Goal: Task Accomplishment & Management: Manage account settings

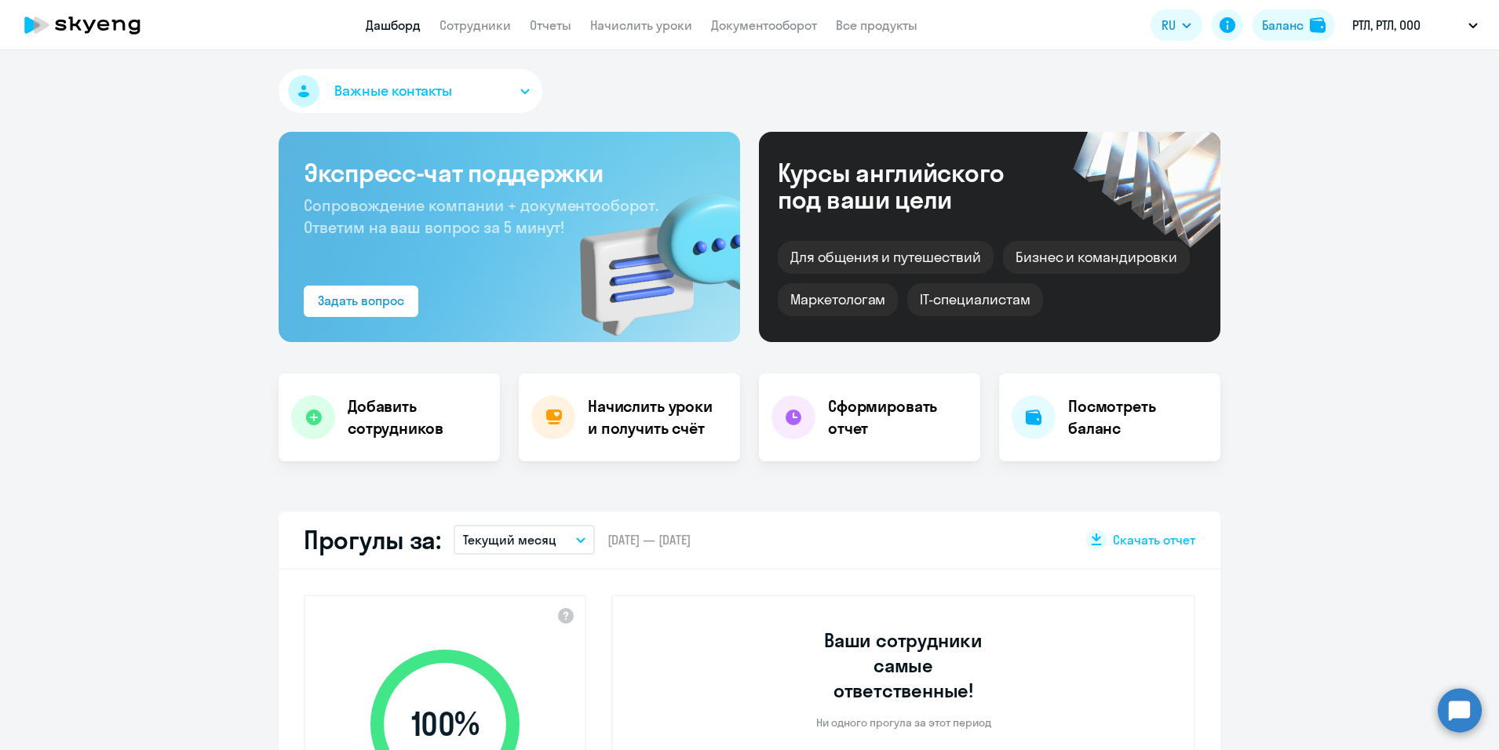
select select "30"
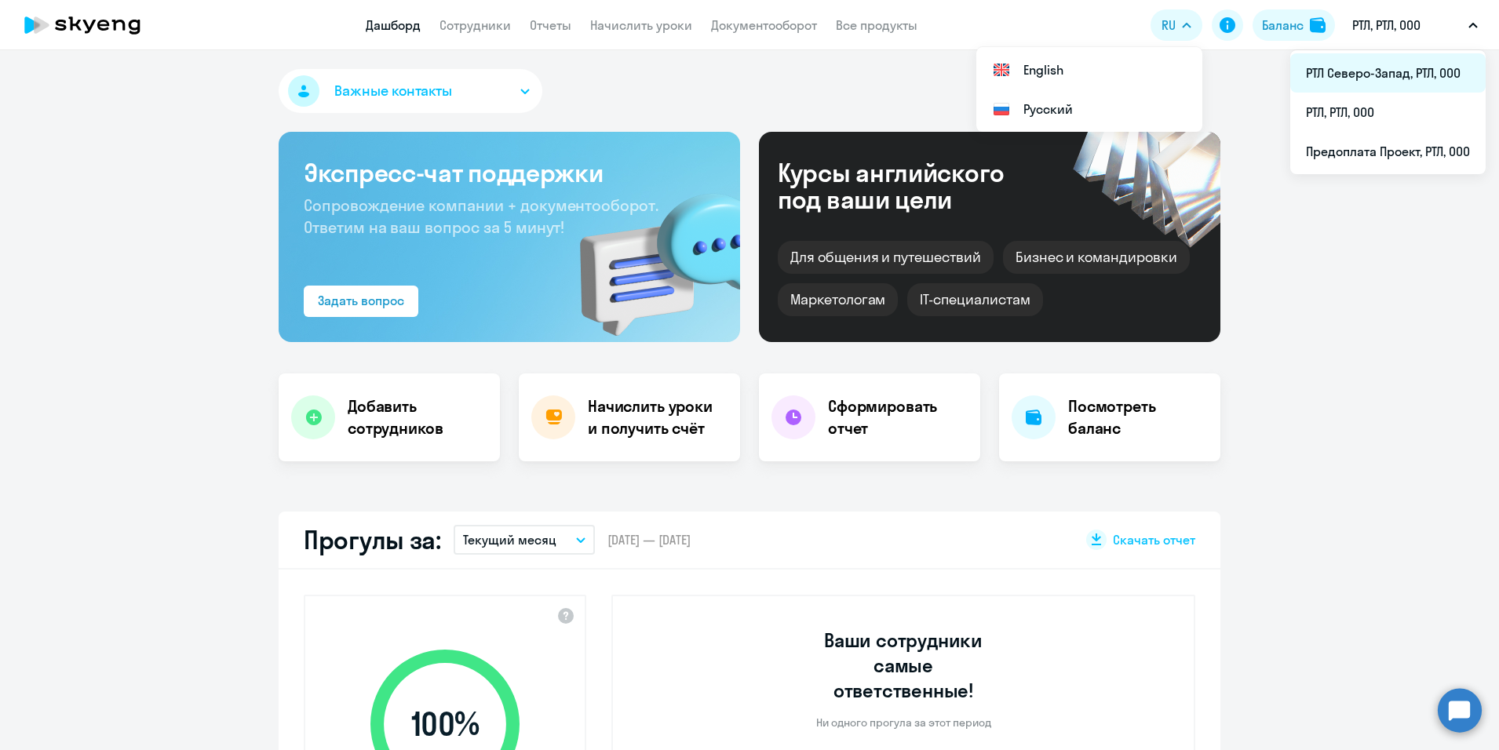
click at [1354, 74] on li "РТЛ Северо-Запад, РТЛ, ООО" at bounding box center [1387, 72] width 195 height 39
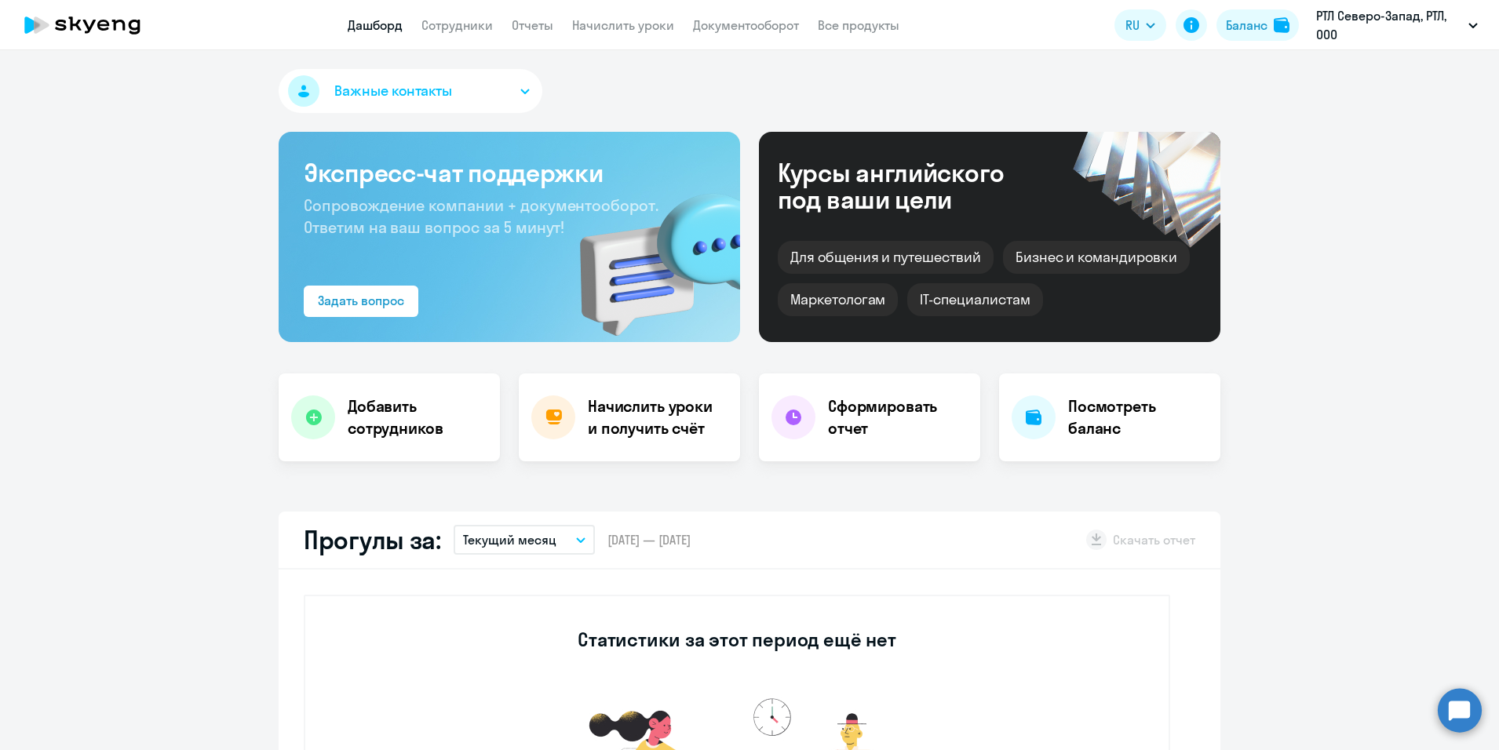
select select "30"
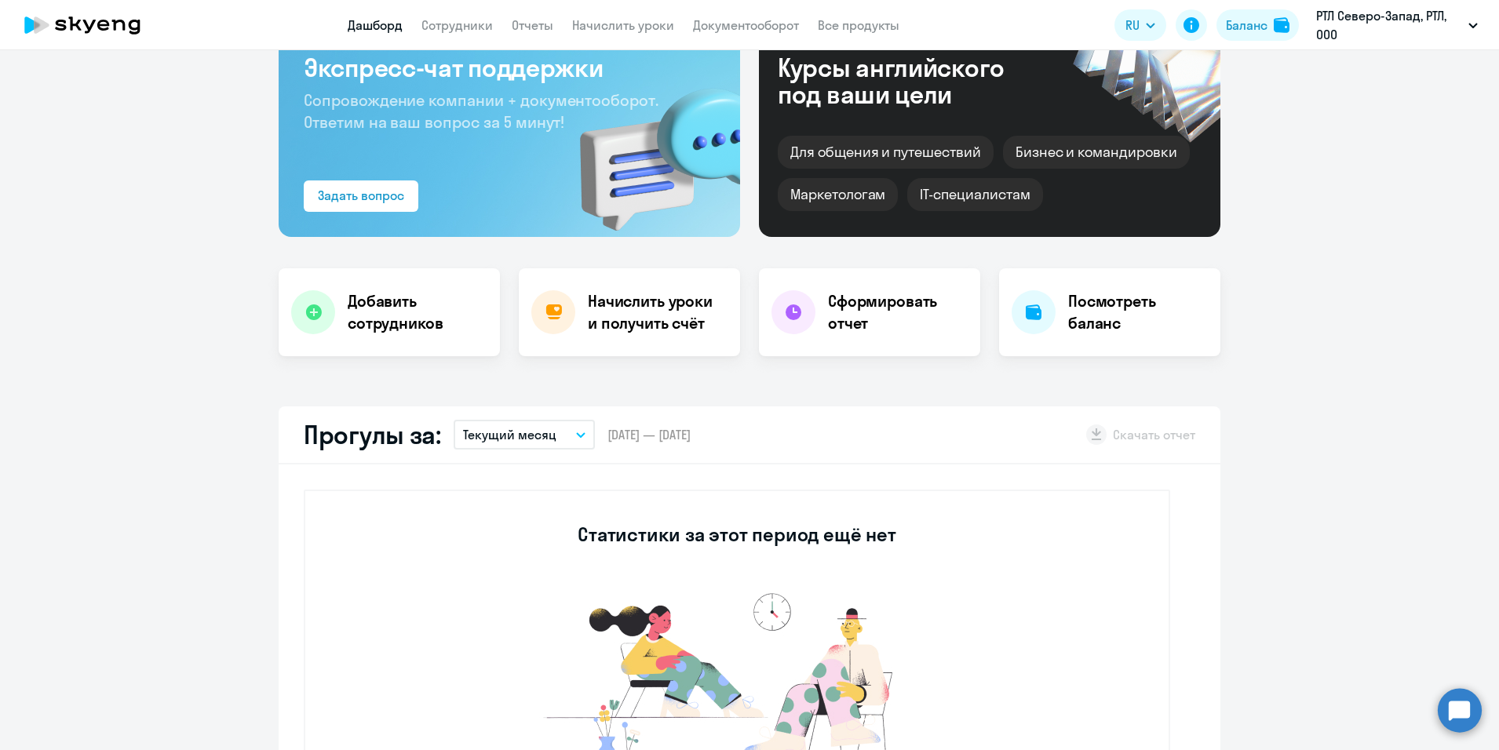
scroll to position [78, 0]
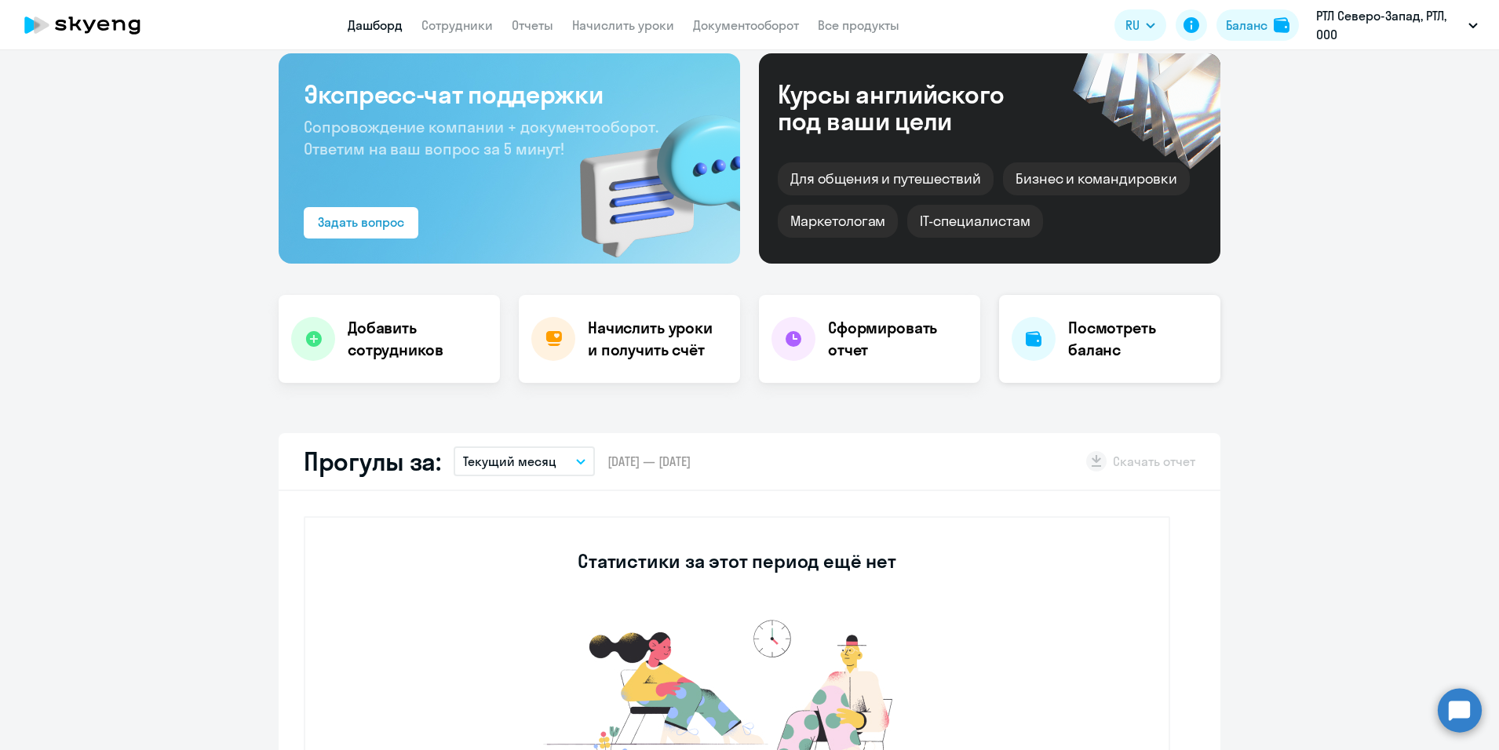
click at [1074, 366] on div "Посмотреть баланс" at bounding box center [1109, 339] width 221 height 88
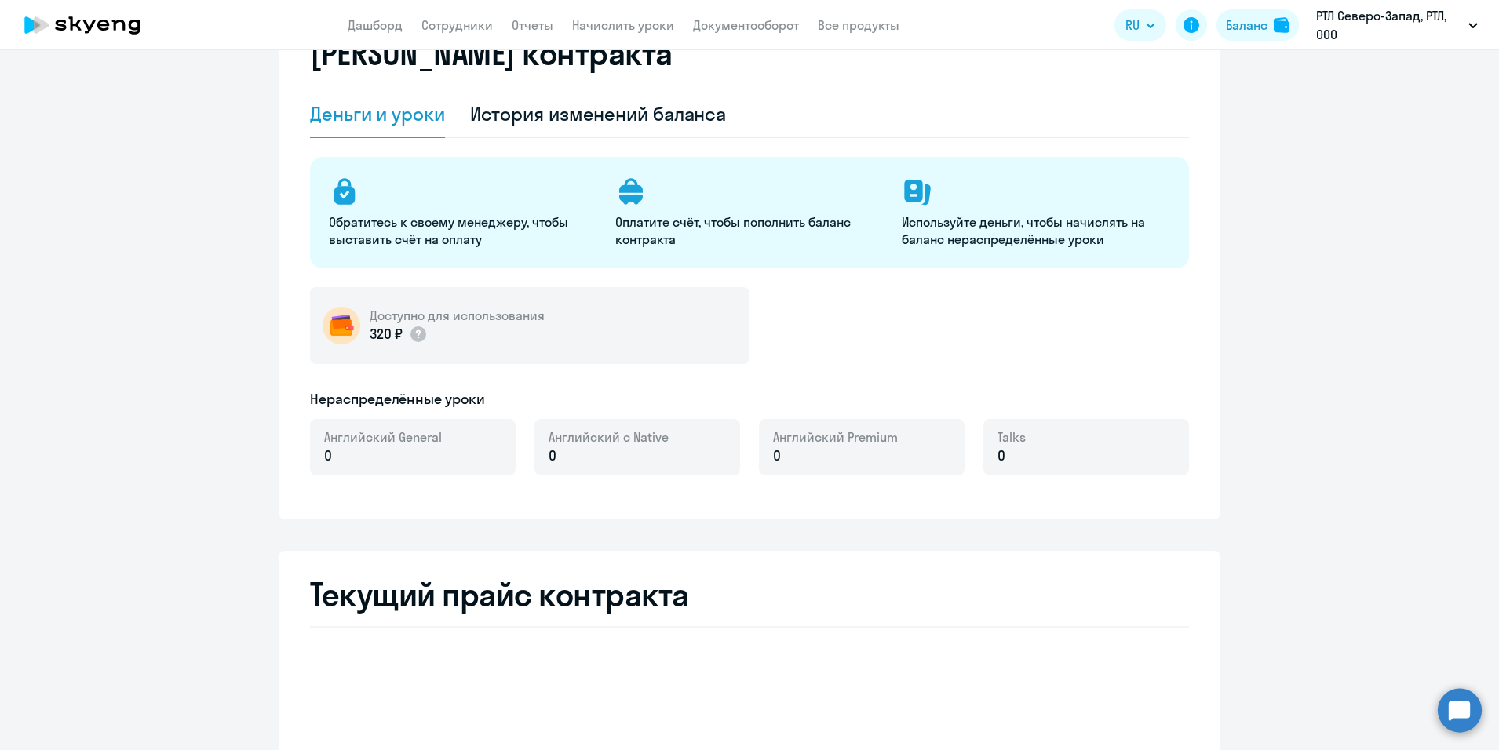
select select "english_adult_not_native_speaker"
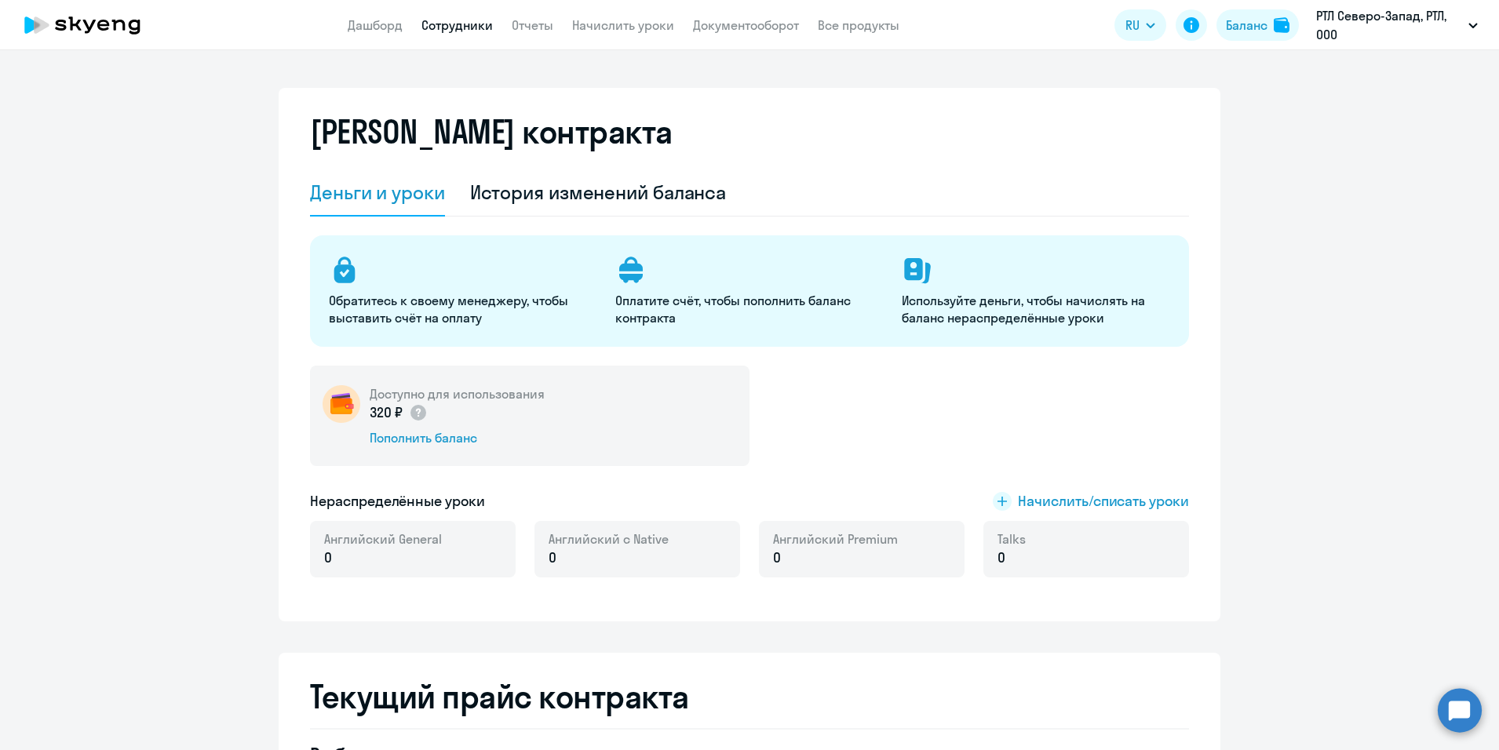
click at [454, 24] on link "Сотрудники" at bounding box center [456, 25] width 71 height 16
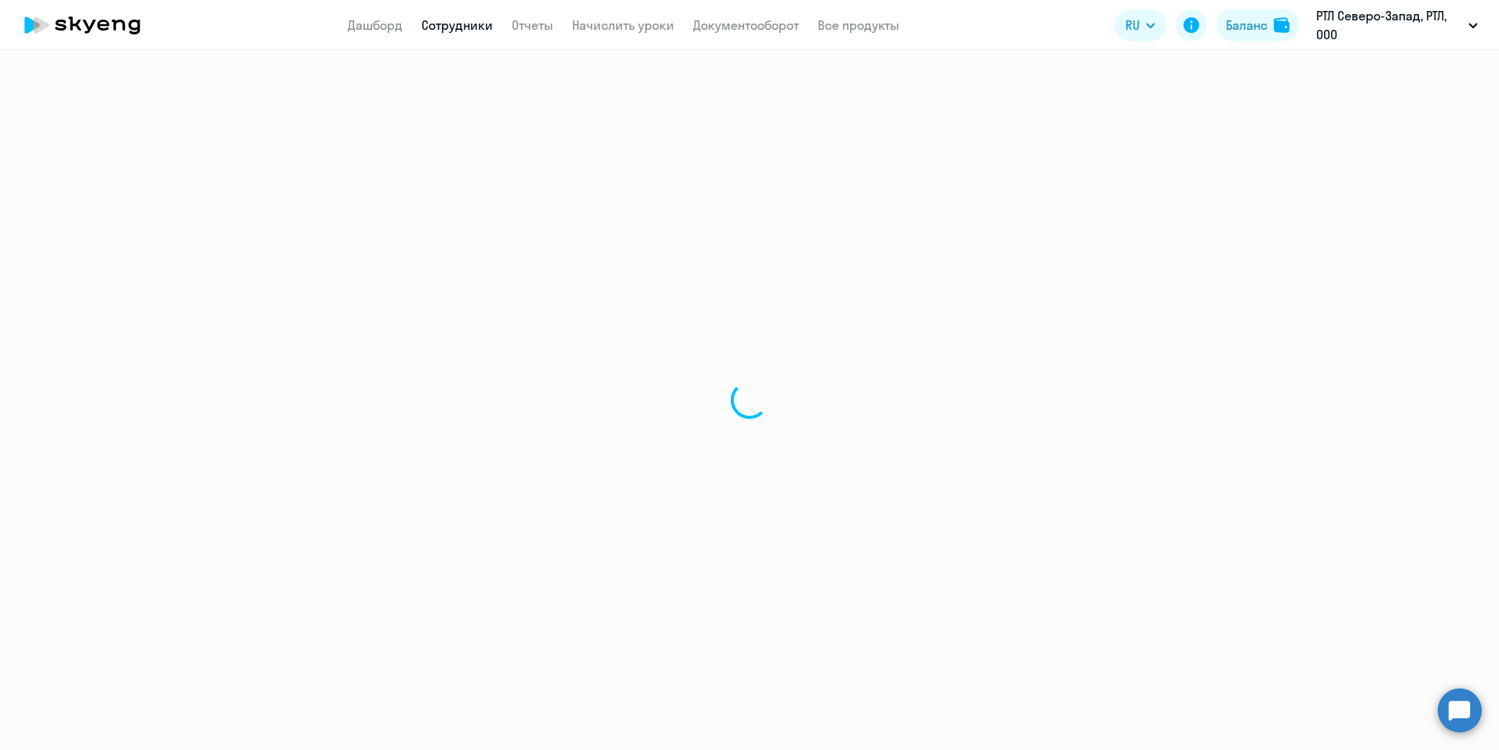
select select "30"
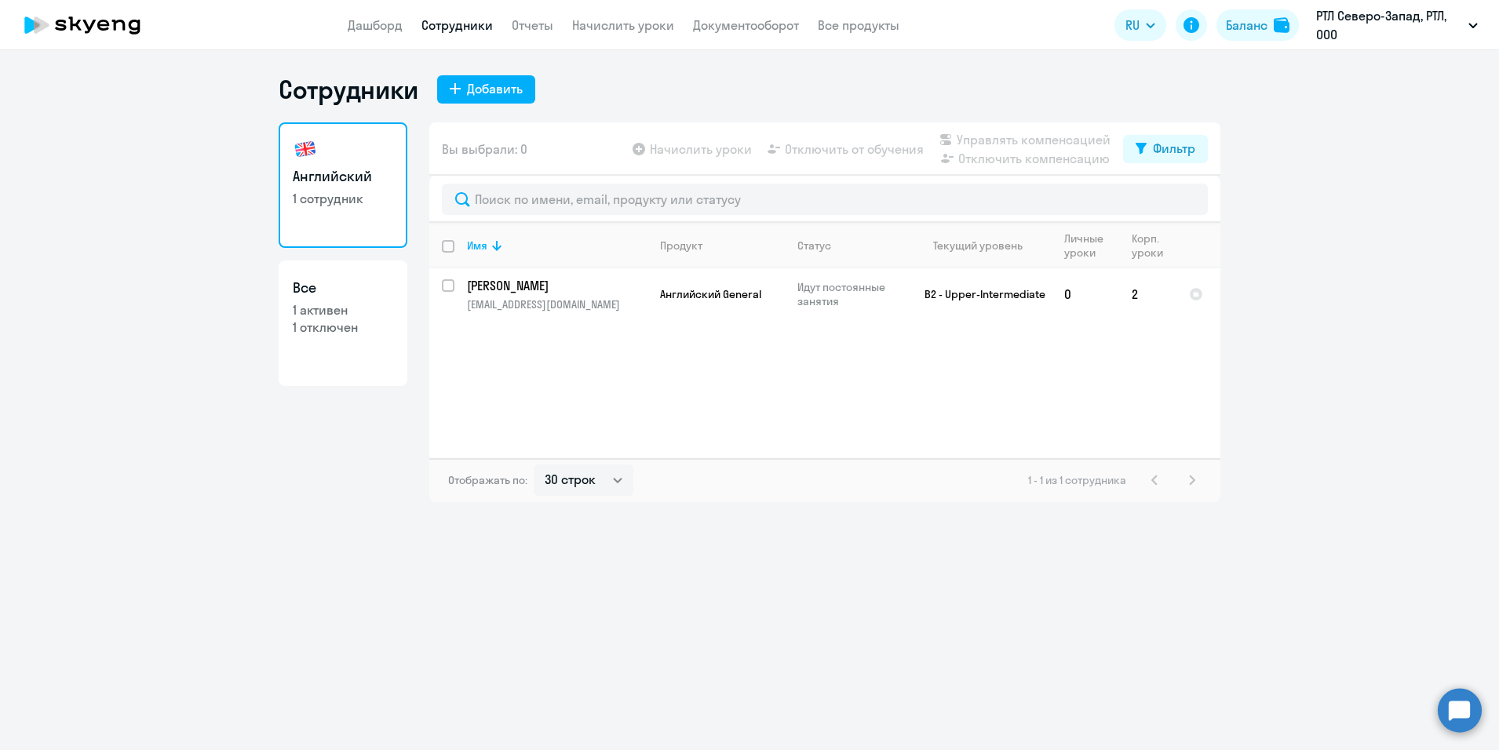
click at [937, 396] on div "Имя Продукт Статус Текущий уровень Личные уроки Корп. уроки [PERSON_NAME] [PERS…" at bounding box center [824, 340] width 791 height 235
click at [516, 301] on p "[EMAIL_ADDRESS][DOMAIN_NAME]" at bounding box center [557, 304] width 180 height 14
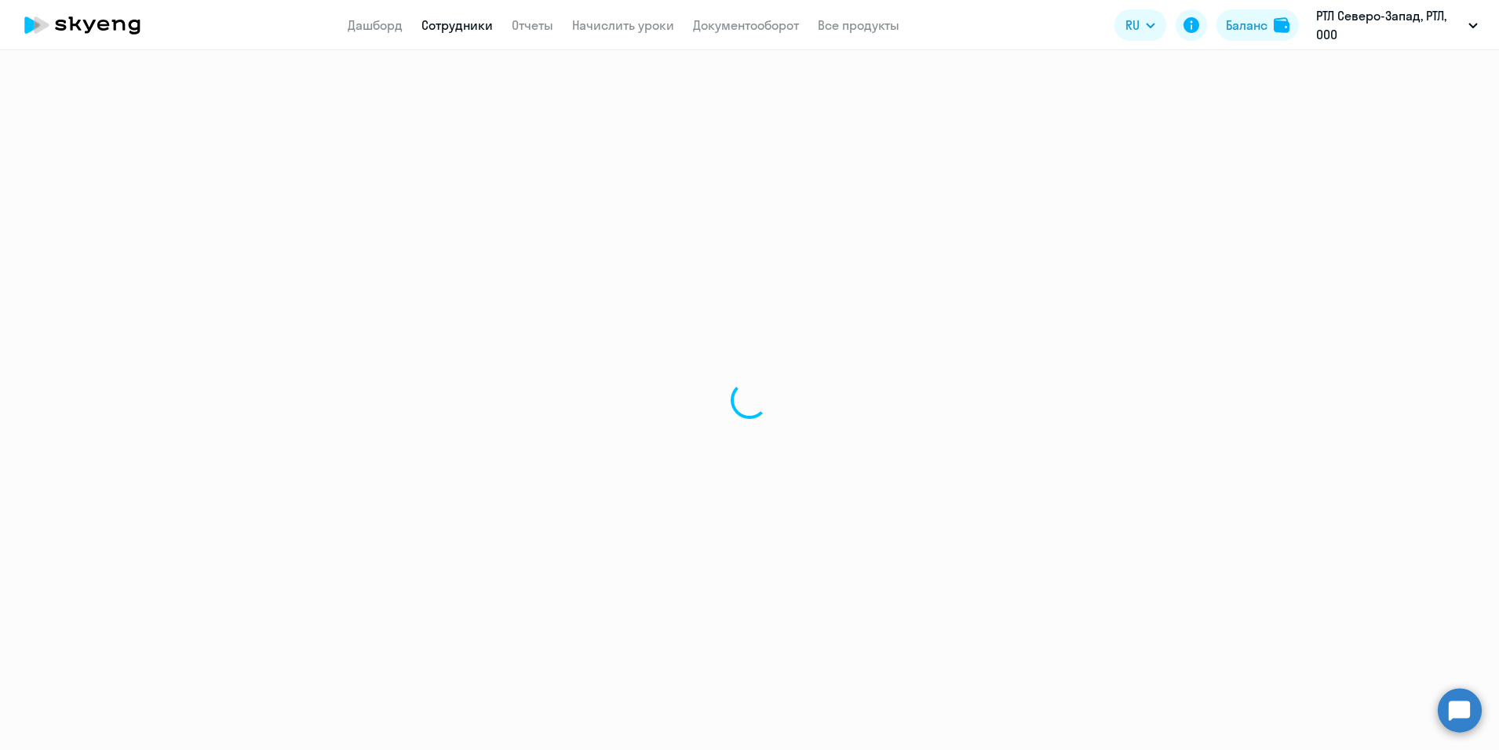
select select "english"
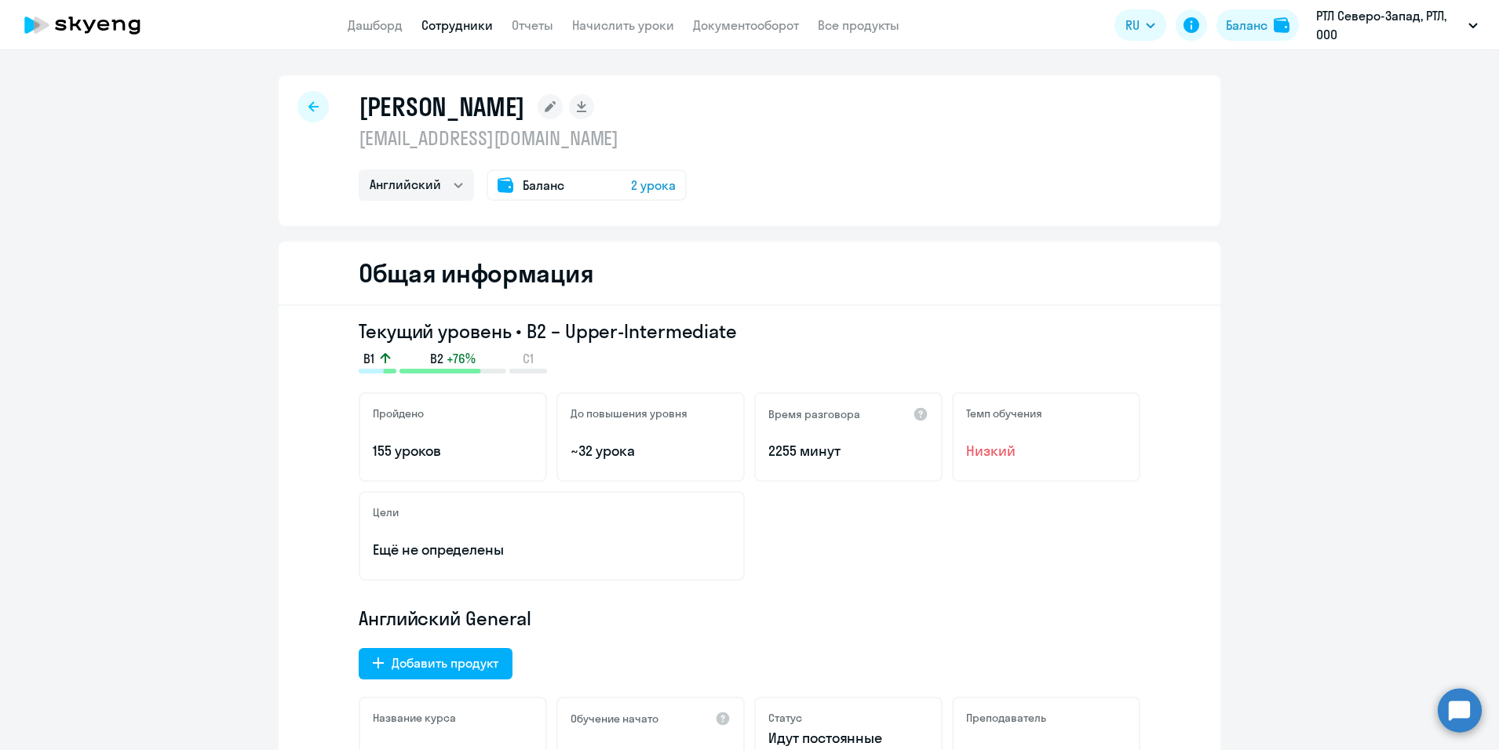
select select "30"
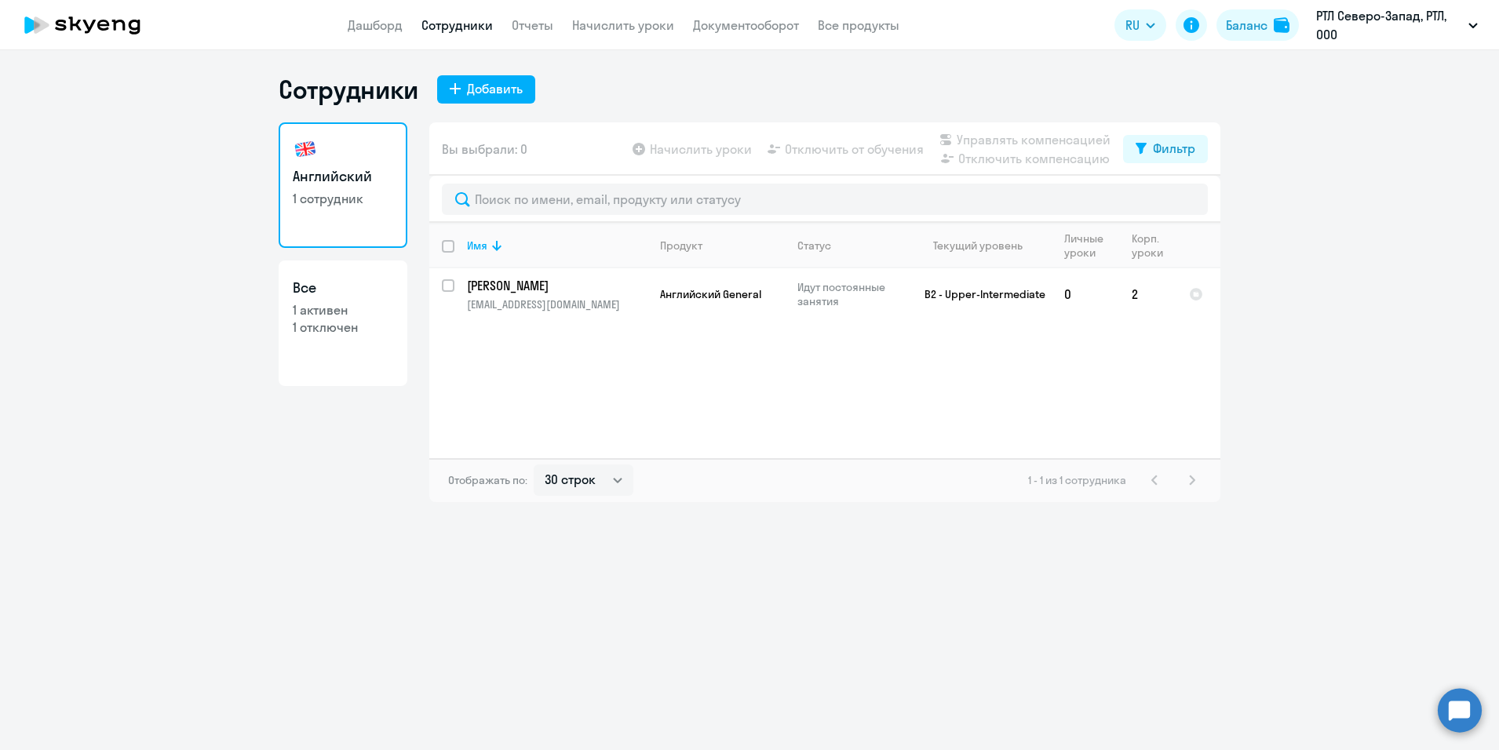
click at [155, 366] on ng-component "Сотрудники Добавить Английский 1 сотрудник Все 1 активен 1 отключен Вы выбрали:…" at bounding box center [749, 288] width 1499 height 428
click at [746, 30] on link "Документооборот" at bounding box center [746, 25] width 106 height 16
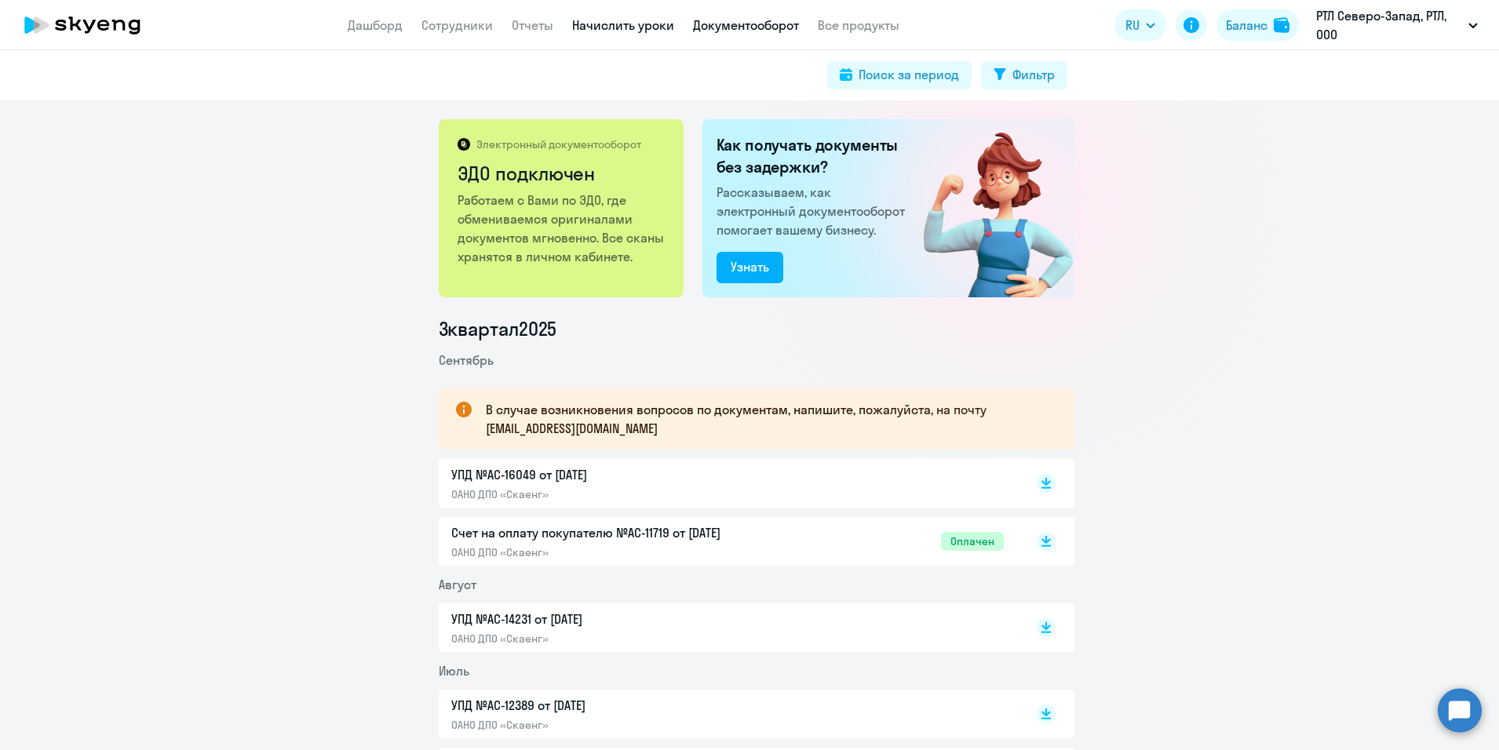
click at [631, 27] on link "Начислить уроки" at bounding box center [623, 25] width 102 height 16
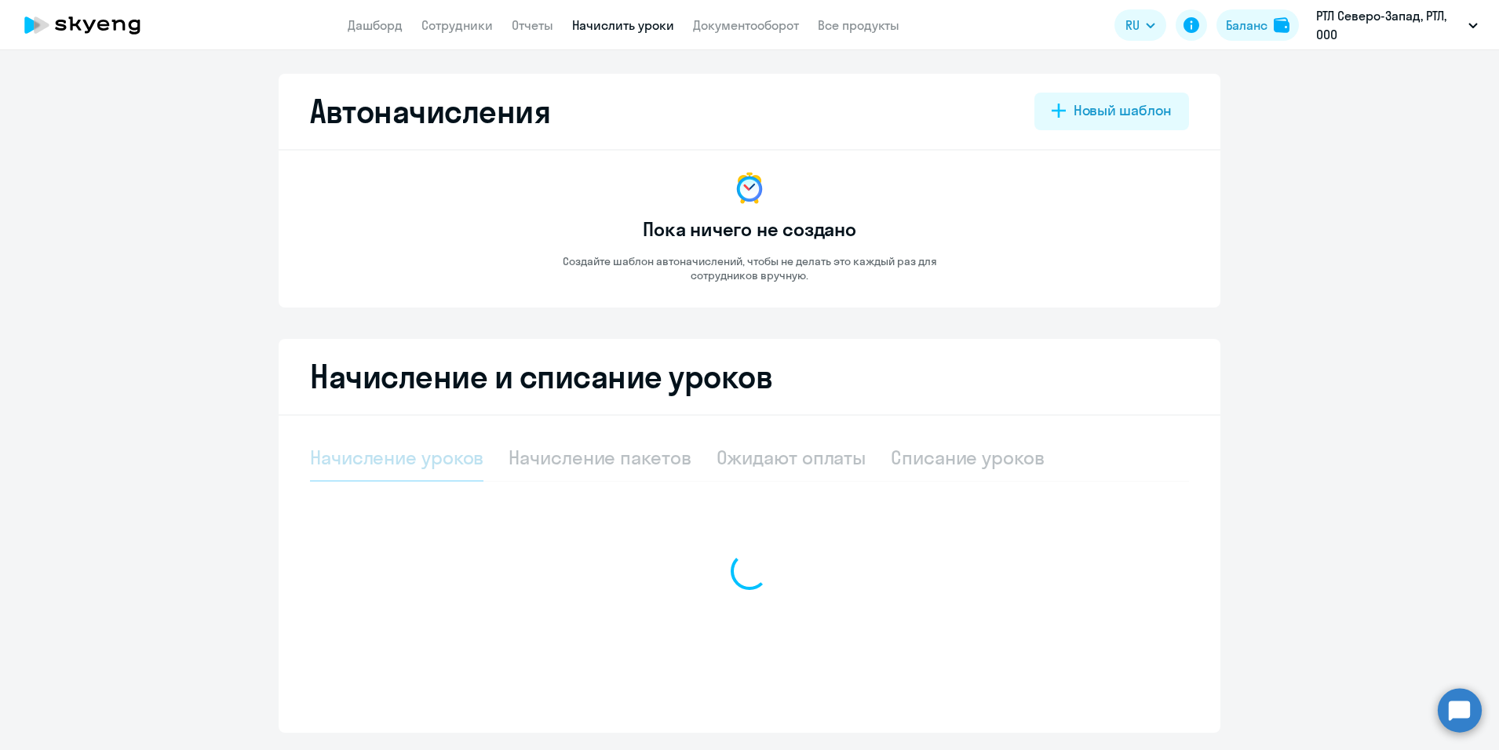
select select "10"
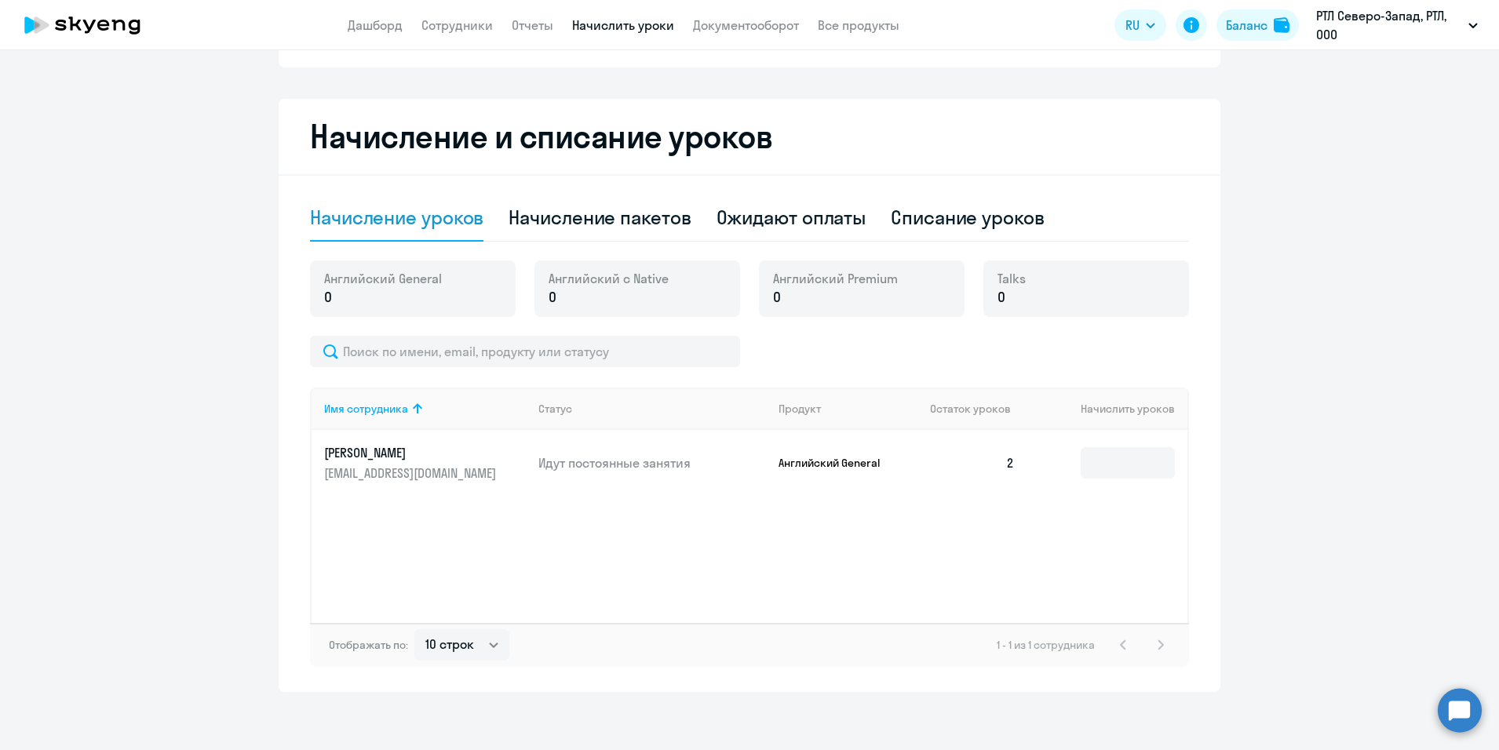
scroll to position [245, 0]
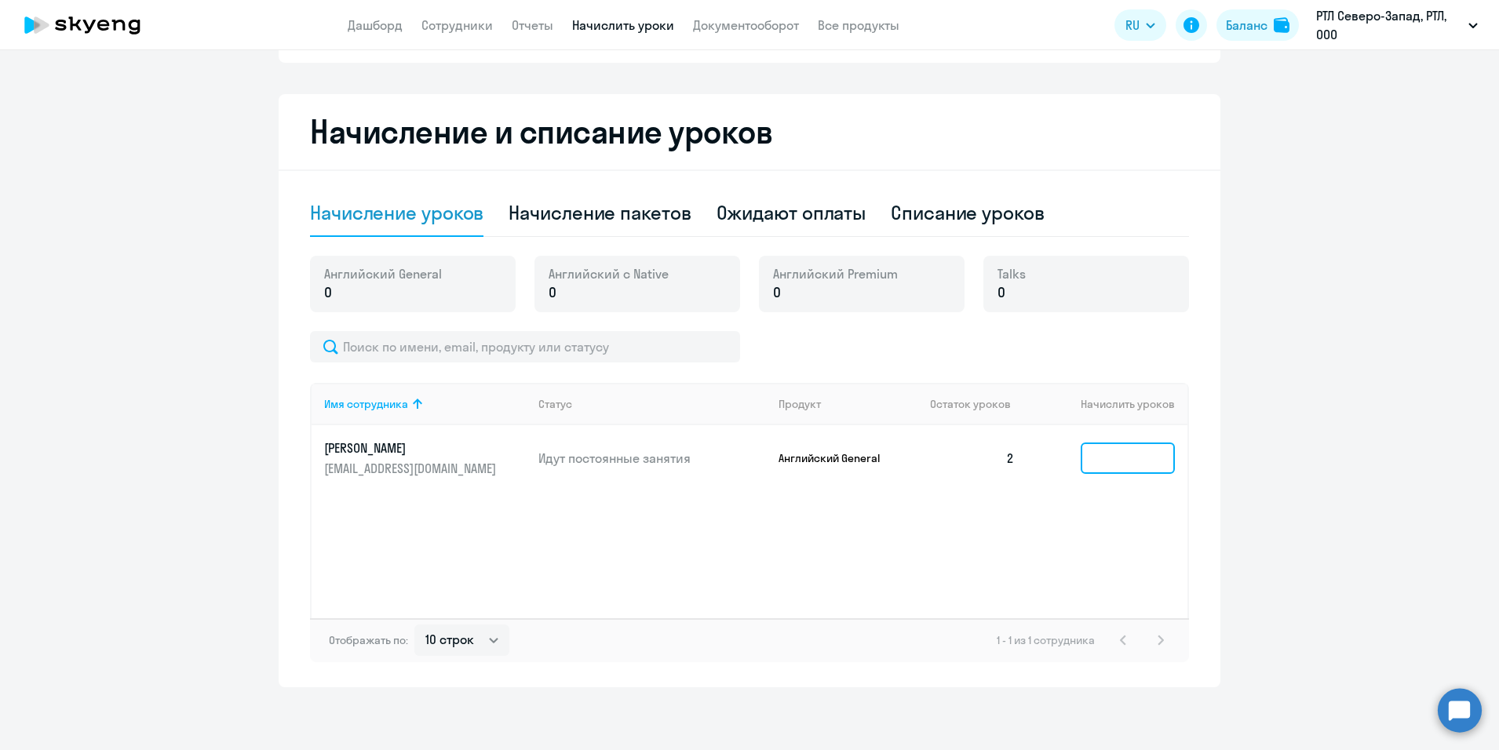
click at [1106, 454] on input at bounding box center [1128, 458] width 94 height 31
type input "8"
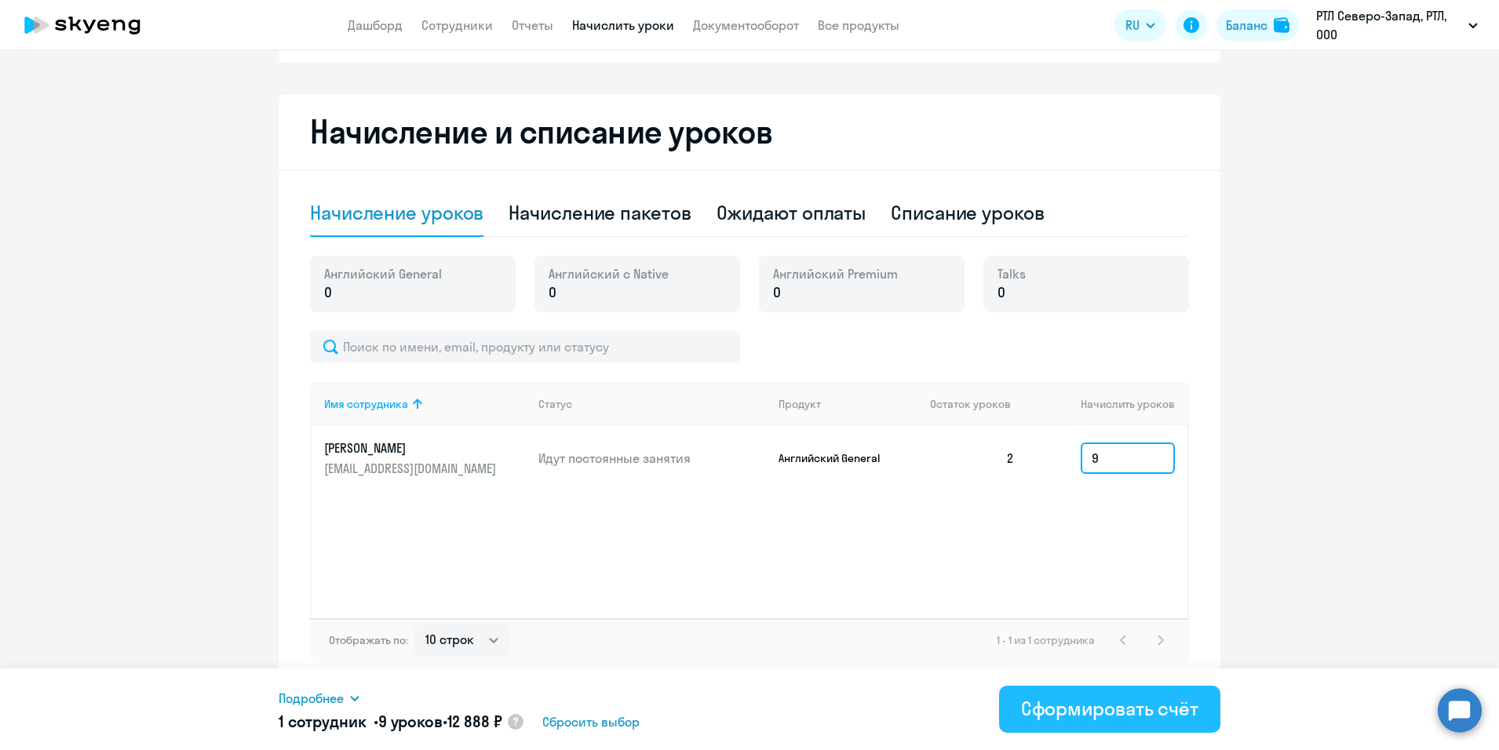
type input "9"
click at [1138, 712] on div "Сформировать счёт" at bounding box center [1109, 708] width 177 height 25
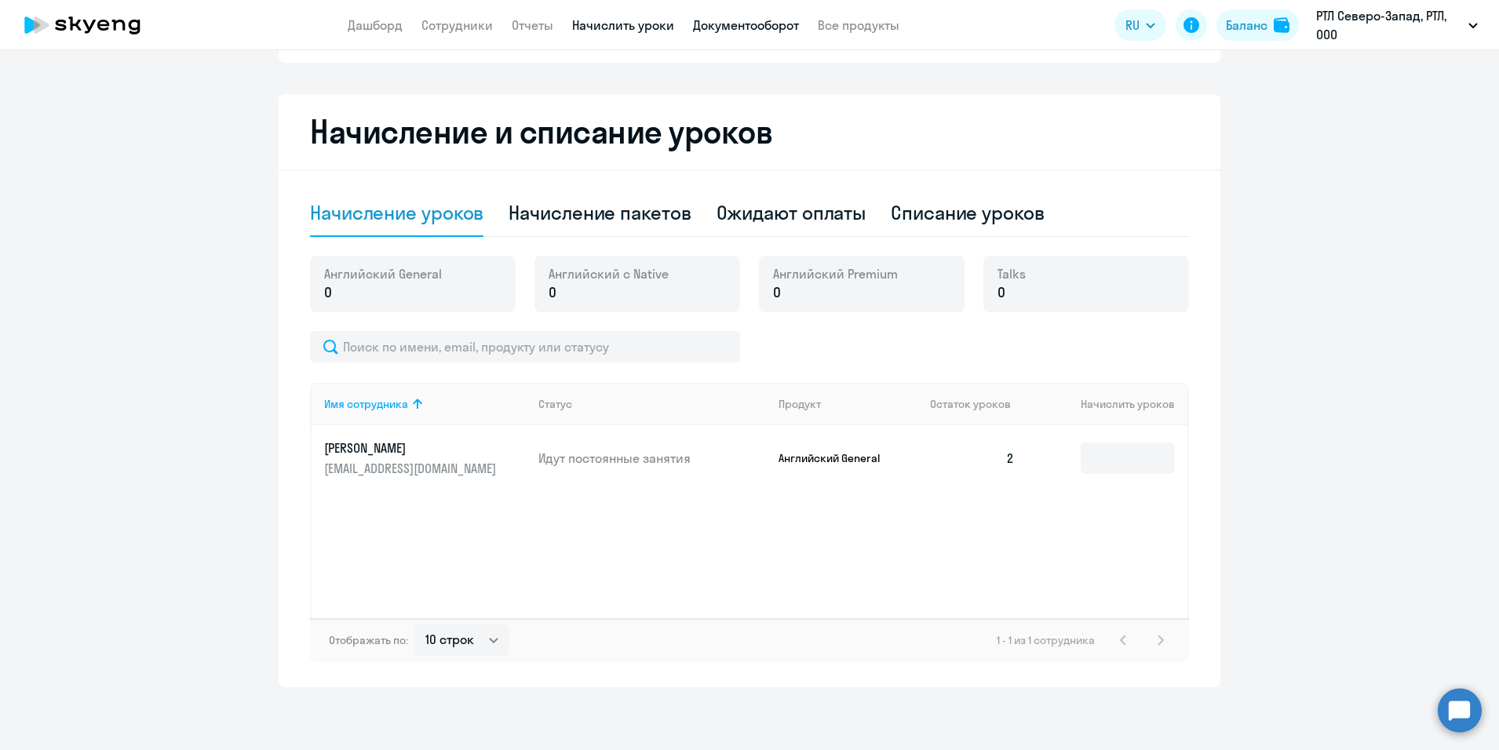
click at [737, 27] on link "Документооборот" at bounding box center [746, 25] width 106 height 16
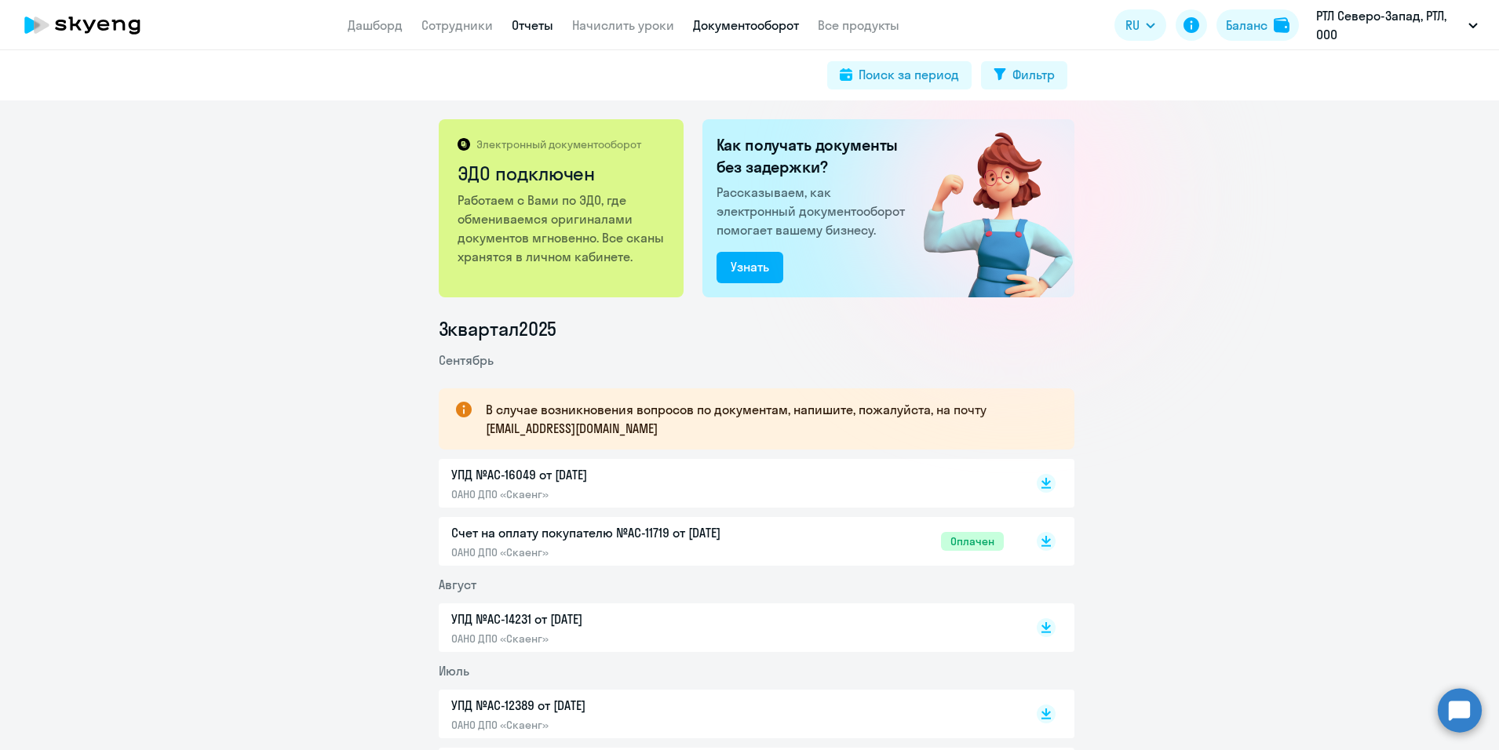
click at [526, 23] on link "Отчеты" at bounding box center [533, 25] width 42 height 16
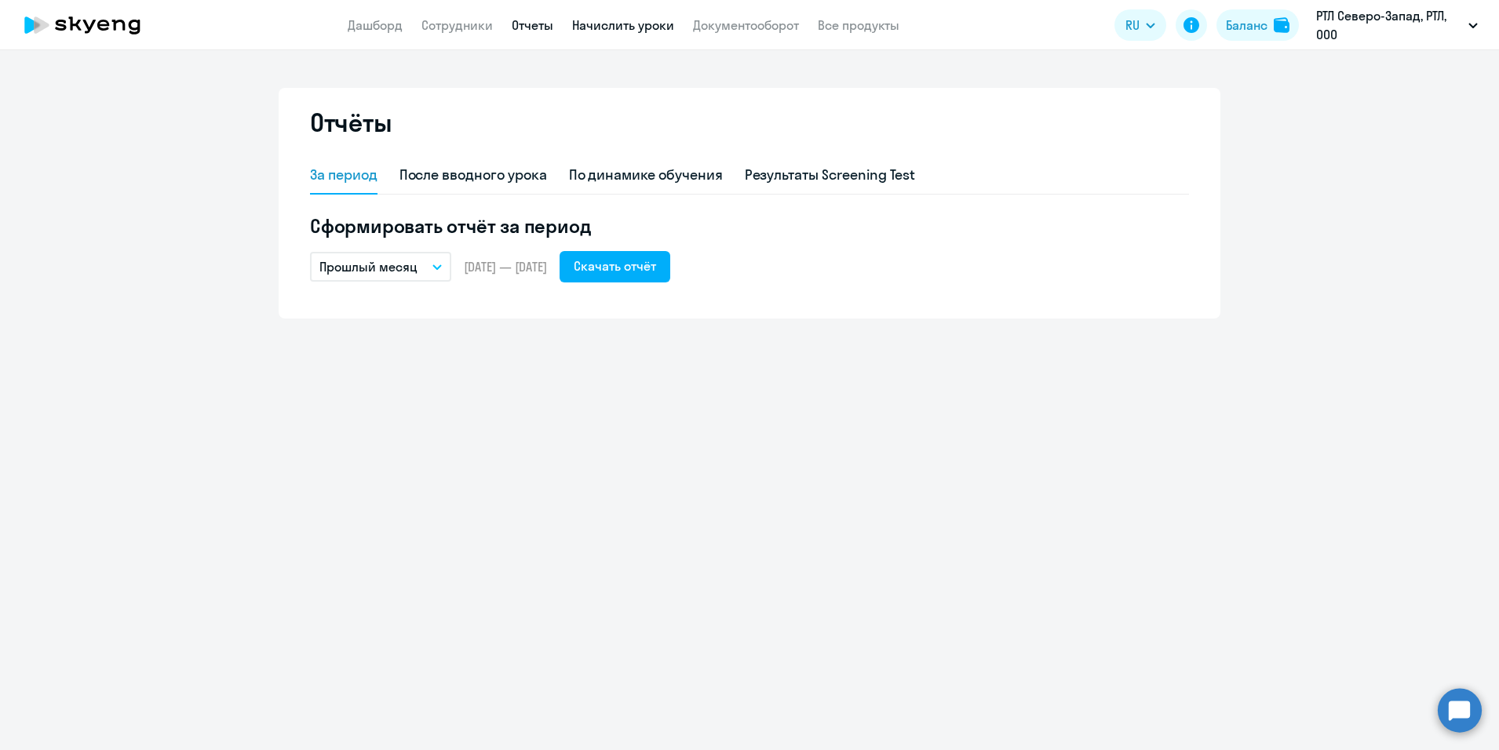
click at [640, 30] on link "Начислить уроки" at bounding box center [623, 25] width 102 height 16
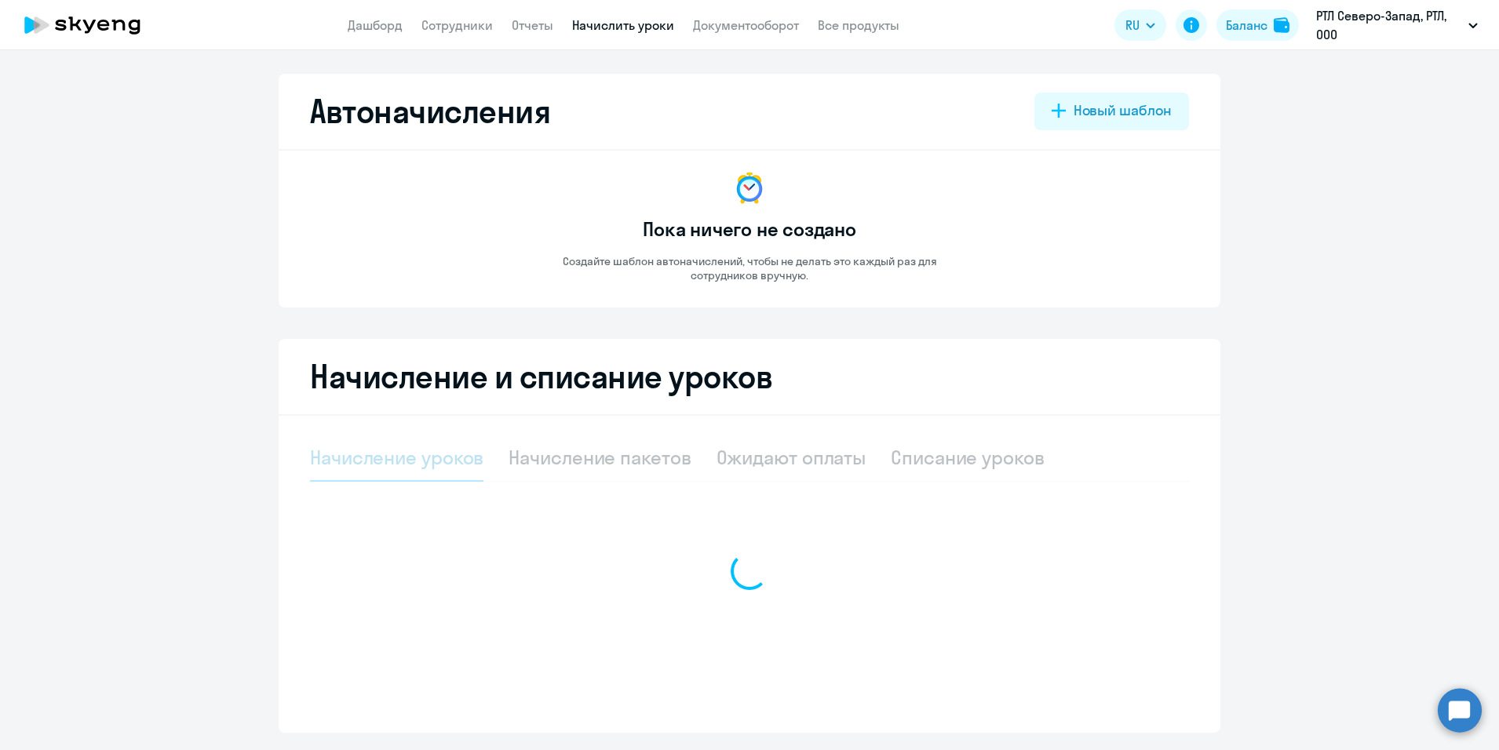
select select "10"
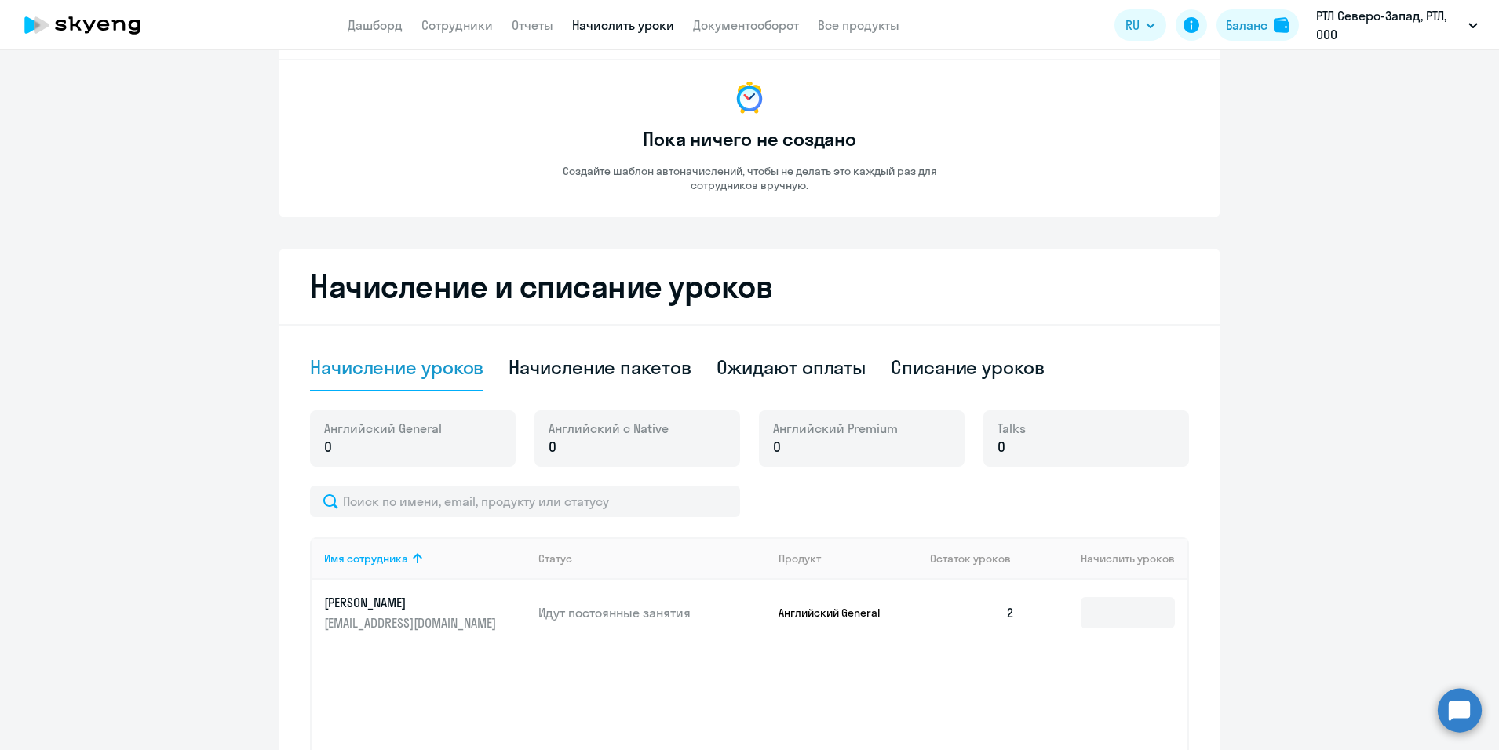
scroll to position [88, 0]
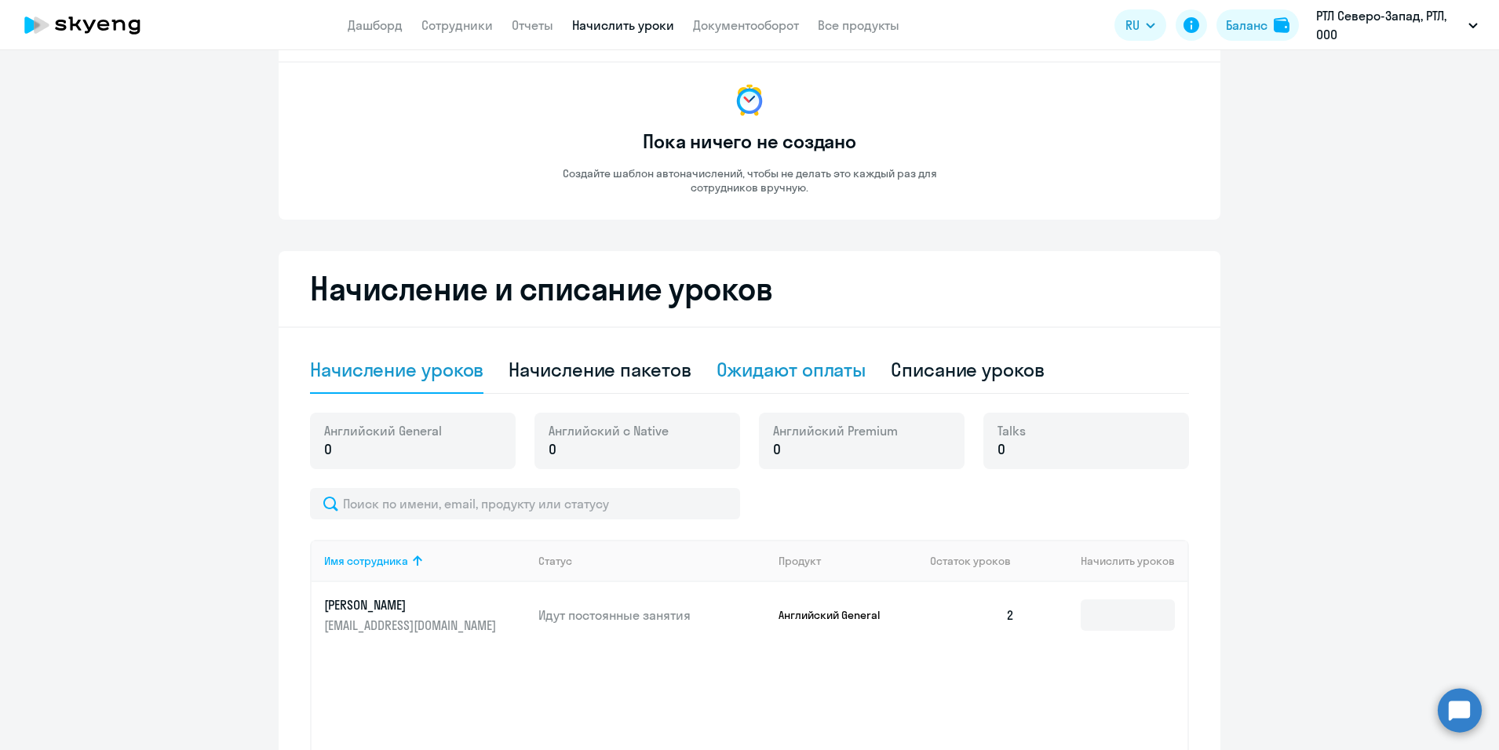
click at [783, 372] on div "Ожидают оплаты" at bounding box center [792, 369] width 150 height 25
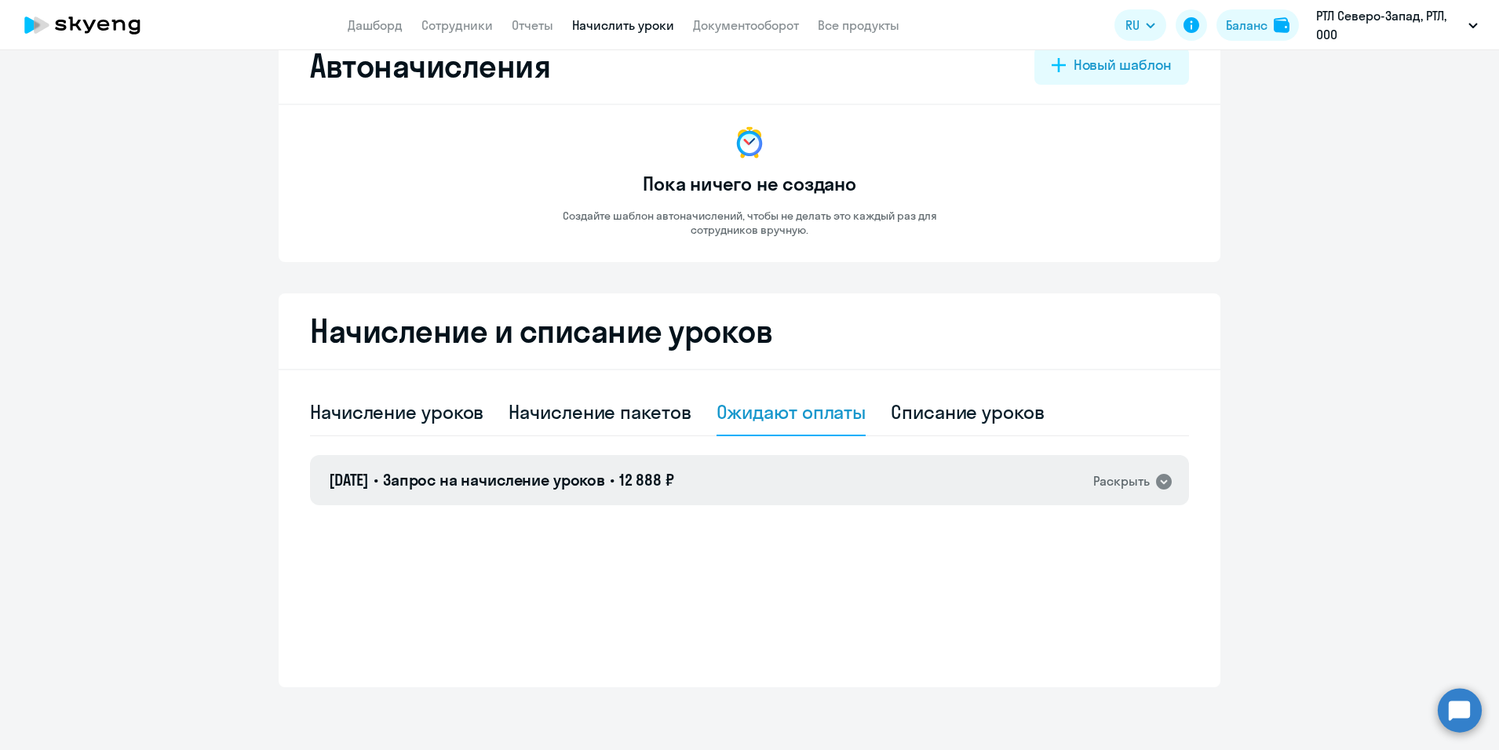
click at [1156, 484] on icon at bounding box center [1164, 482] width 16 height 16
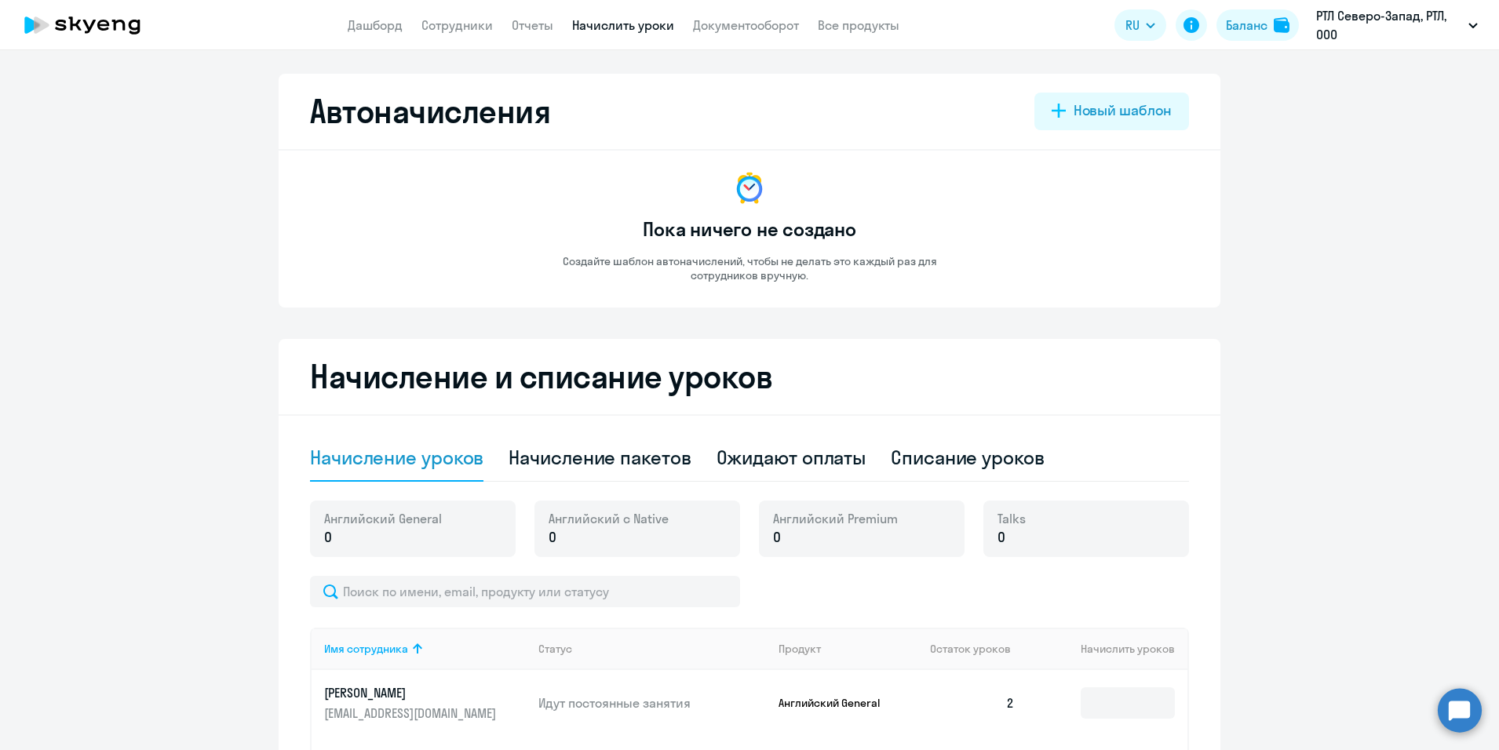
select select "10"
click at [844, 25] on link "Все продукты" at bounding box center [859, 25] width 82 height 16
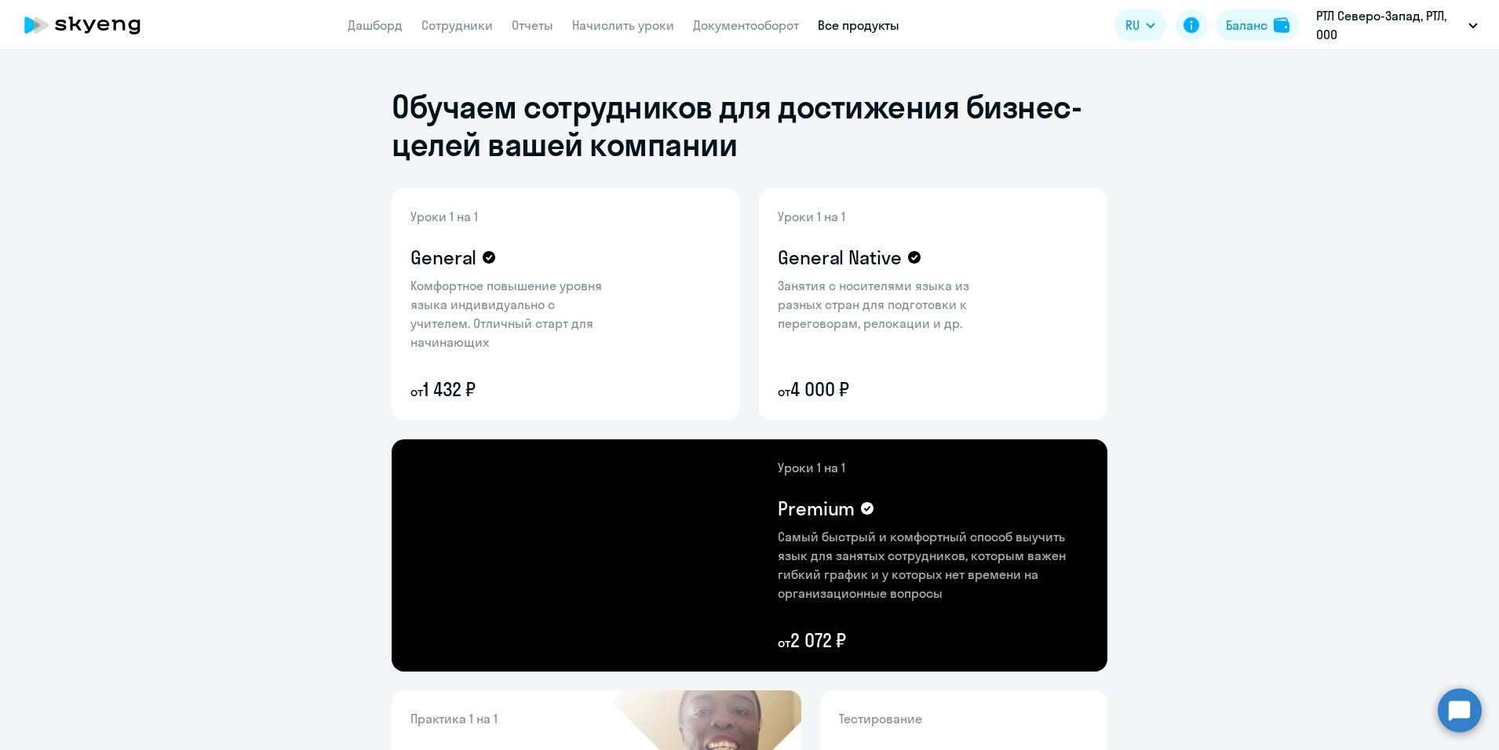
click at [731, 35] on app-header "Дашборд Сотрудники Отчеты Начислить уроки Документооборот Все продукты Дашборд …" at bounding box center [749, 25] width 1499 height 50
click at [729, 25] on link "Документооборот" at bounding box center [746, 25] width 106 height 16
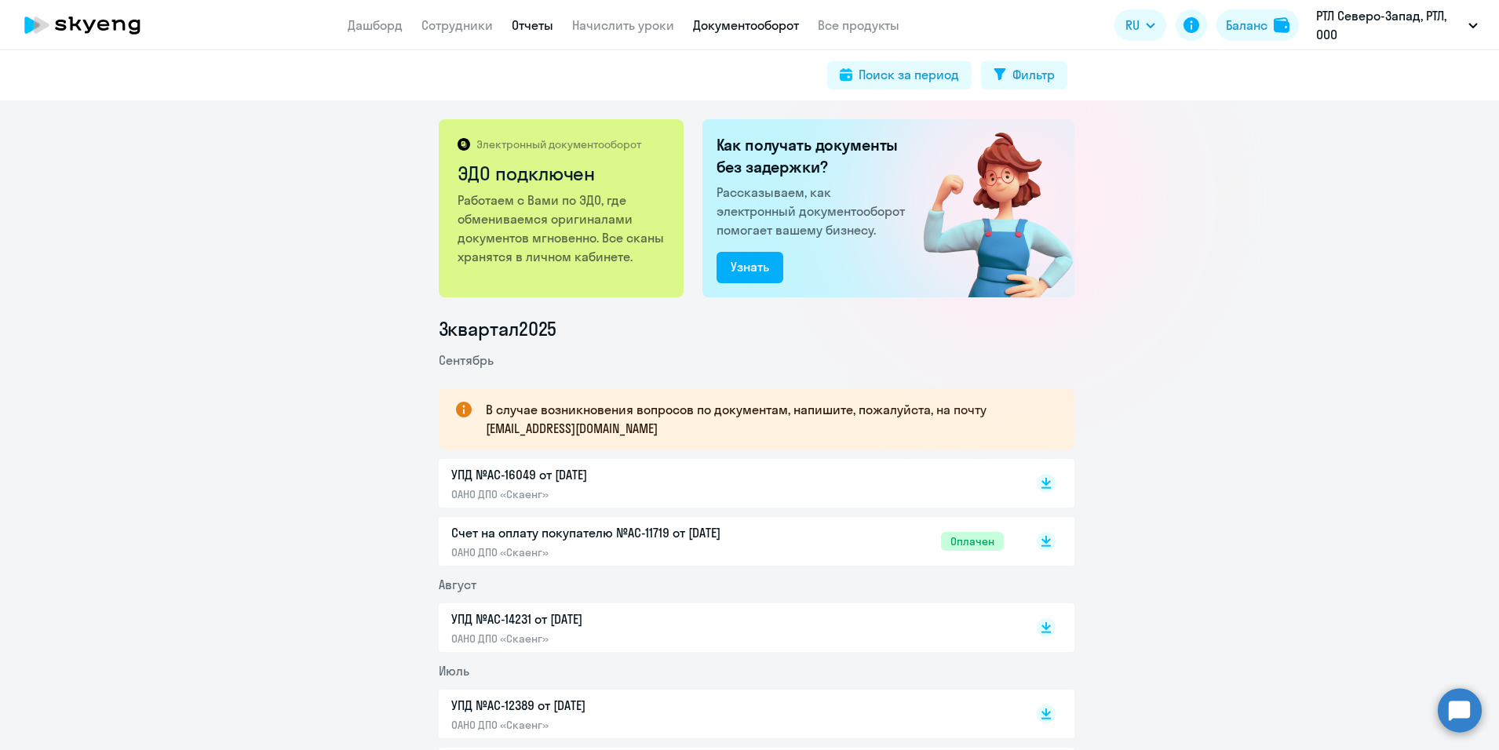
click at [523, 25] on link "Отчеты" at bounding box center [533, 25] width 42 height 16
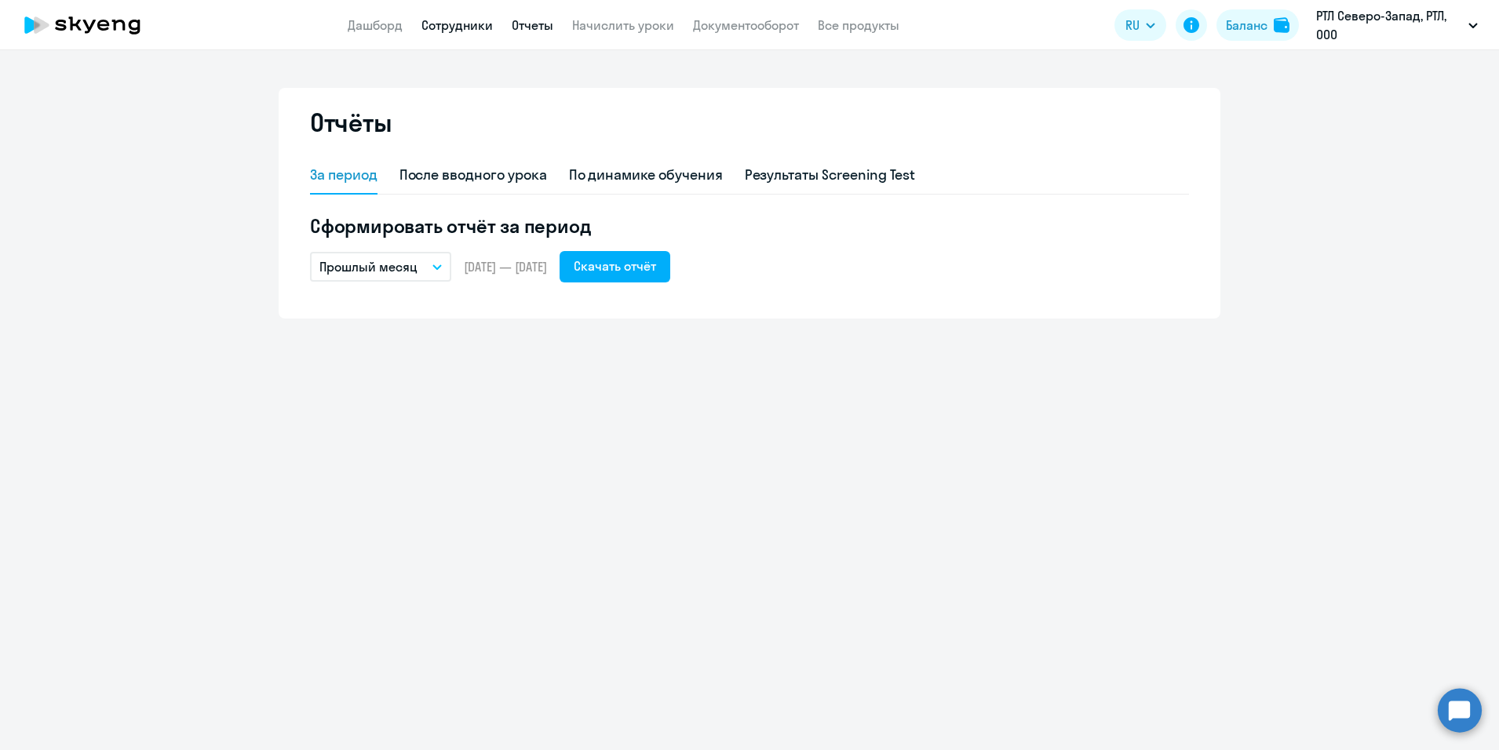
click at [443, 28] on link "Сотрудники" at bounding box center [456, 25] width 71 height 16
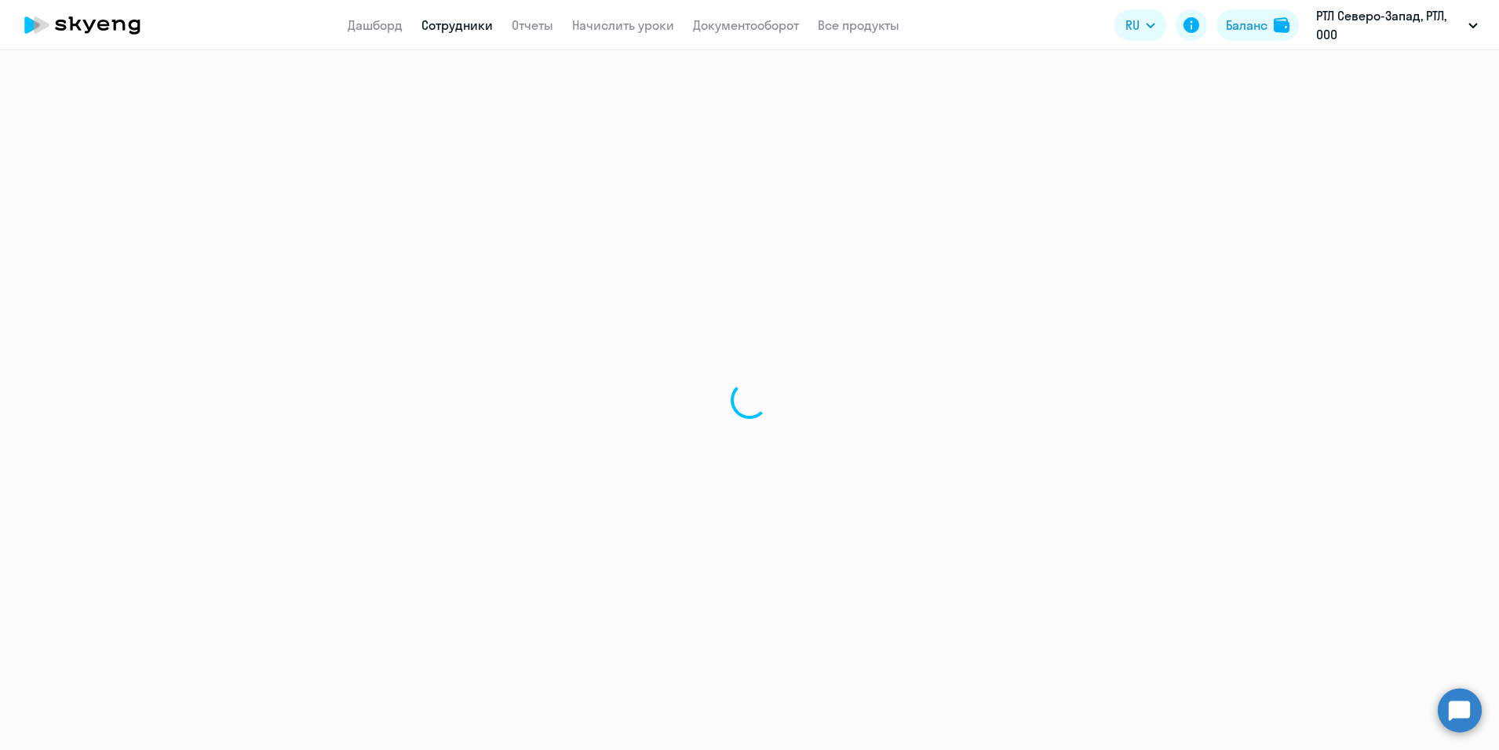
select select "30"
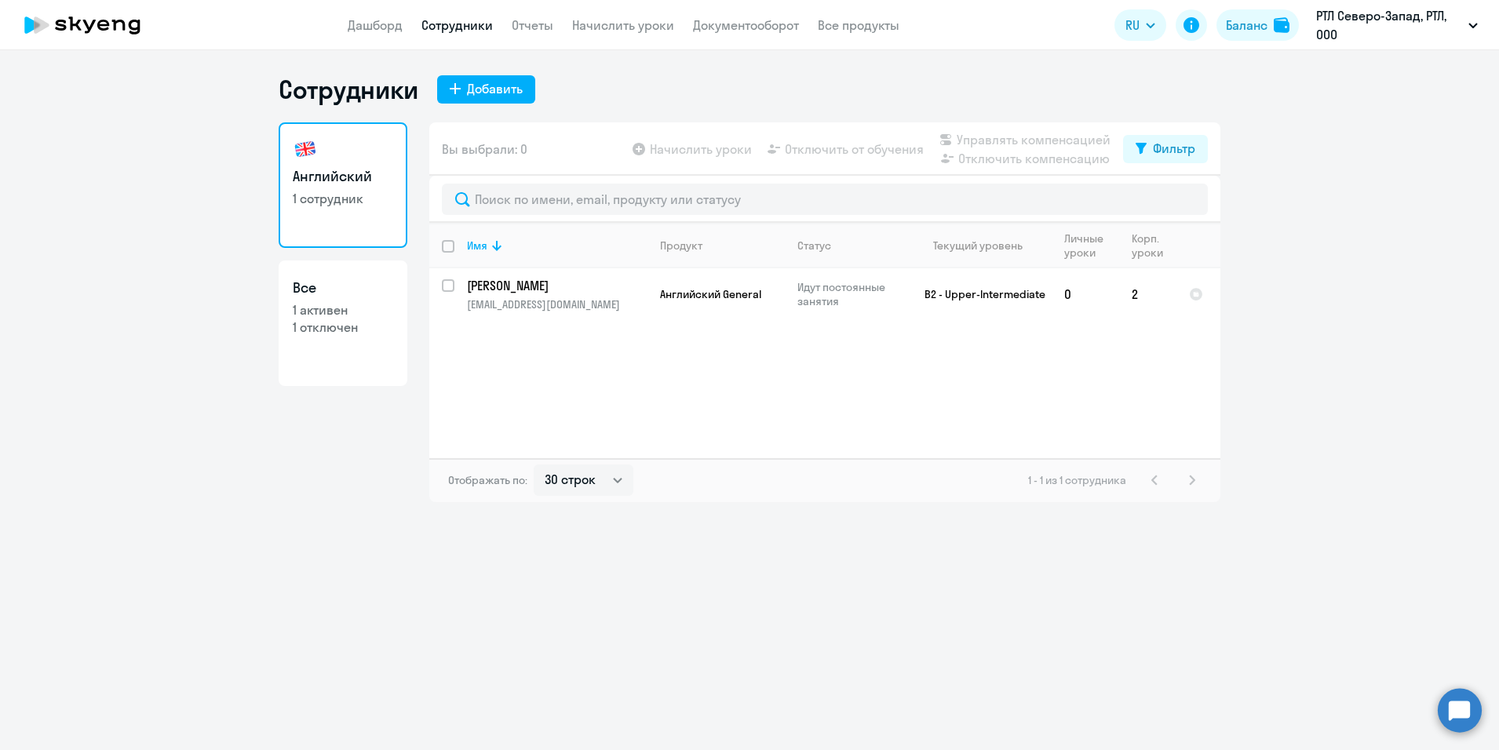
click at [301, 527] on div "Сотрудники Добавить Английский 1 сотрудник Все 1 активен 1 отключен Вы выбрали:…" at bounding box center [749, 400] width 1499 height 700
click at [382, 24] on link "Дашборд" at bounding box center [375, 25] width 55 height 16
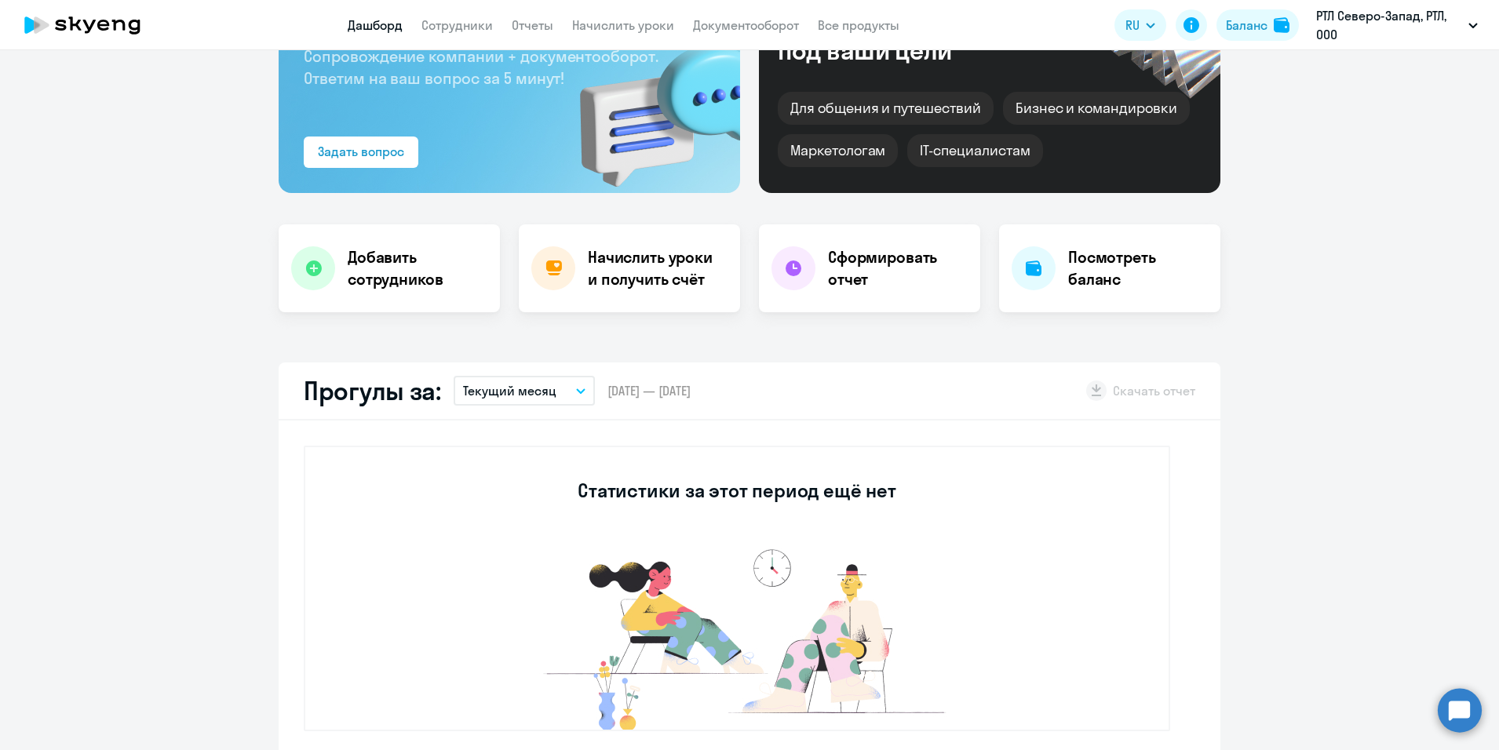
scroll to position [157, 0]
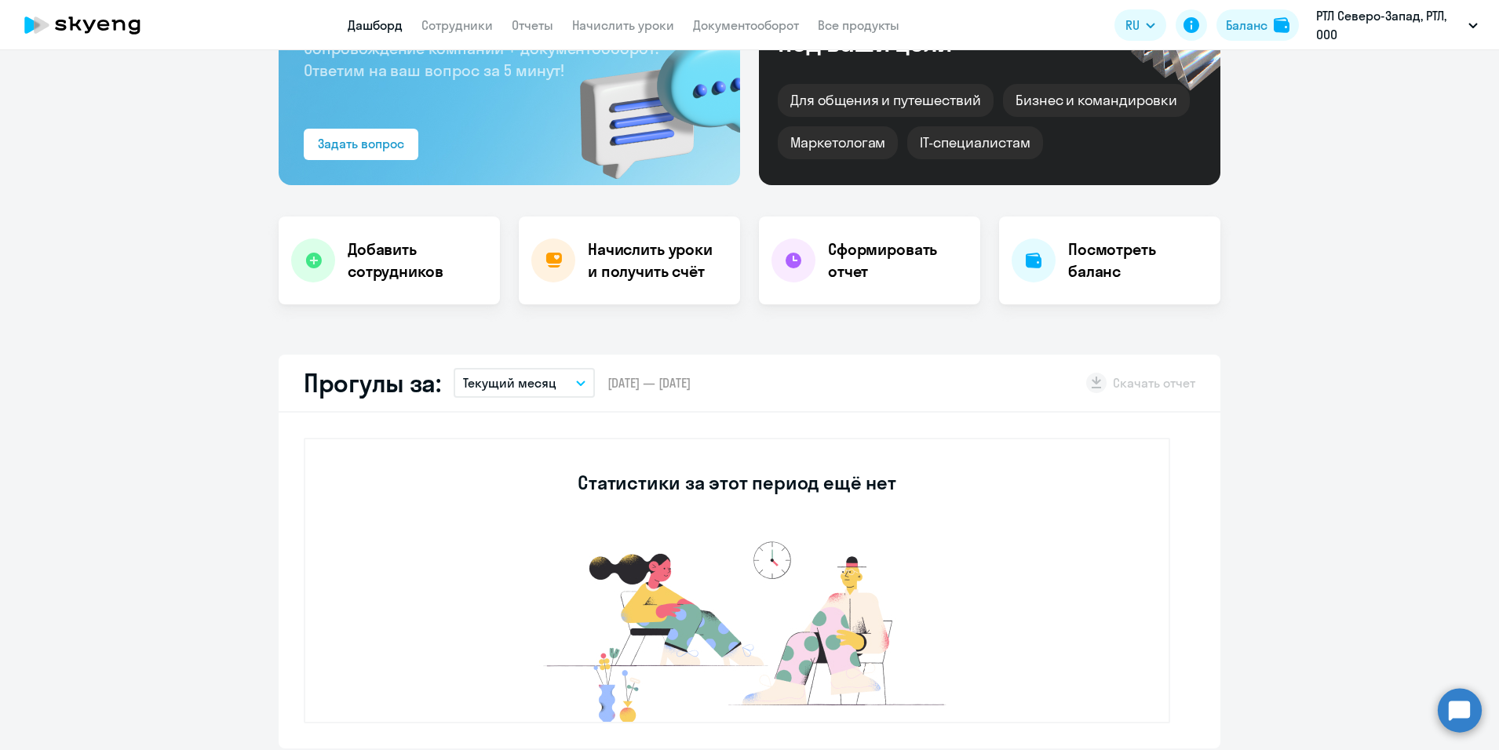
select select "30"
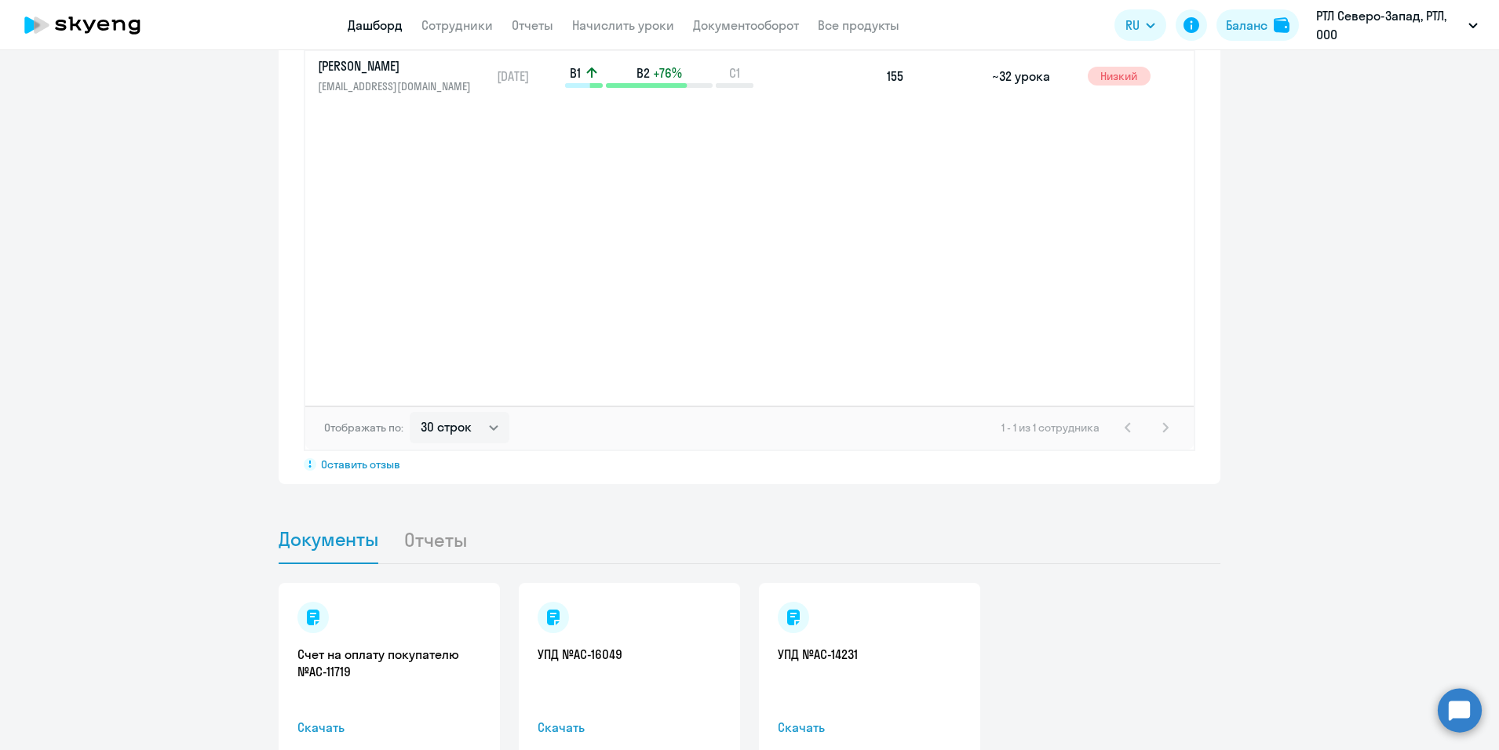
scroll to position [1270, 0]
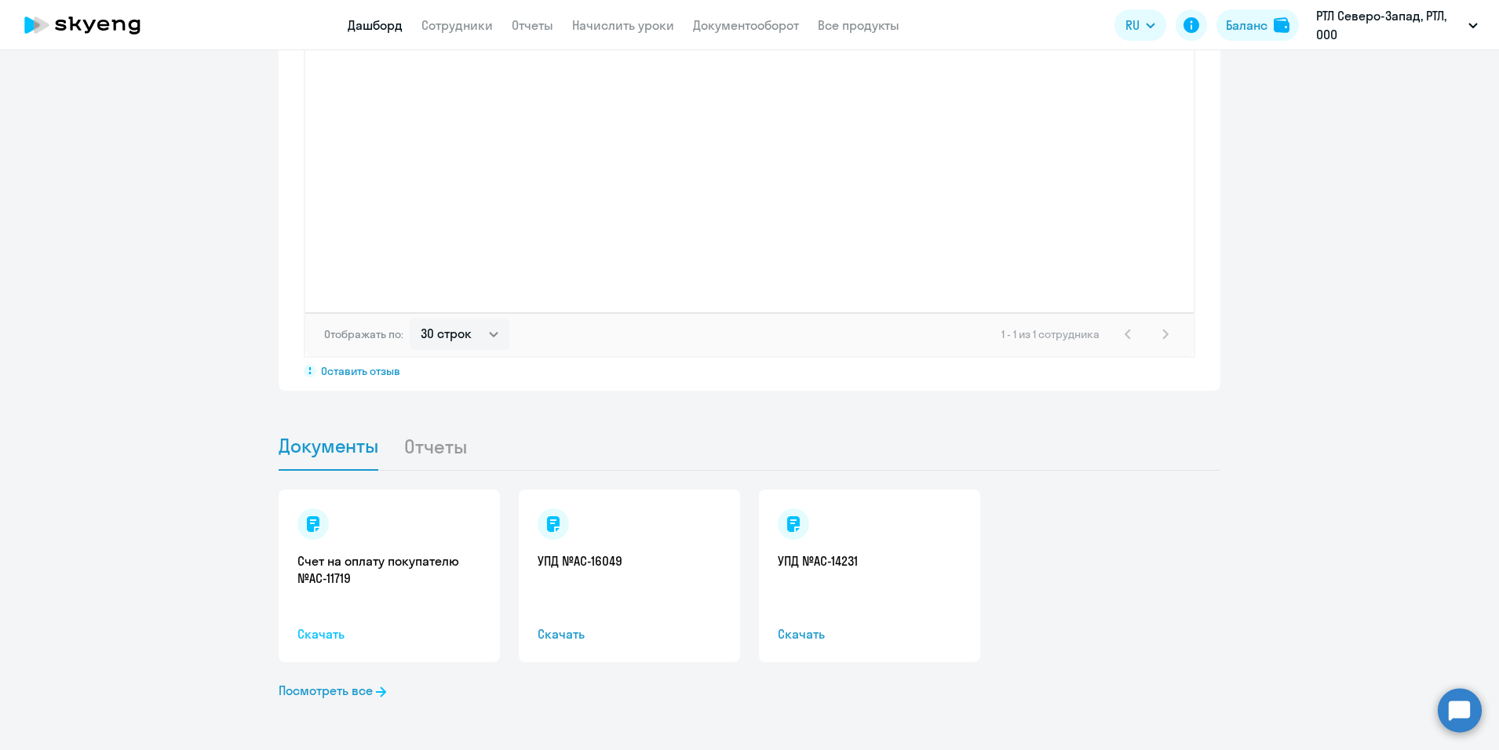
click at [314, 635] on span "Скачать" at bounding box center [389, 634] width 184 height 19
click at [1142, 550] on div "Счет на оплату покупателю №AC-11719 Скачать УПД №AC-16049 Скачать УПД №AC-14231…" at bounding box center [750, 576] width 942 height 173
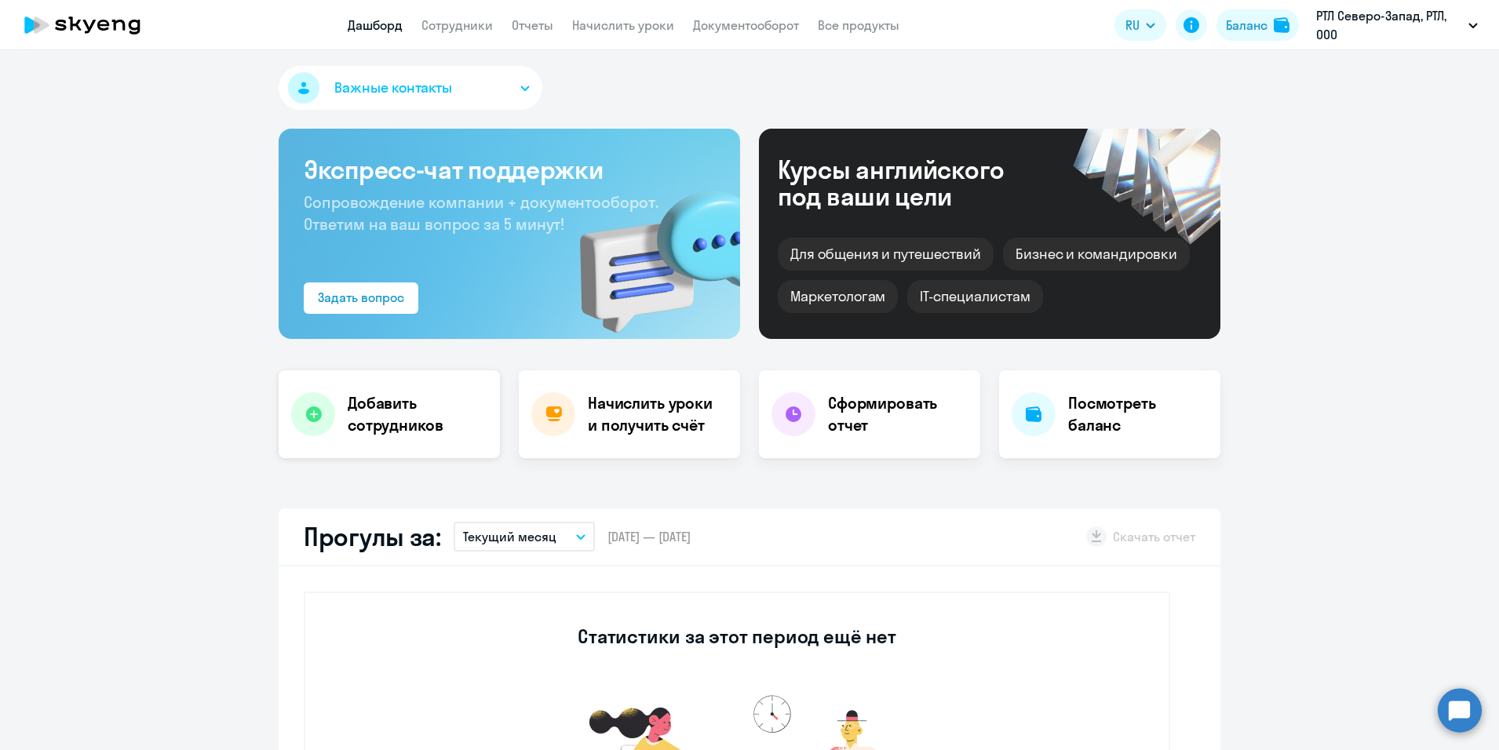
scroll to position [0, 0]
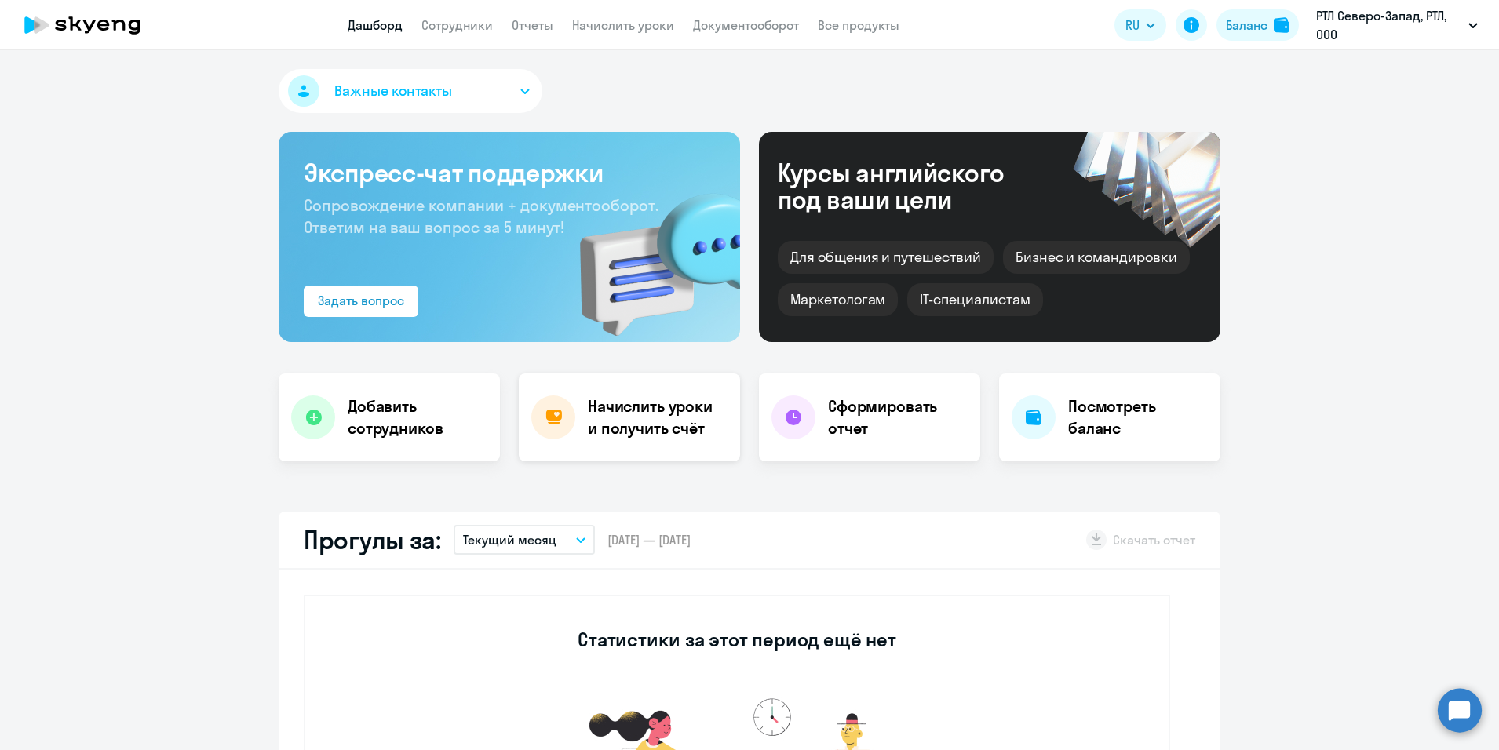
click at [640, 436] on h4 "Начислить уроки и получить счёт" at bounding box center [656, 418] width 137 height 44
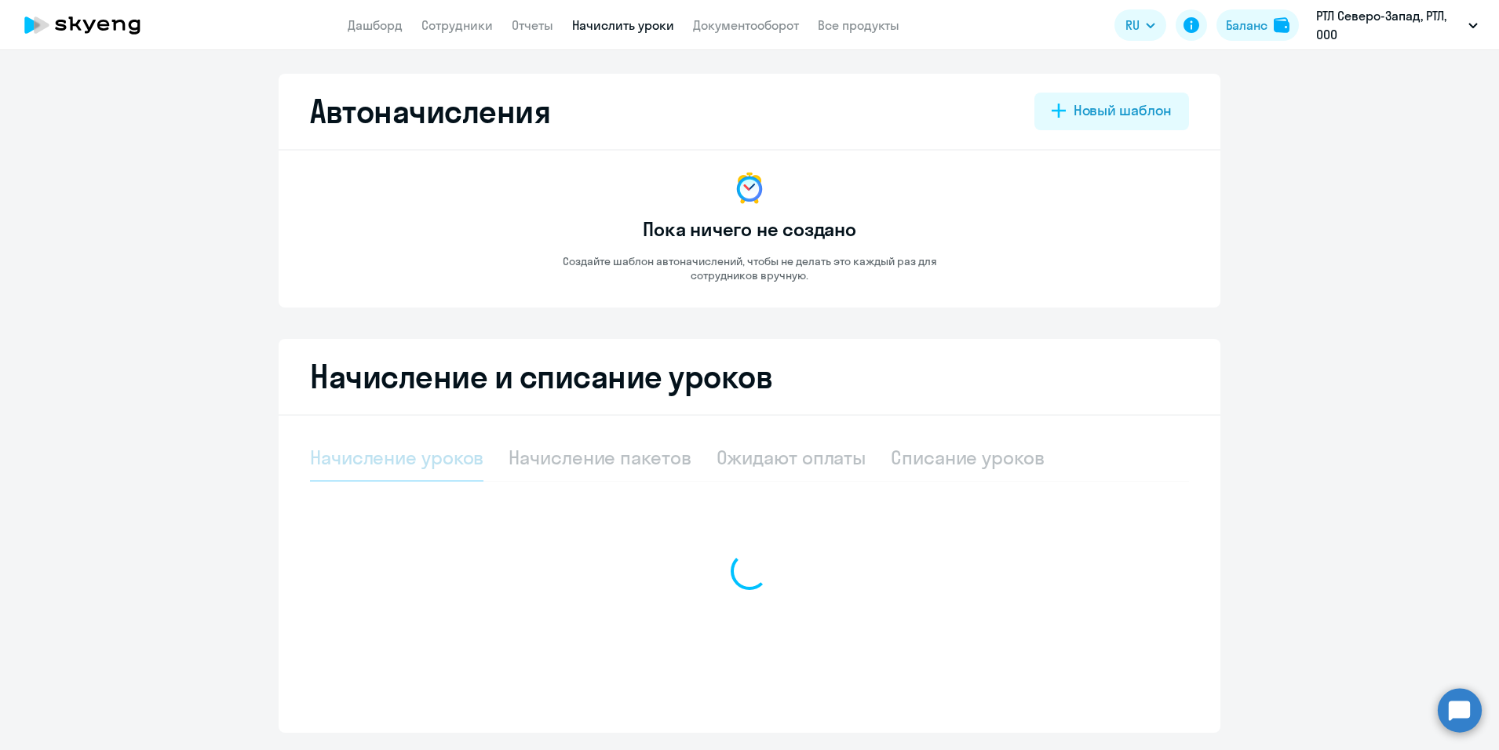
select select "10"
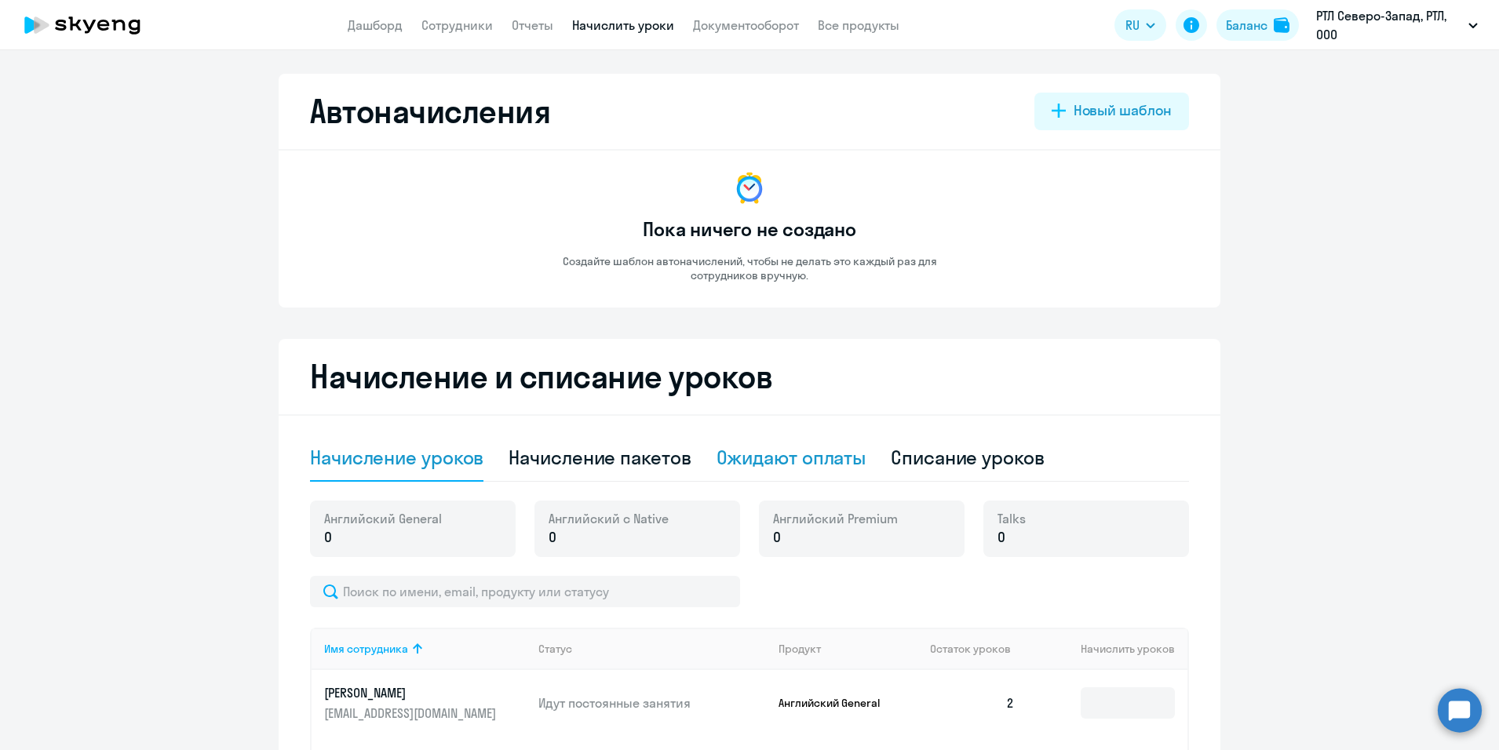
click at [775, 458] on div "Ожидают оплаты" at bounding box center [792, 457] width 150 height 25
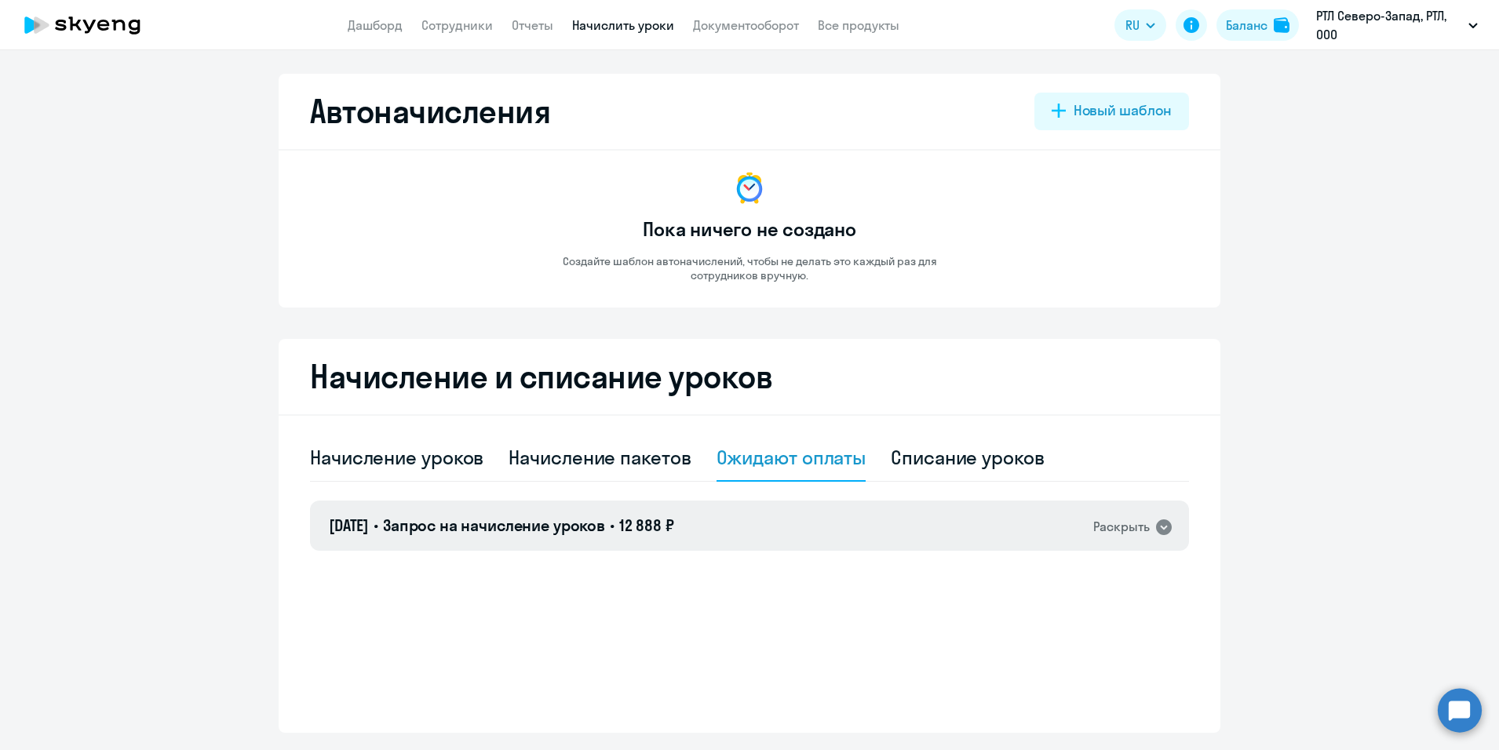
click at [607, 538] on div "03.10.2025 • Запрос на начисление уроков • 12 888 ₽ Раскрыть" at bounding box center [749, 526] width 879 height 50
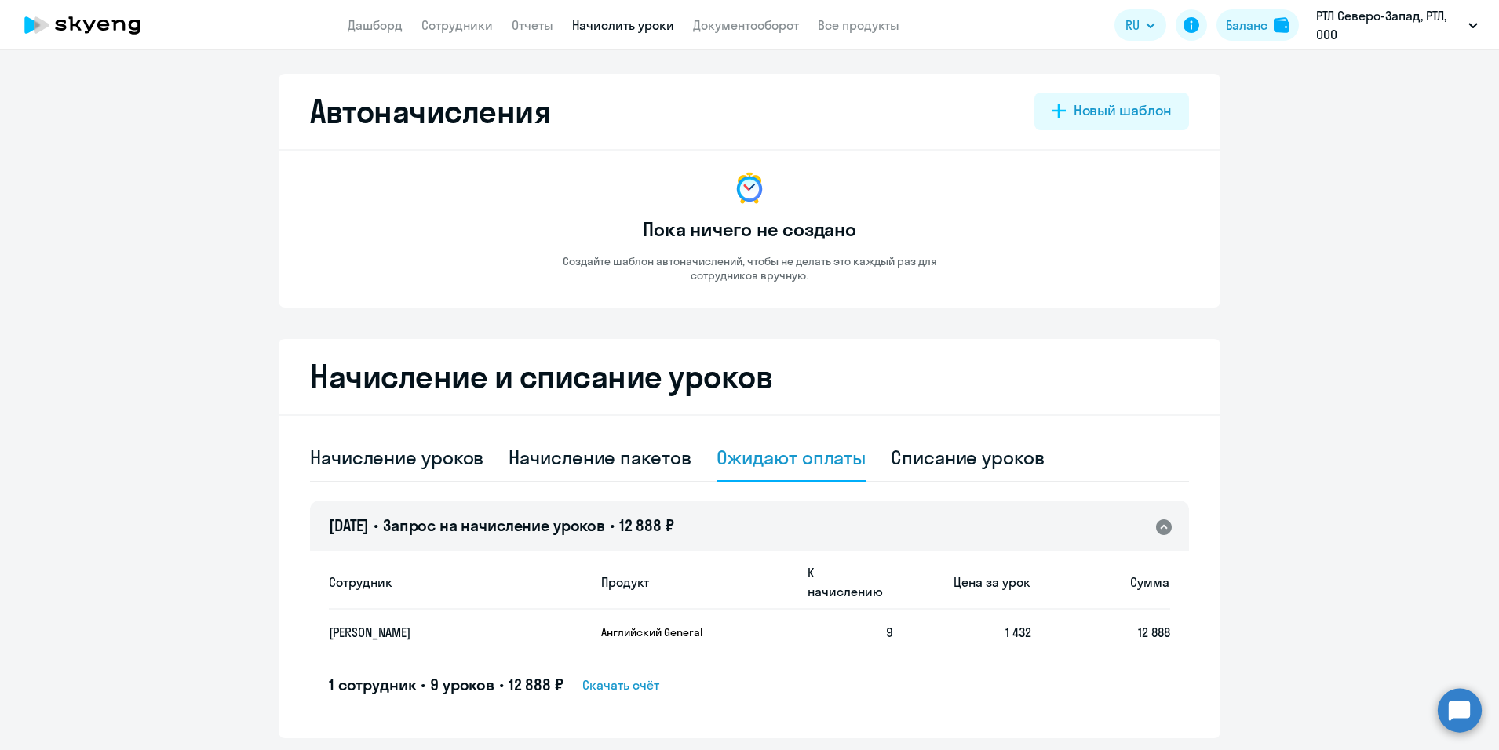
scroll to position [46, 0]
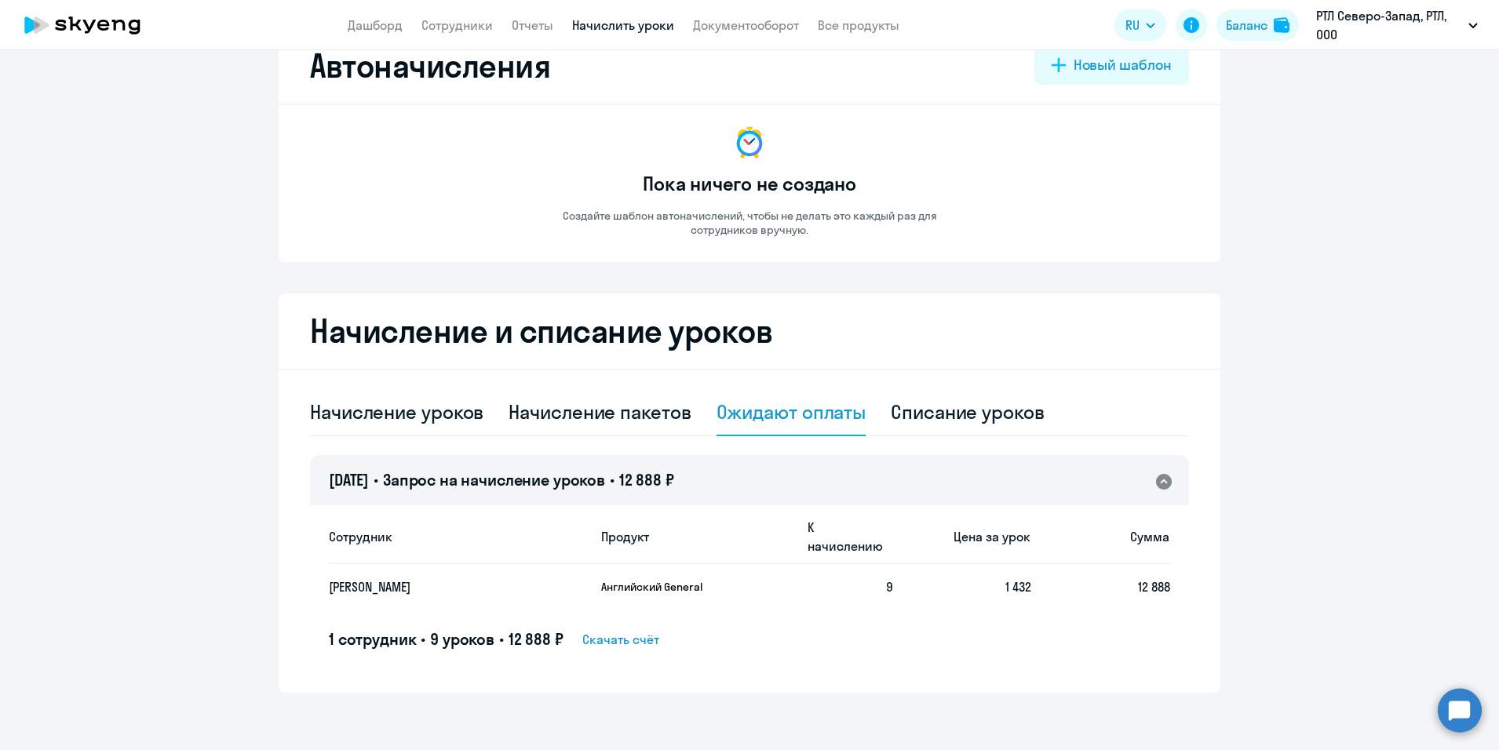
click at [523, 478] on span "Запрос на начисление уроков" at bounding box center [494, 480] width 222 height 20
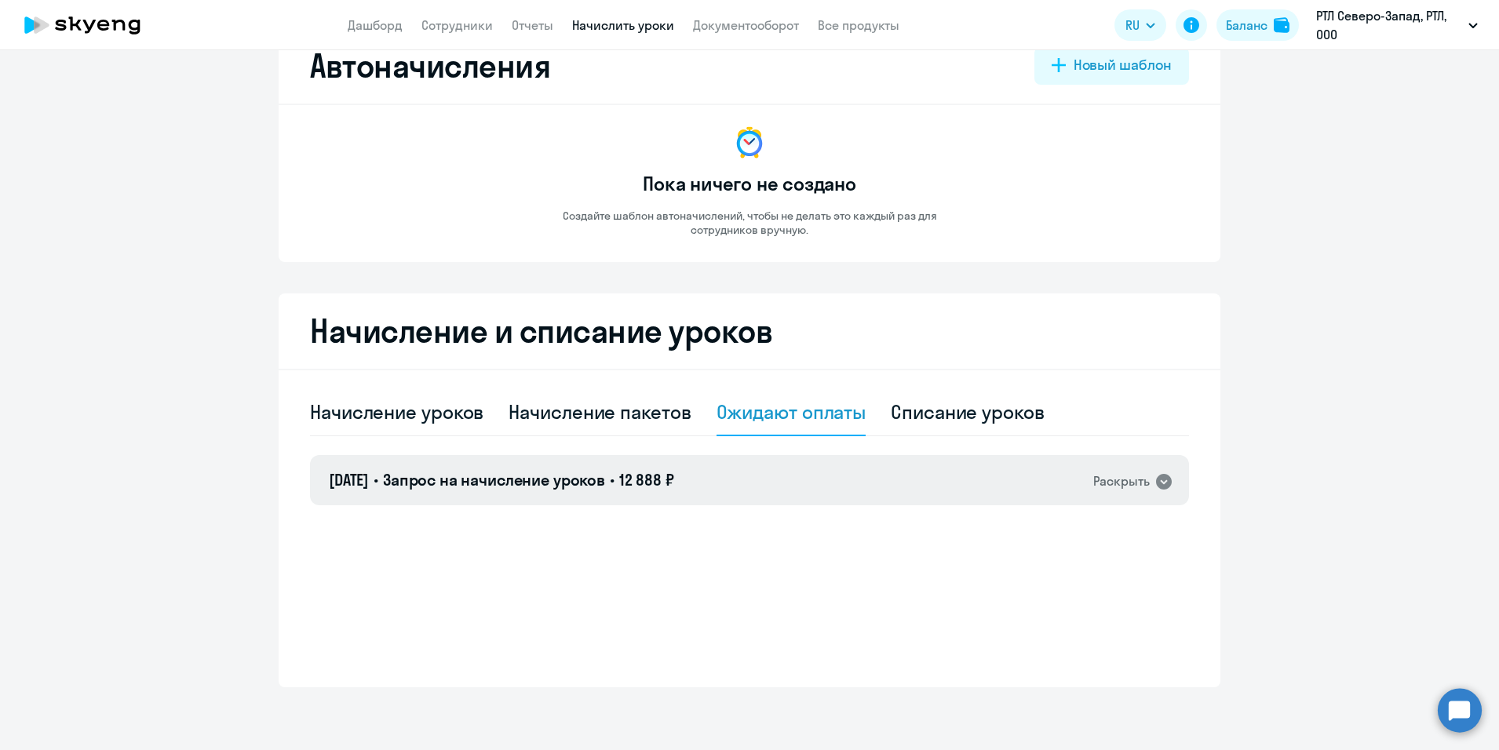
click at [523, 478] on span "Запрос на начисление уроков" at bounding box center [494, 480] width 222 height 20
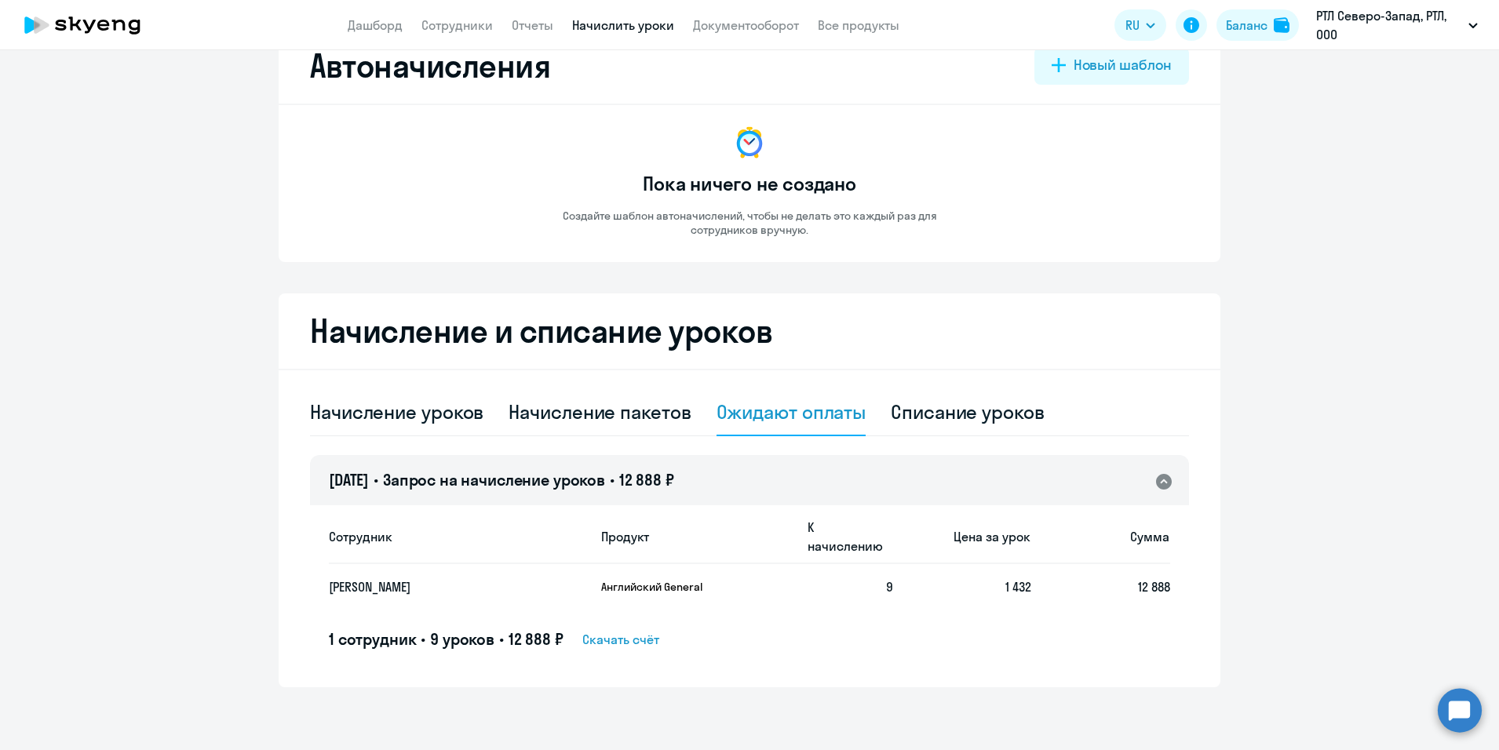
click at [523, 478] on span "Запрос на начисление уроков" at bounding box center [494, 480] width 222 height 20
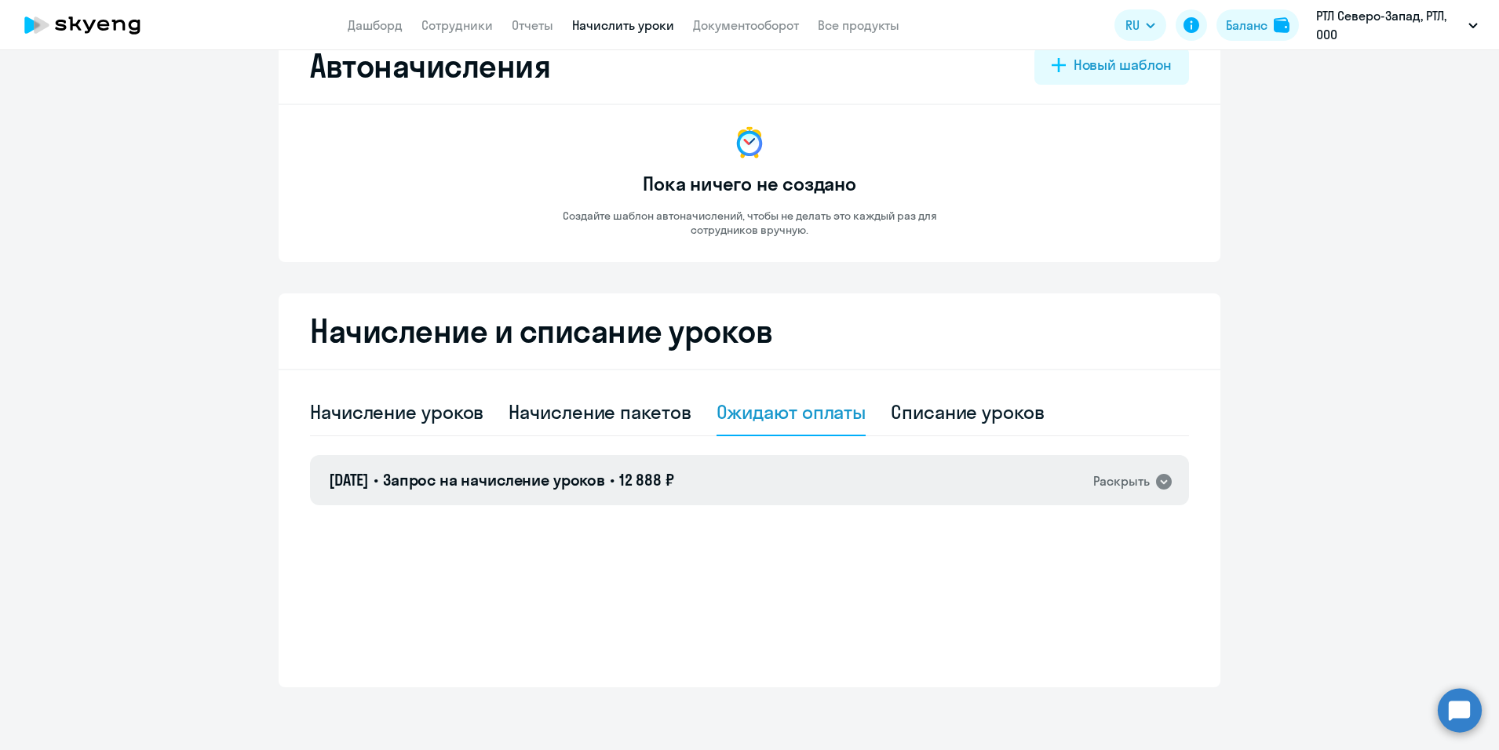
click at [341, 479] on span "[DATE]" at bounding box center [349, 480] width 40 height 20
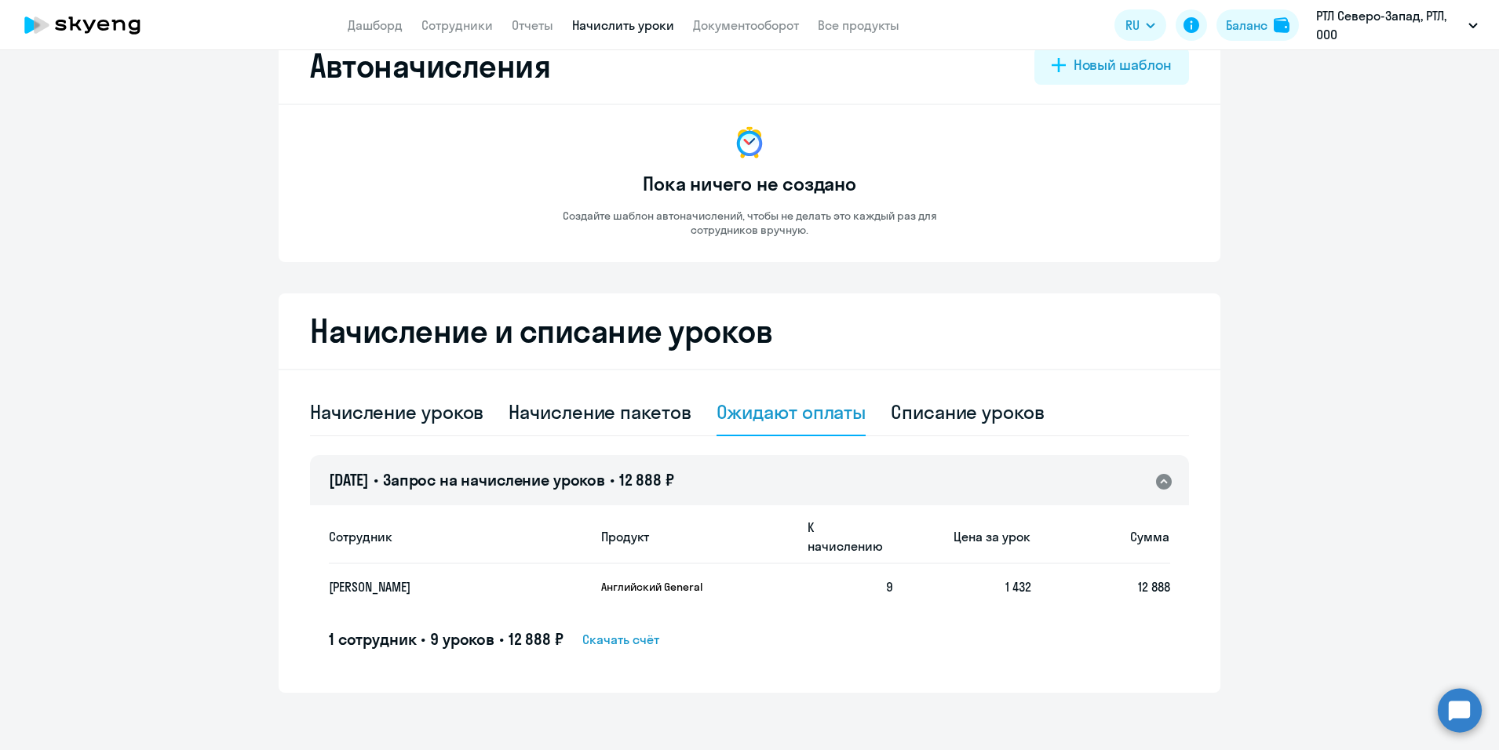
click at [1387, 301] on ng-component "Автоначисления Новый шаблон Пока ничего не создано Создайте шаблон автоначислен…" at bounding box center [749, 360] width 1499 height 665
click at [779, 410] on div "Ожидают оплаты" at bounding box center [792, 411] width 150 height 25
click at [399, 407] on div "Начисление уроков" at bounding box center [396, 411] width 173 height 25
select select "10"
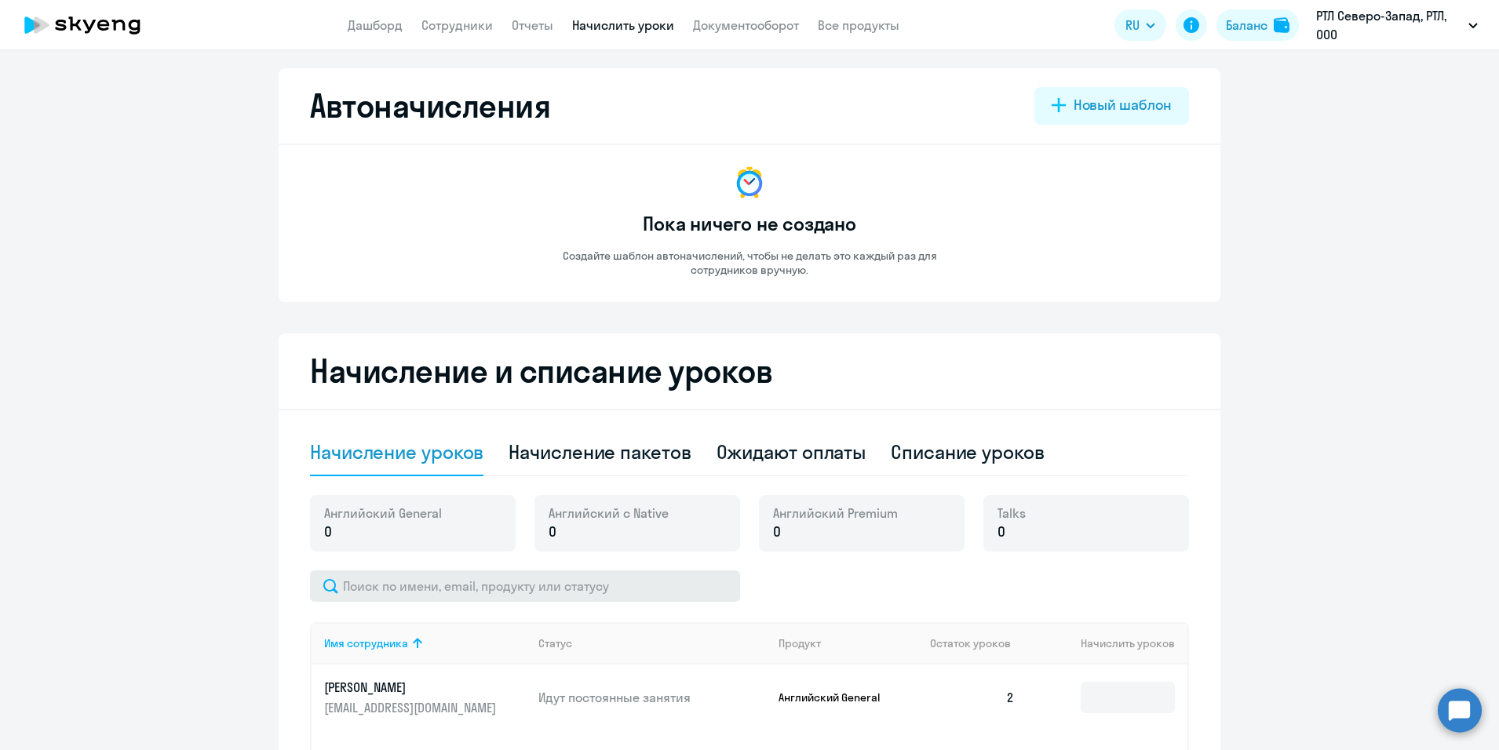
scroll to position [0, 0]
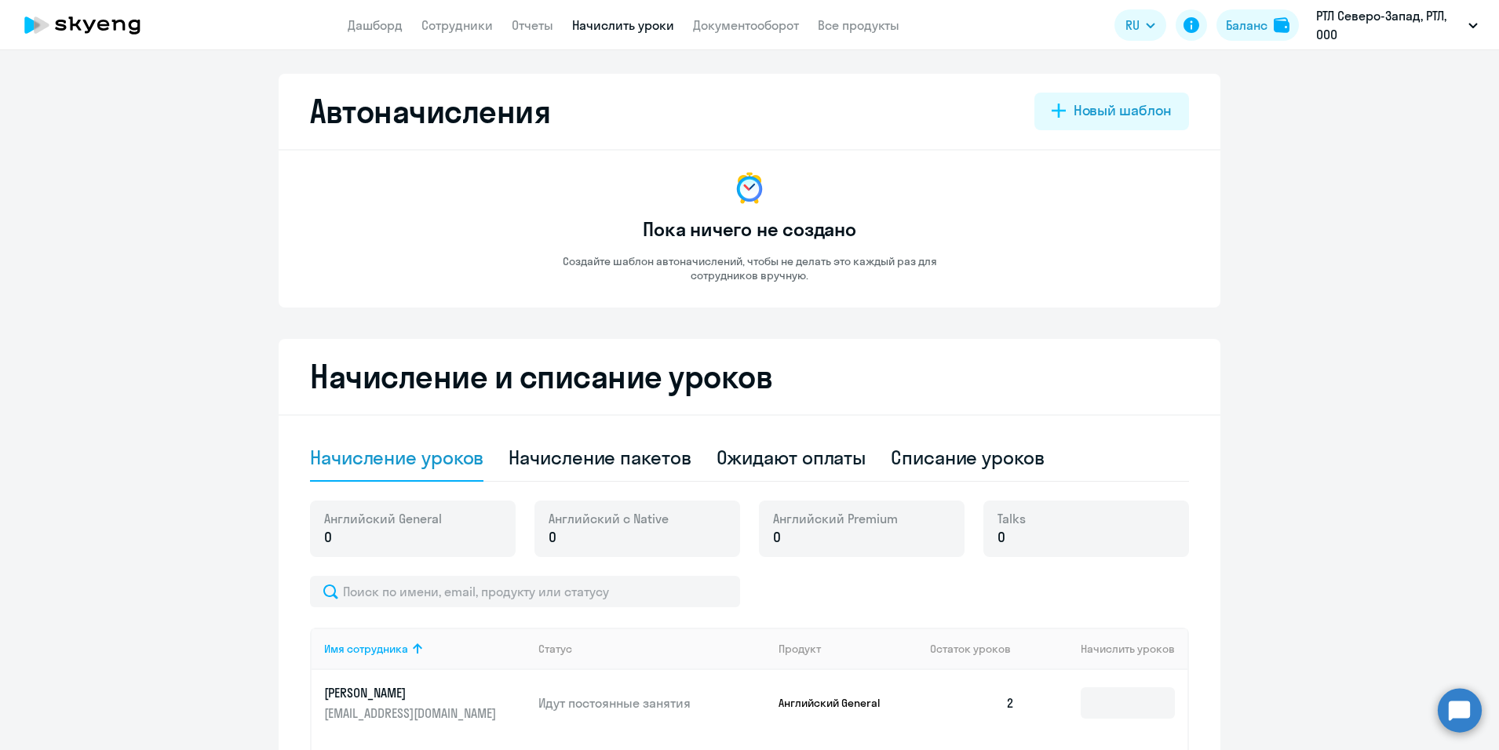
click at [1455, 711] on circle at bounding box center [1460, 710] width 44 height 44
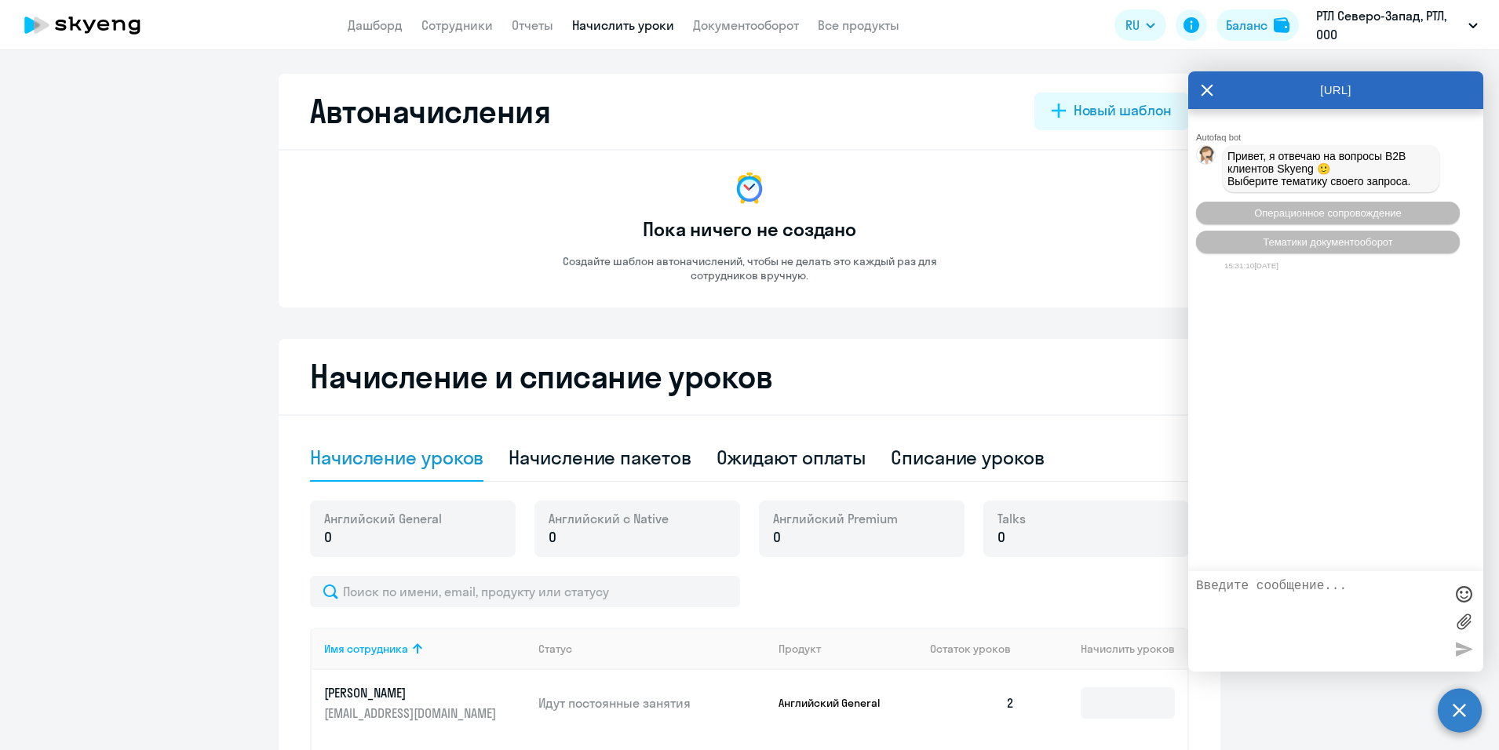
click at [1099, 189] on app-empty-accrual-templates-state "Пока ничего не создано Создайте шаблон автоначислений, чтобы не делать это кажд…" at bounding box center [749, 226] width 879 height 113
click at [1207, 88] on icon at bounding box center [1207, 90] width 13 height 38
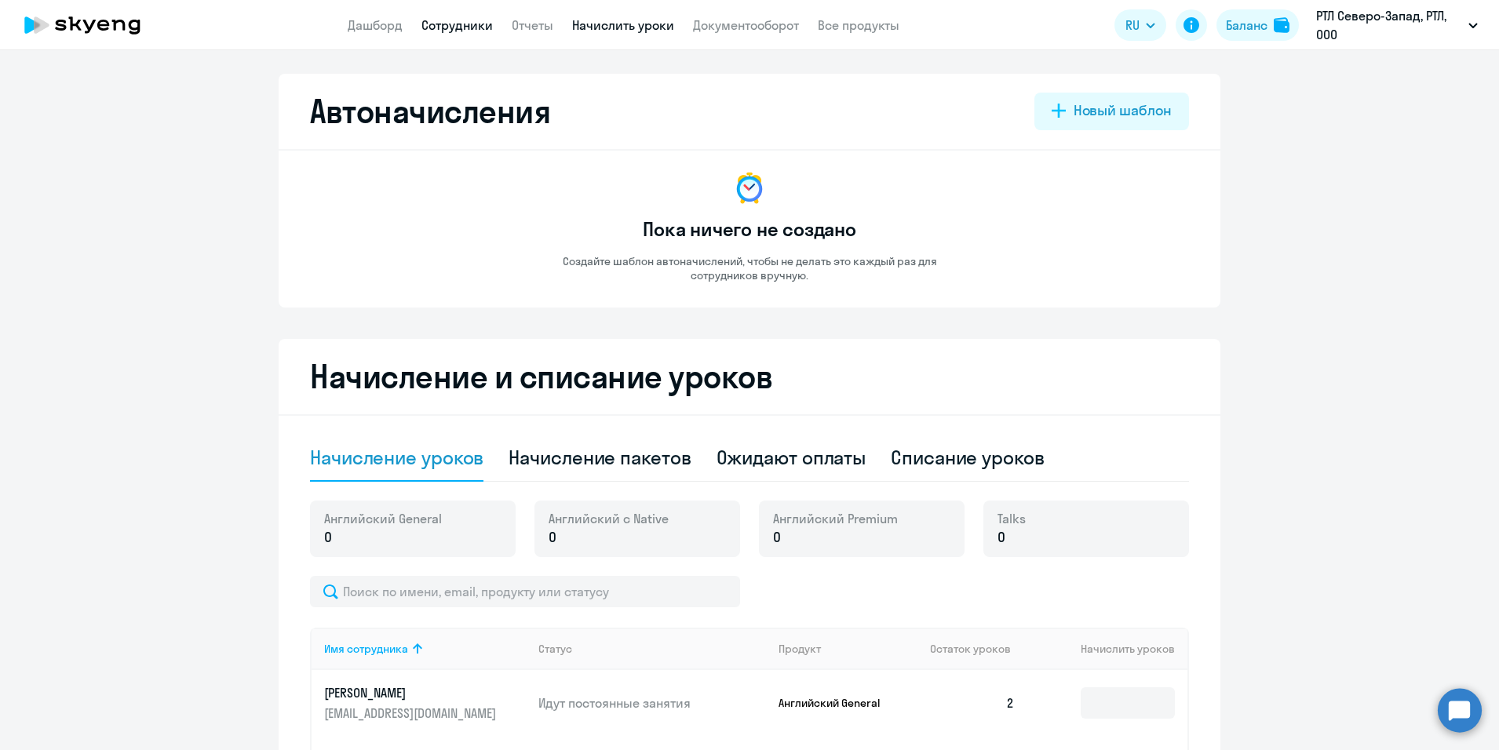
click at [454, 27] on link "Сотрудники" at bounding box center [456, 25] width 71 height 16
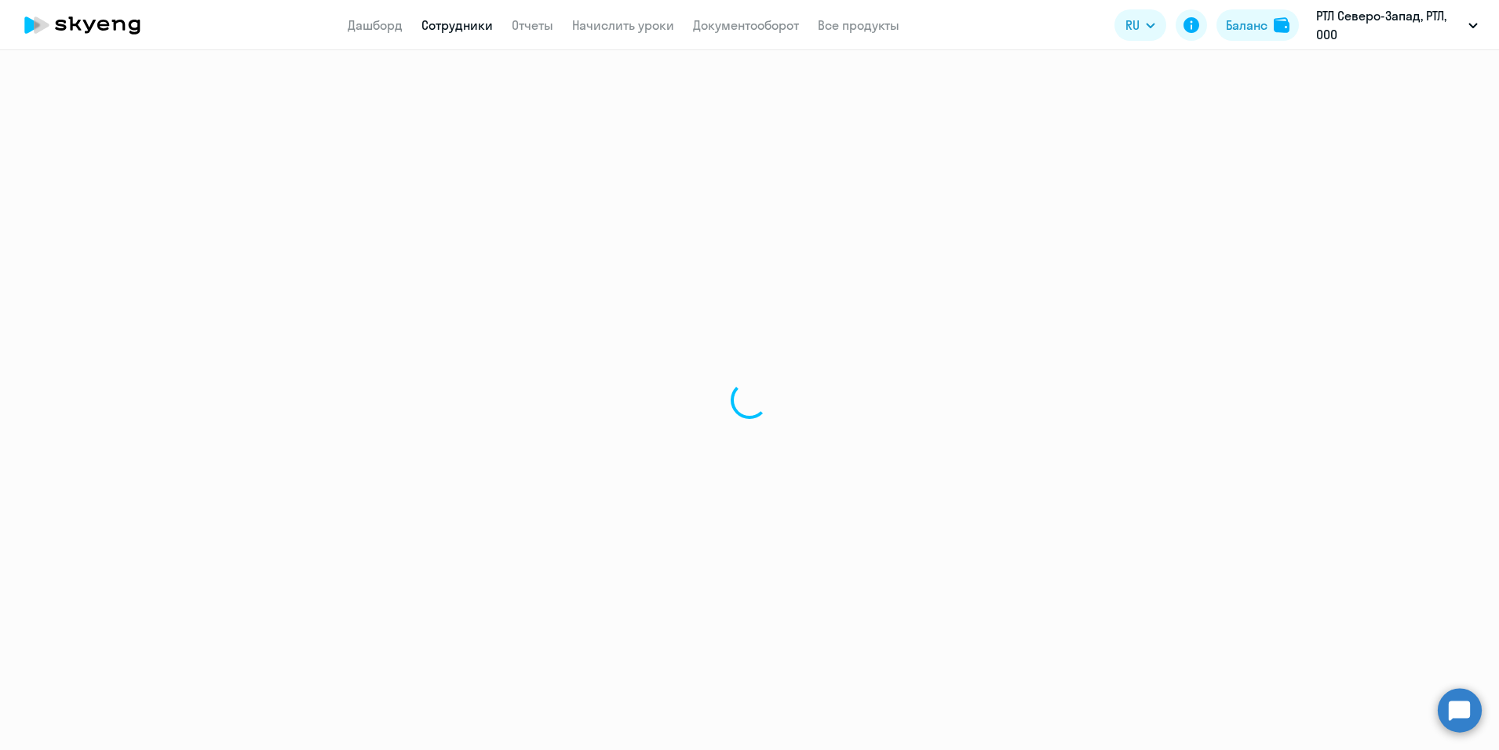
select select "30"
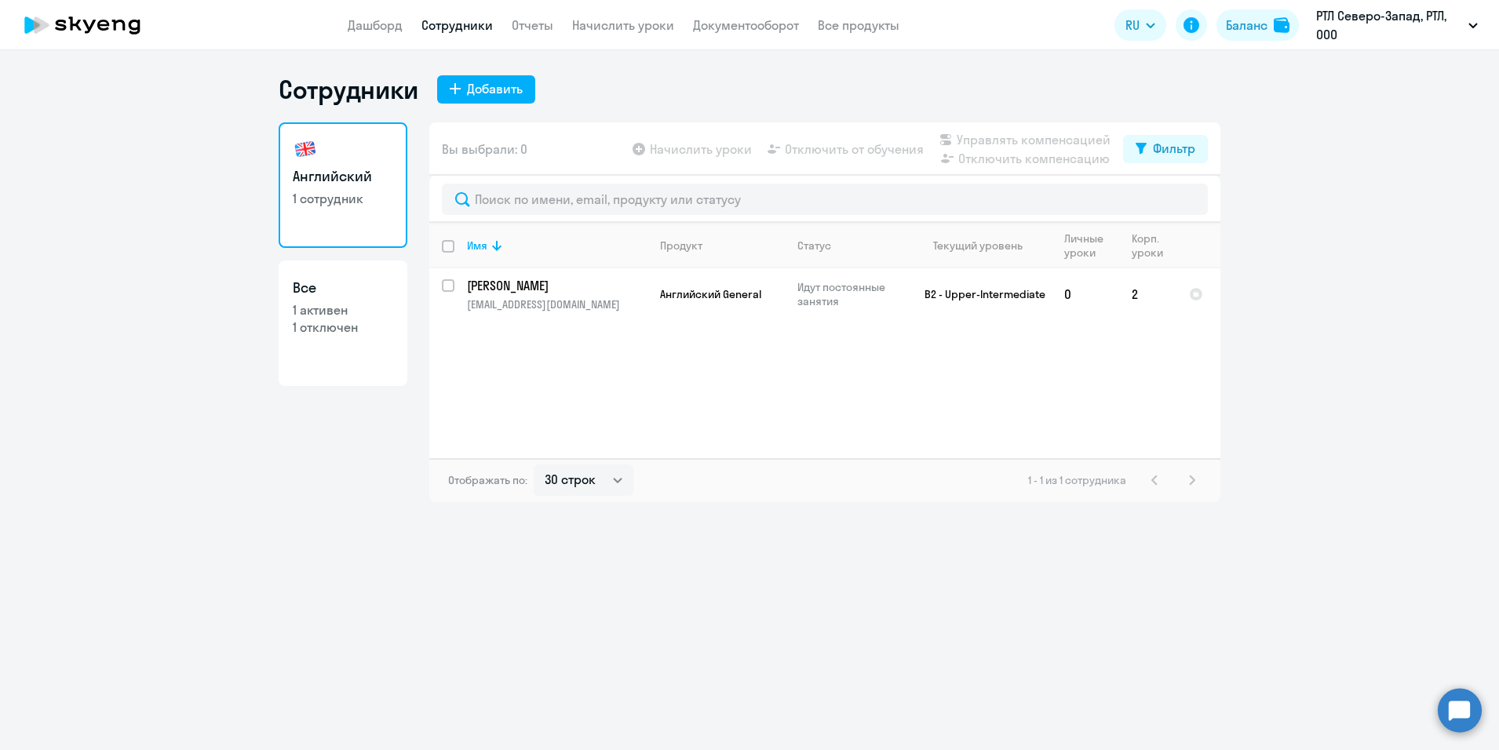
click at [330, 525] on div "Сотрудники Добавить Английский 1 сотрудник Все 1 активен 1 отключен Вы выбрали:…" at bounding box center [749, 400] width 1499 height 700
click at [334, 359] on link "Все 1 активен 1 отключен" at bounding box center [343, 324] width 129 height 126
select select "30"
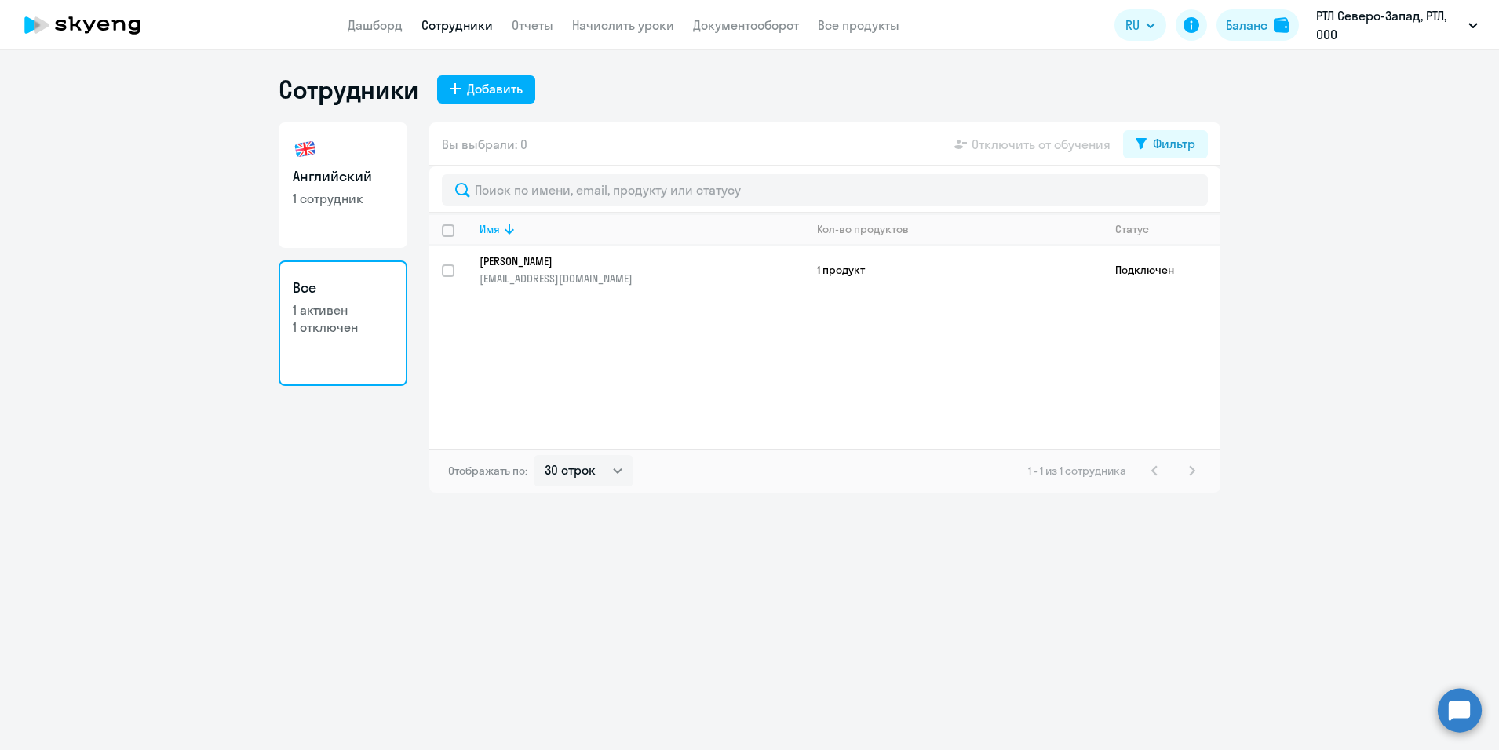
click at [374, 137] on link "Английский 1 сотрудник" at bounding box center [343, 185] width 129 height 126
select select "30"
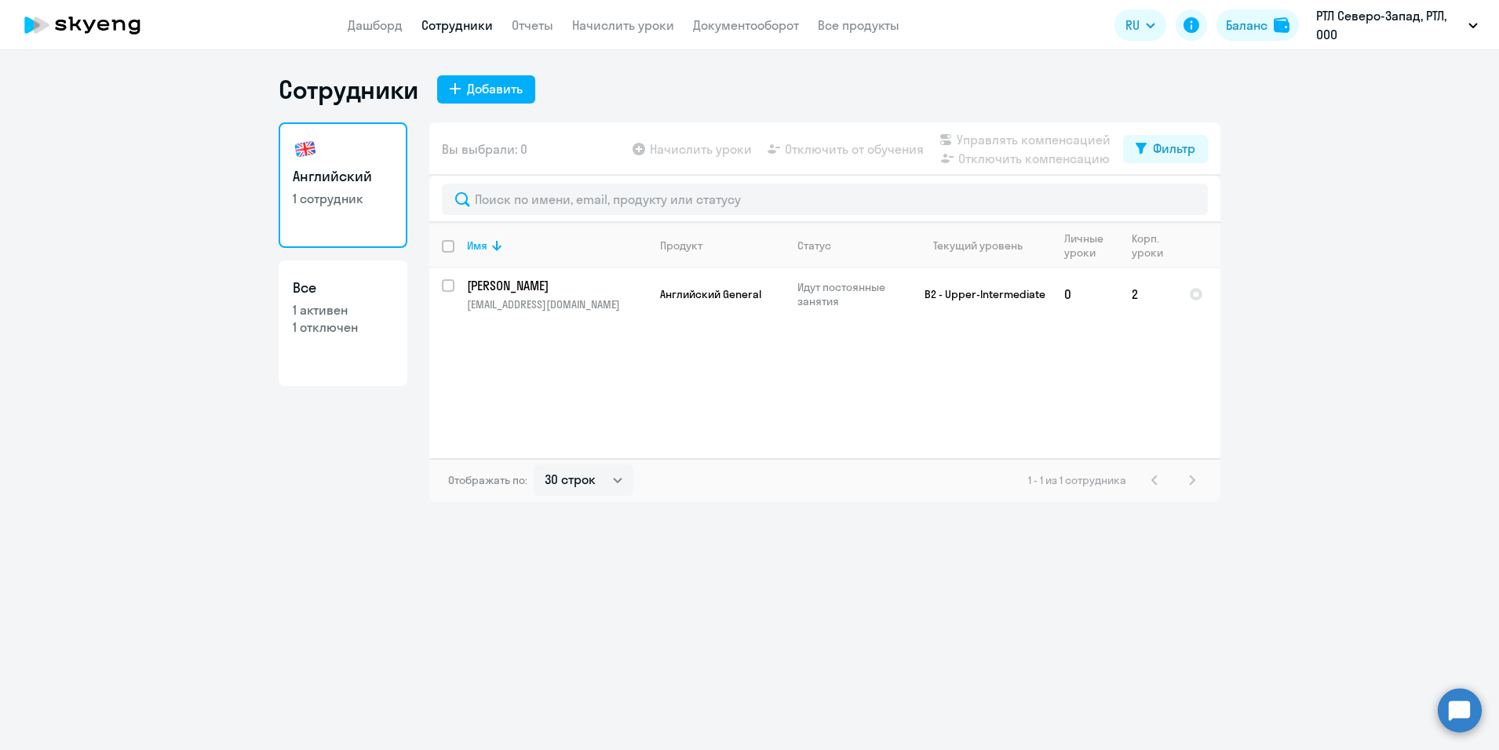
click at [853, 630] on div "Сотрудники Добавить Английский 1 сотрудник Все 1 активен 1 отключен Вы выбрали:…" at bounding box center [749, 400] width 1499 height 700
click at [445, 286] on input "select row 10307810" at bounding box center [457, 294] width 31 height 31
checkbox input "true"
click at [445, 286] on input "deselect row 10307810" at bounding box center [457, 294] width 31 height 31
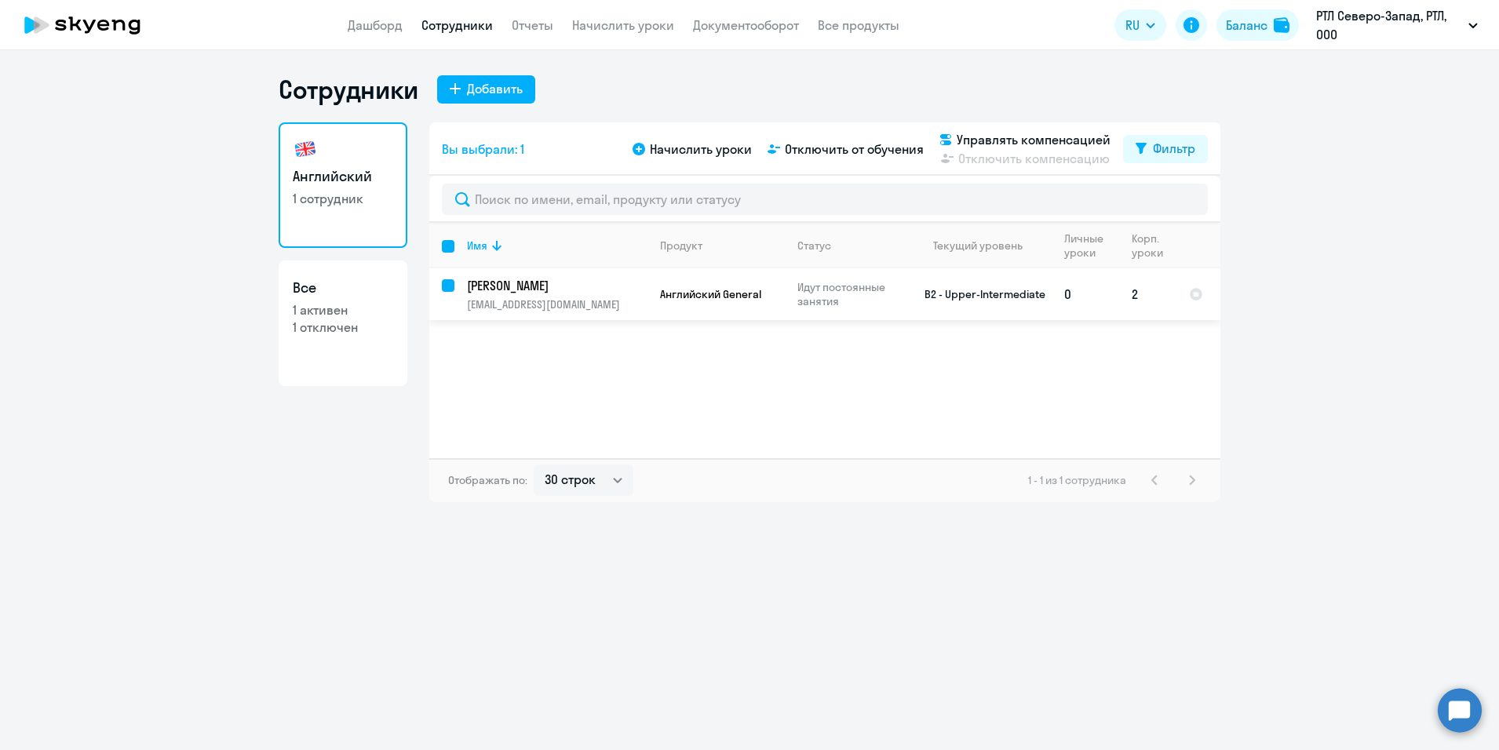
checkbox input "false"
click at [446, 284] on input "select row 10307810" at bounding box center [457, 294] width 31 height 31
checkbox input "true"
click at [440, 283] on div at bounding box center [449, 286] width 38 height 38
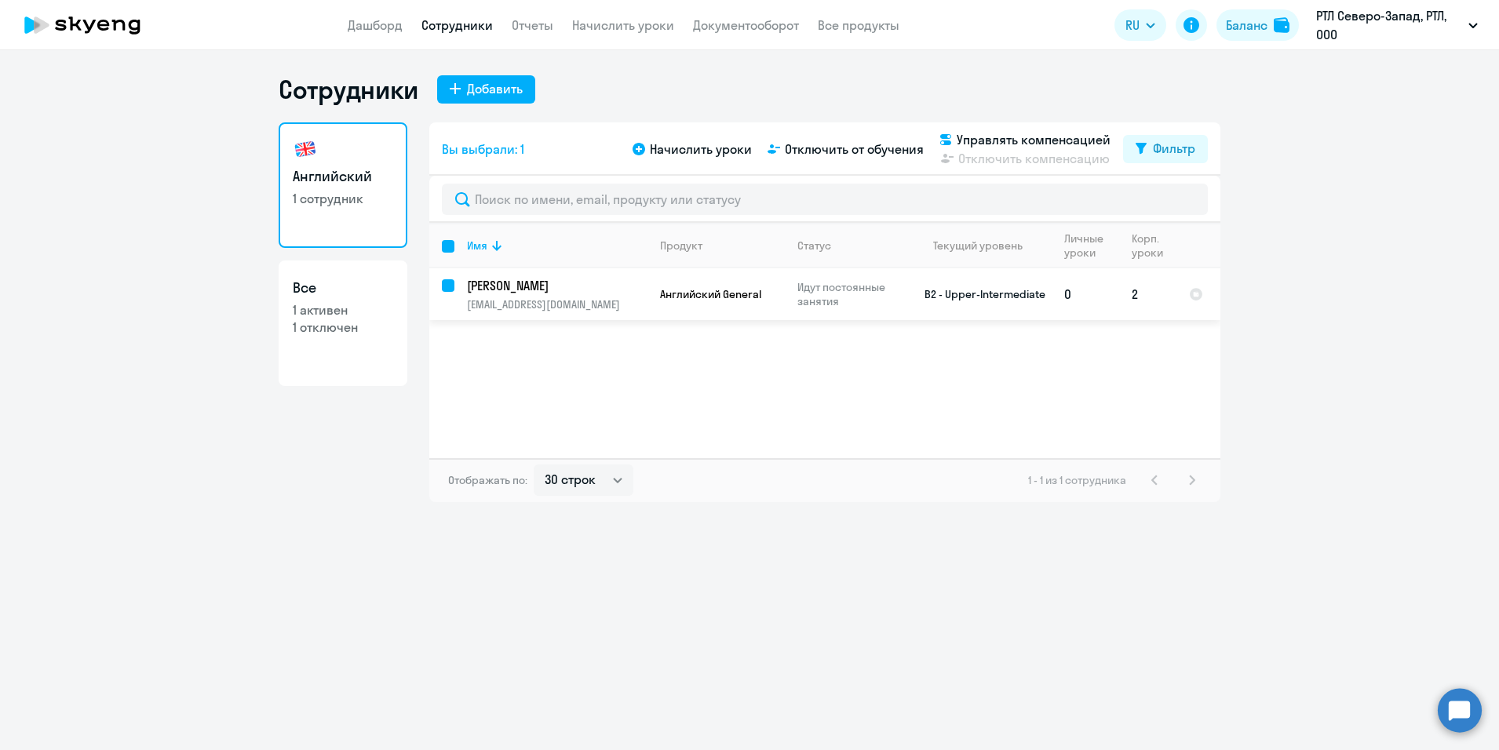
checkbox input "false"
click at [481, 31] on link "Сотрудники" at bounding box center [456, 25] width 71 height 16
click at [362, 24] on link "Дашборд" at bounding box center [375, 25] width 55 height 16
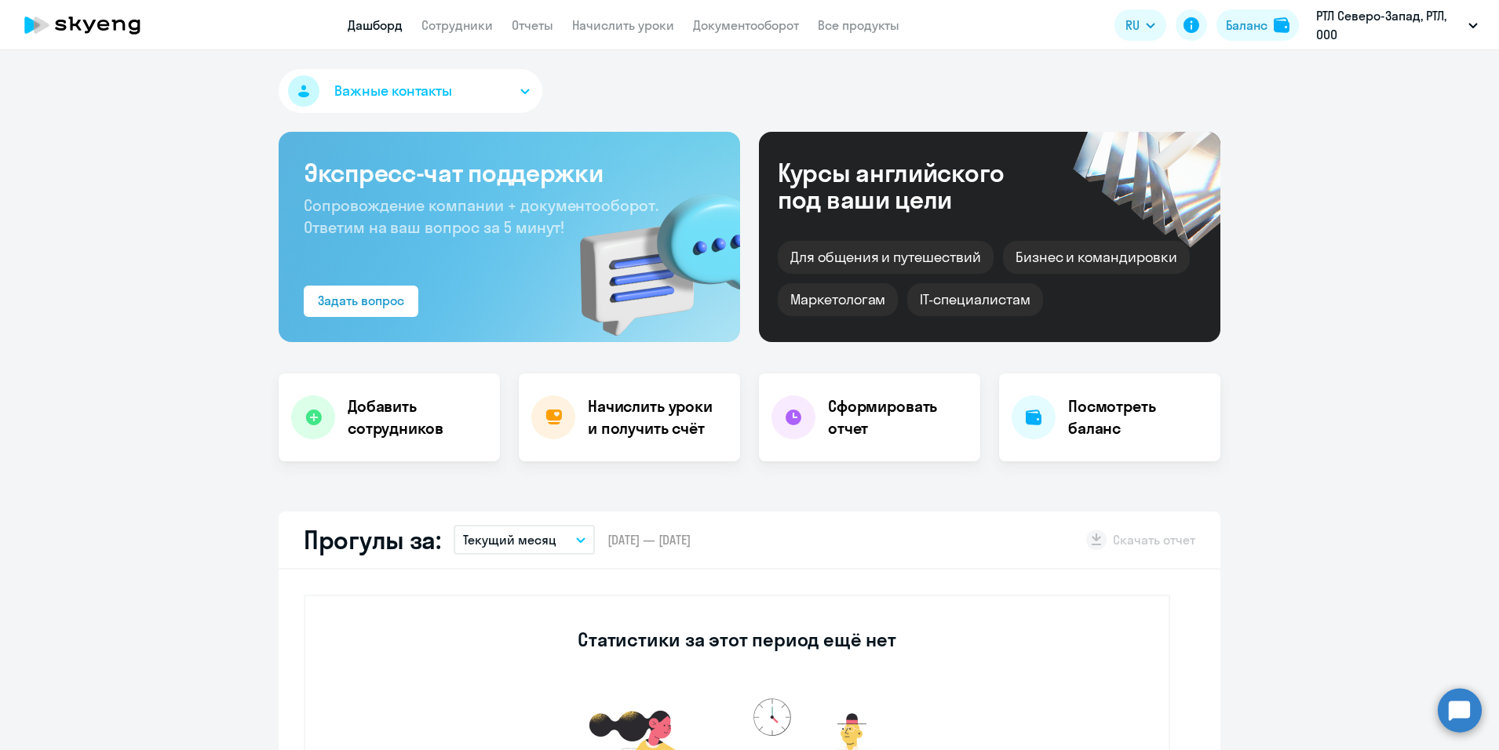
select select "30"
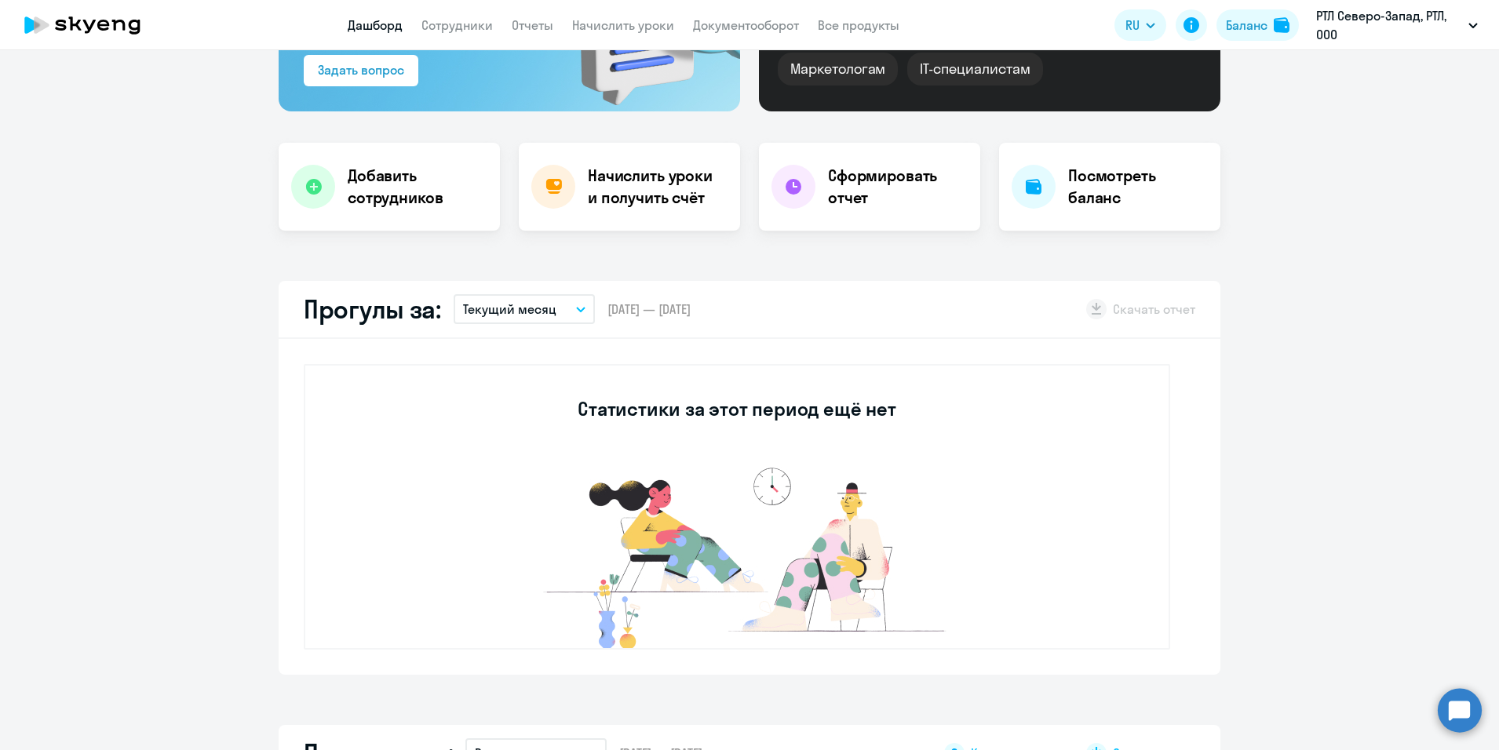
scroll to position [235, 0]
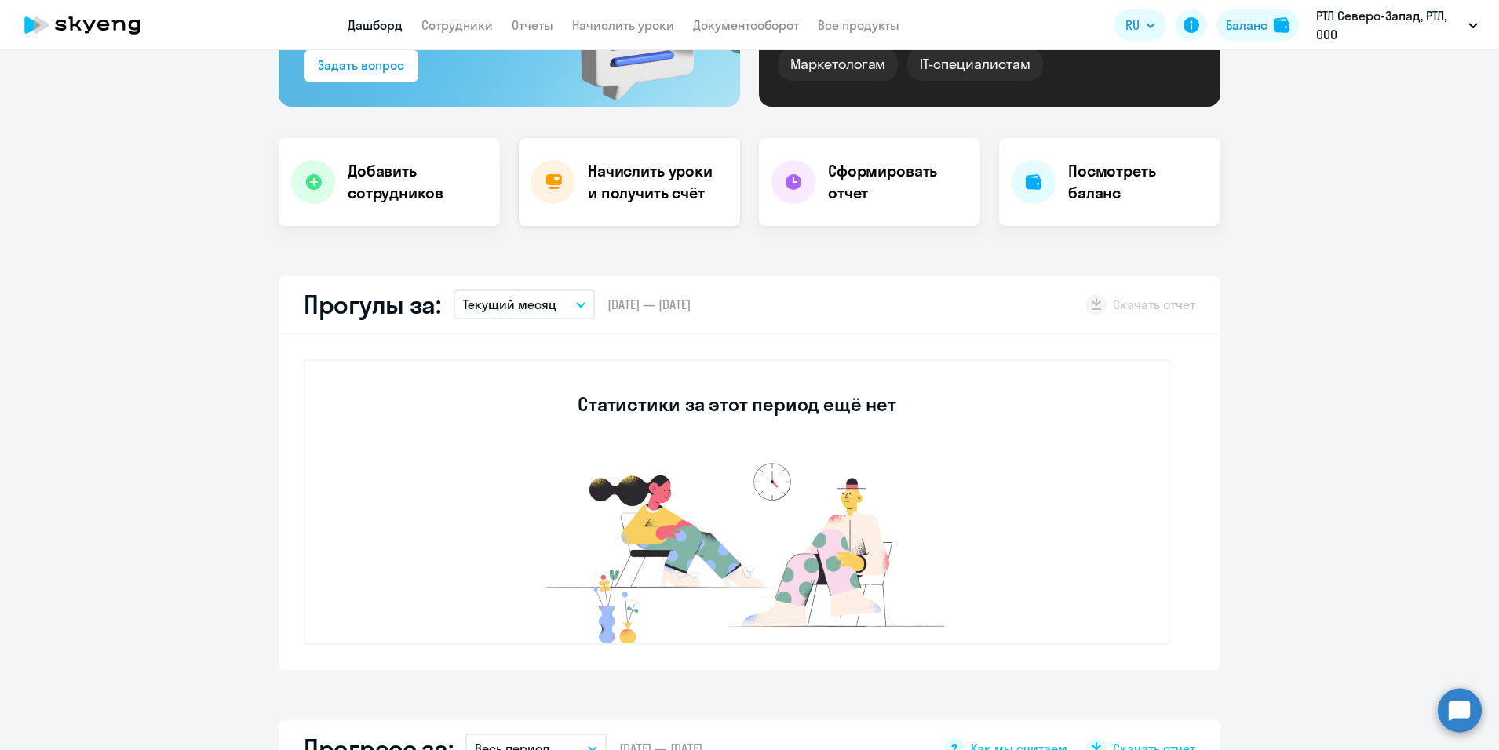
click at [629, 187] on h4 "Начислить уроки и получить счёт" at bounding box center [656, 182] width 137 height 44
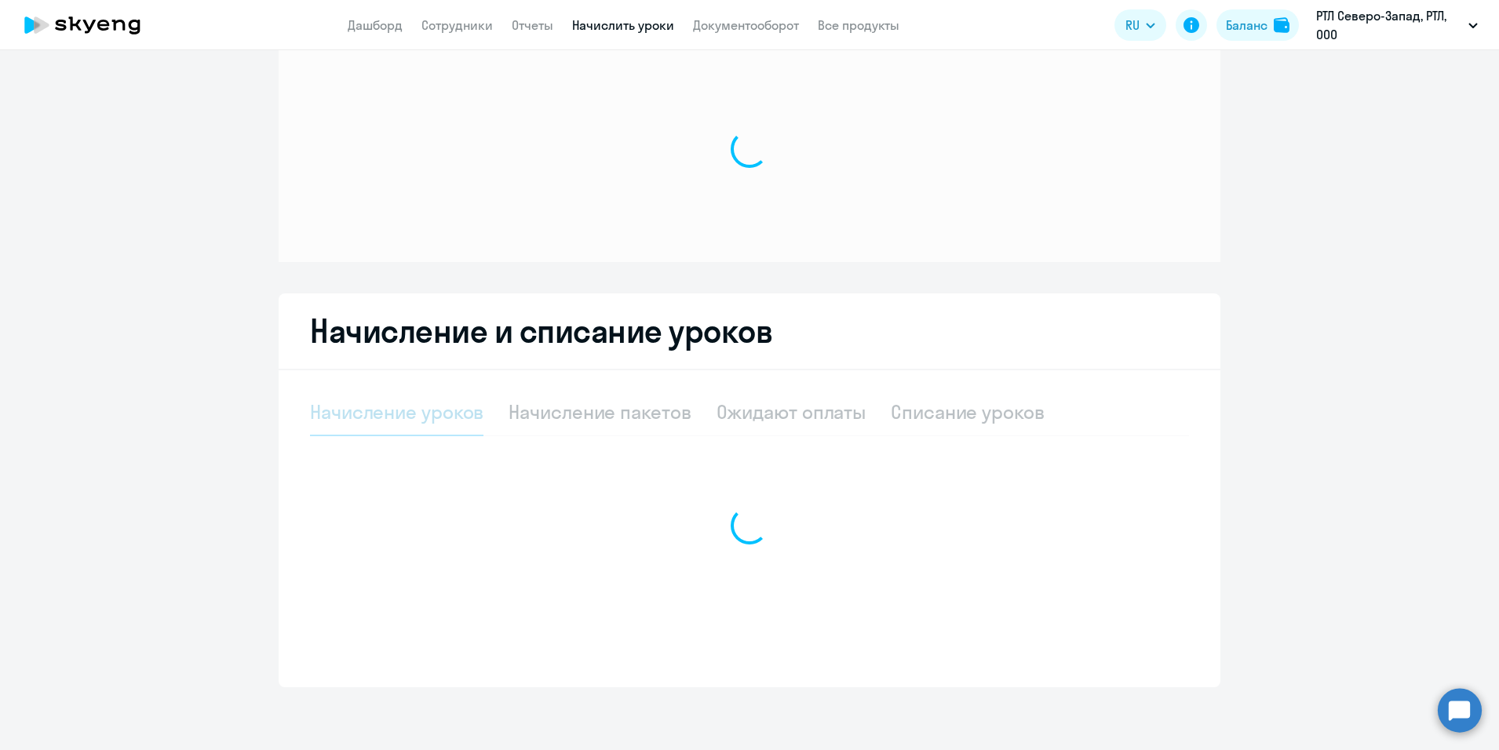
scroll to position [38, 0]
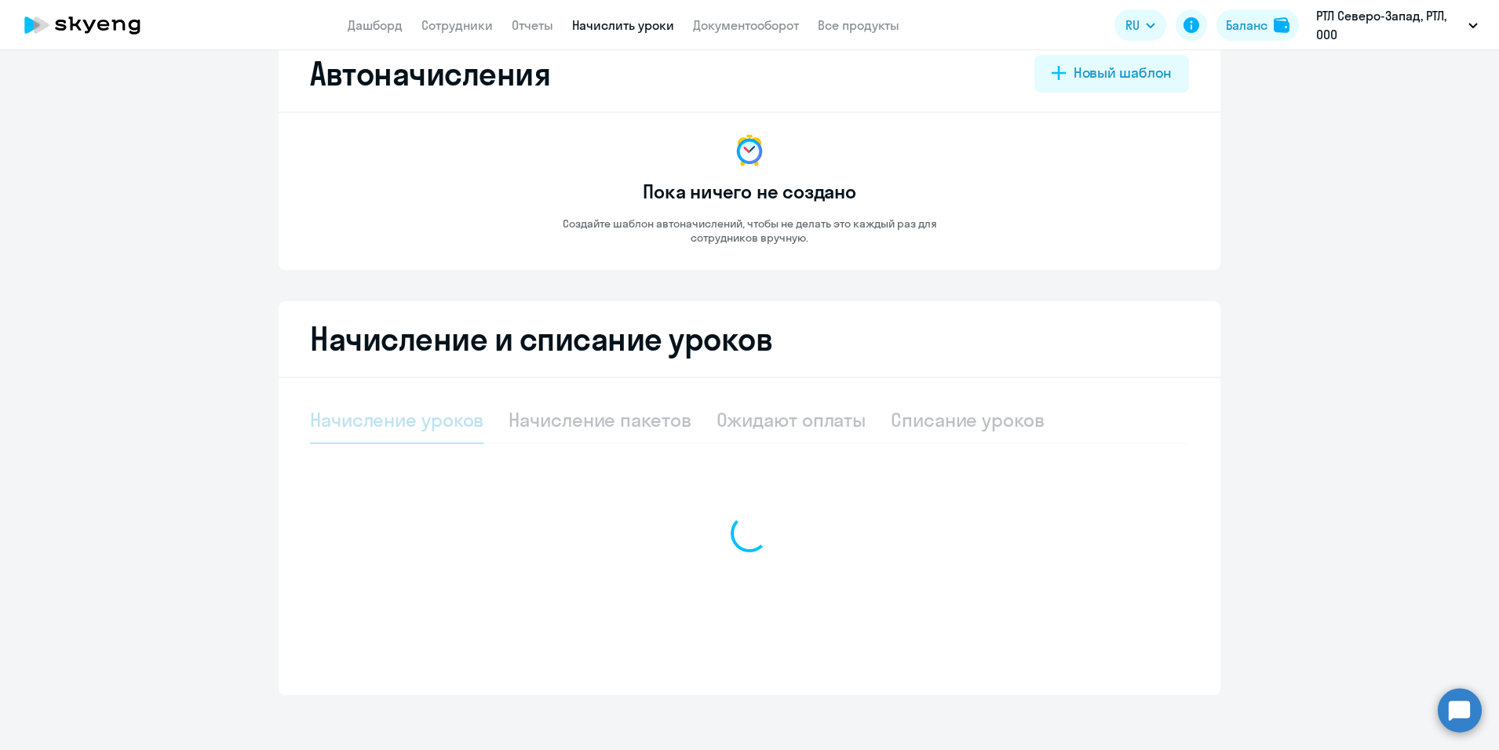
select select "10"
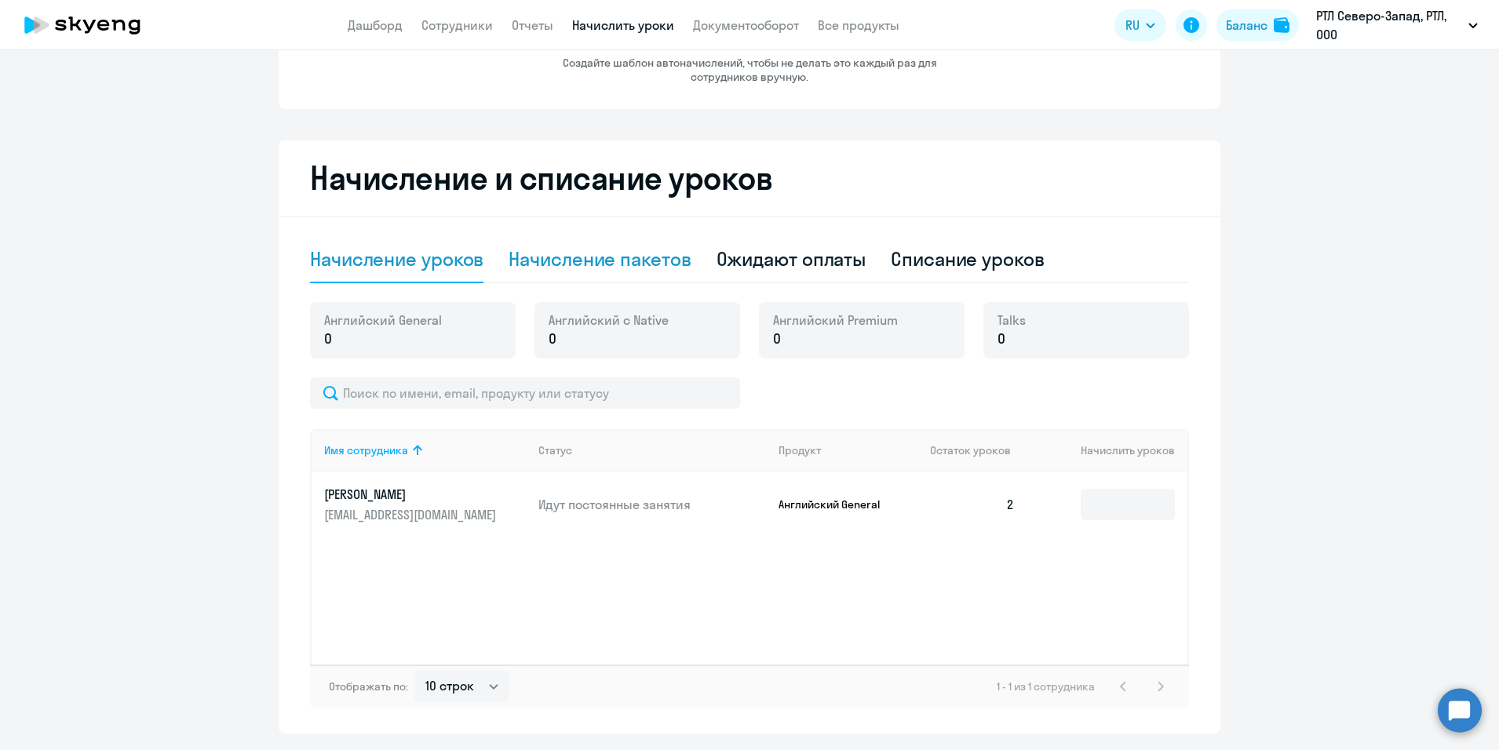
scroll to position [166, 0]
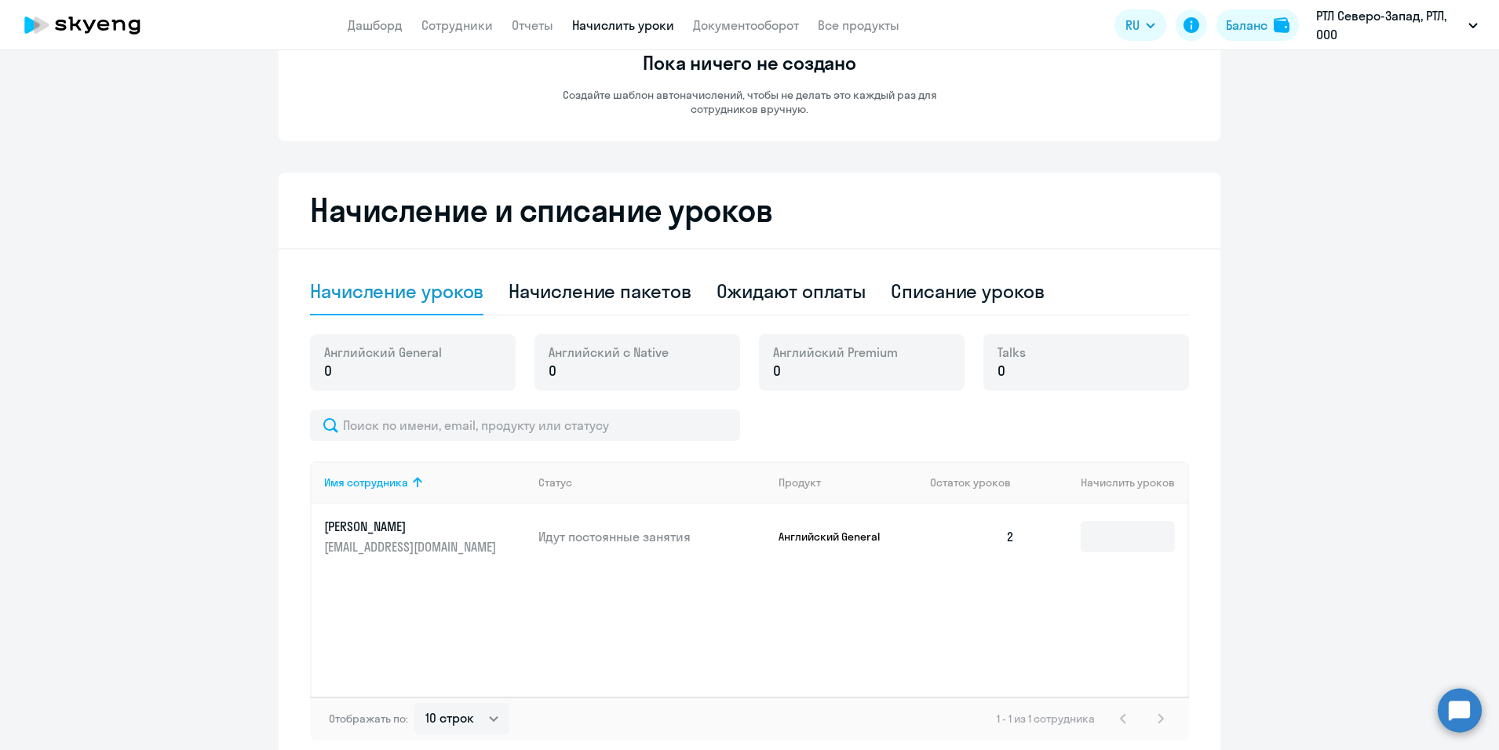
click at [372, 294] on div "Начисление уроков" at bounding box center [396, 291] width 173 height 25
click at [635, 292] on div "Начисление пакетов" at bounding box center [600, 291] width 182 height 25
select select "10"
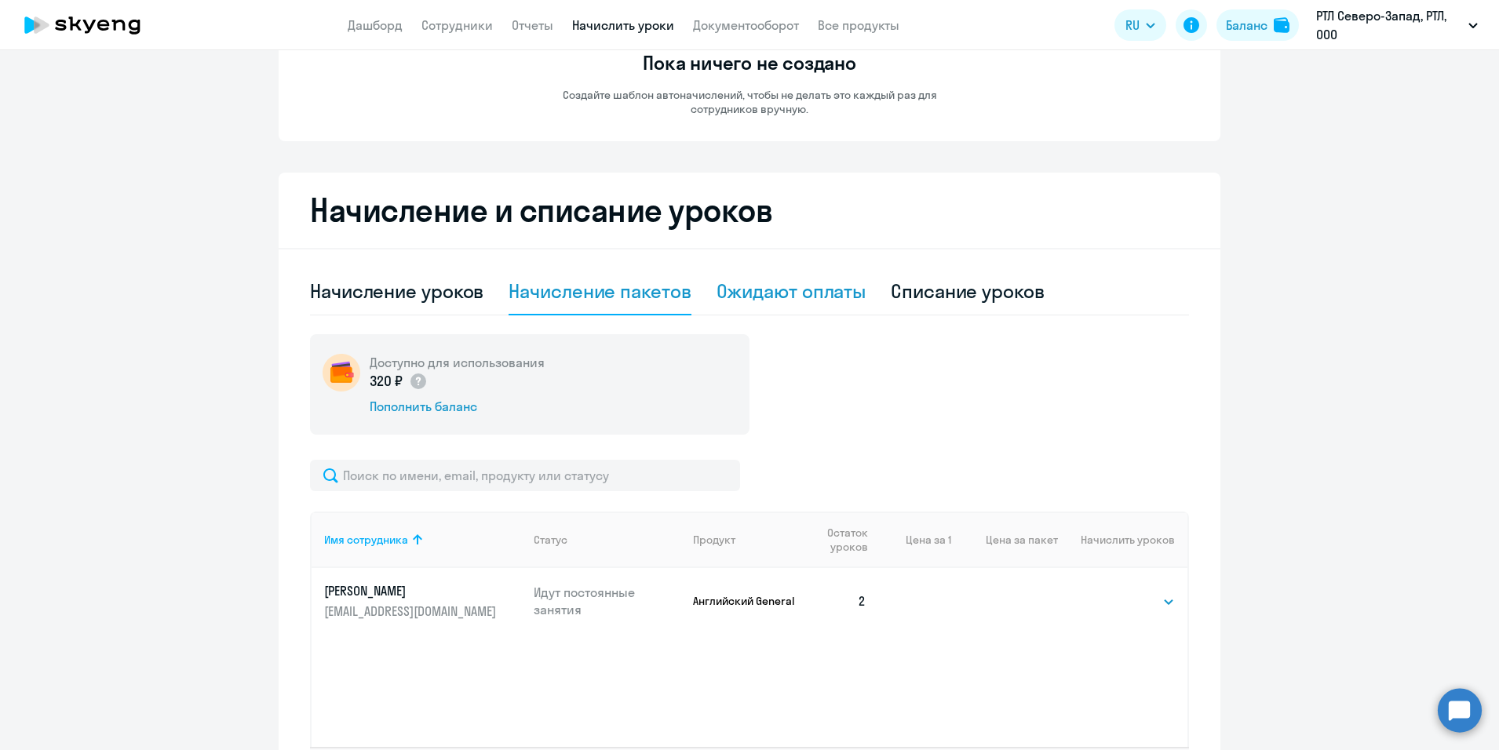
click at [786, 294] on div "Ожидают оплаты" at bounding box center [792, 291] width 150 height 25
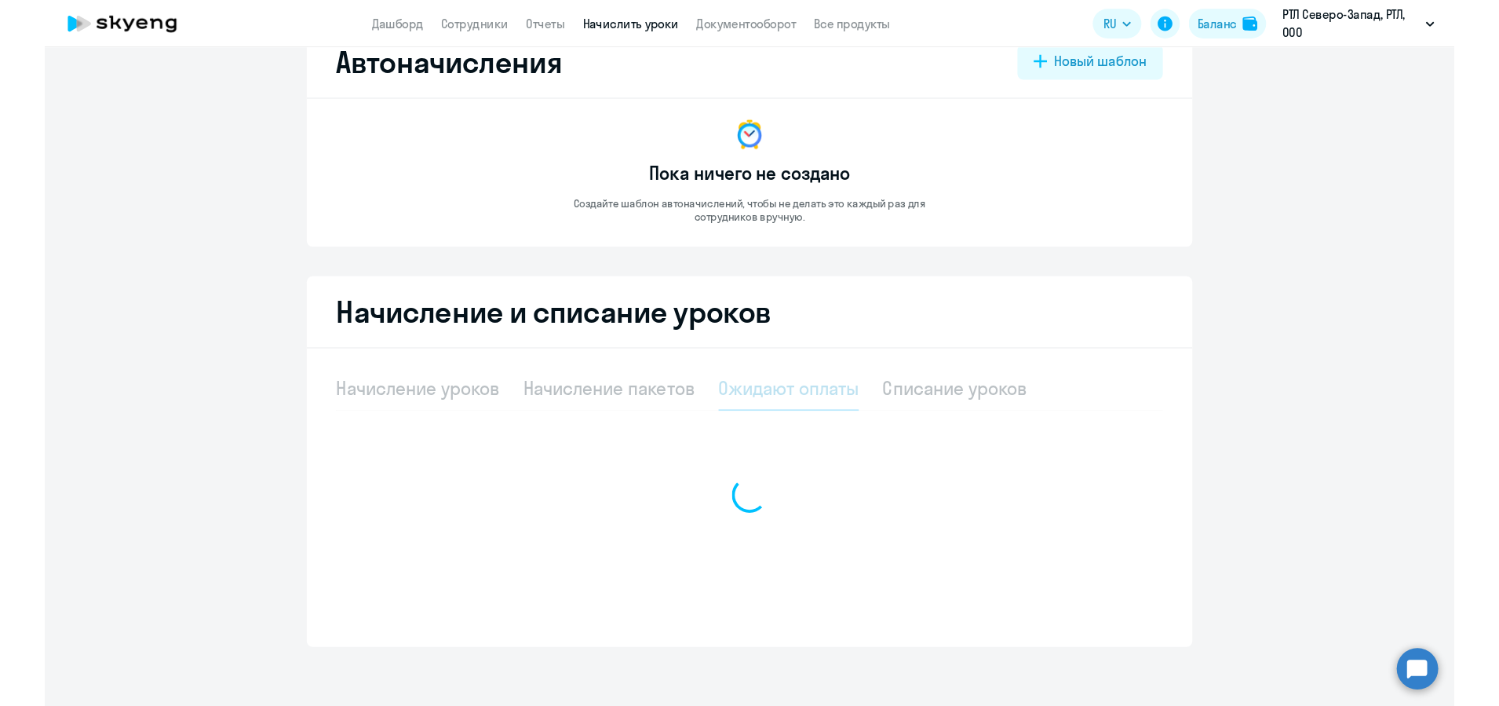
scroll to position [46, 0]
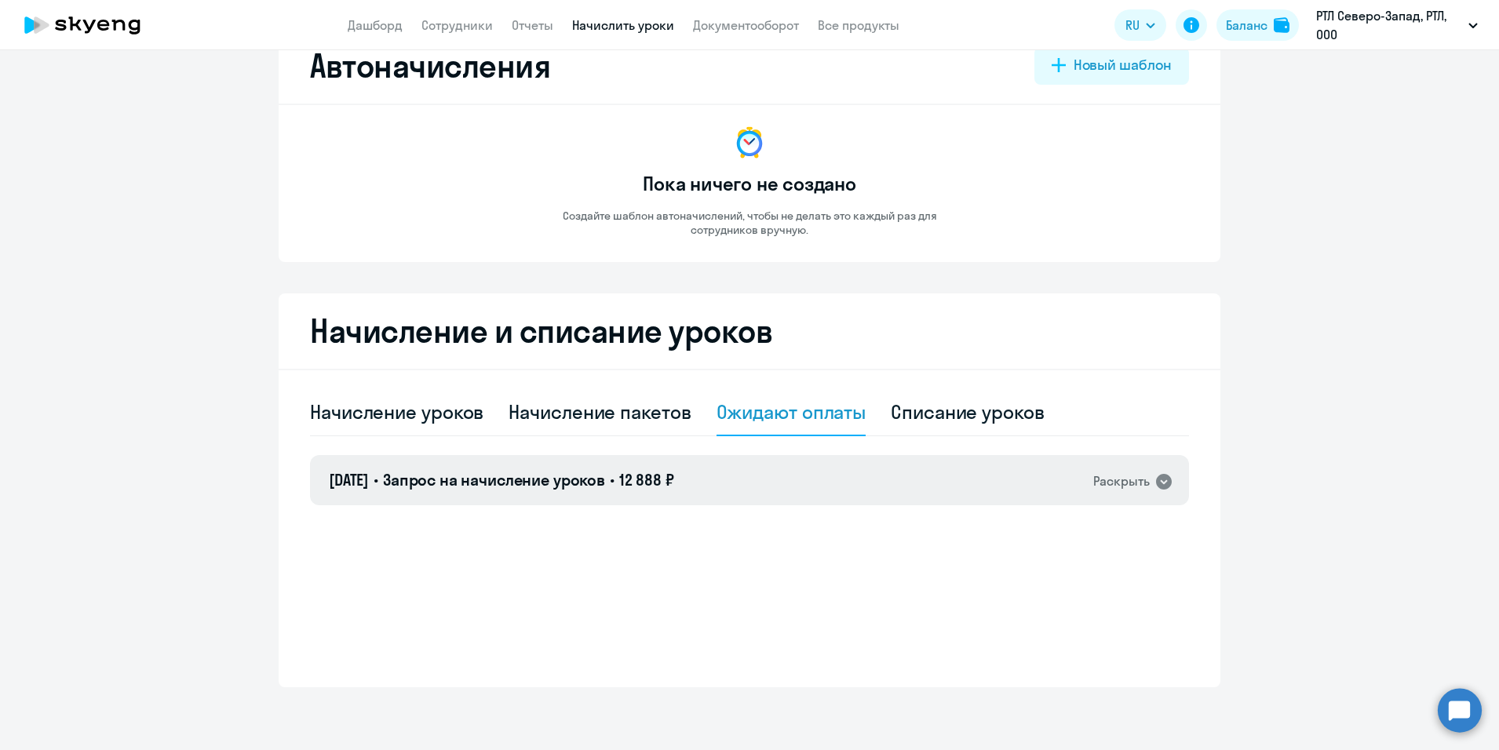
click at [1158, 484] on icon at bounding box center [1164, 482] width 16 height 16
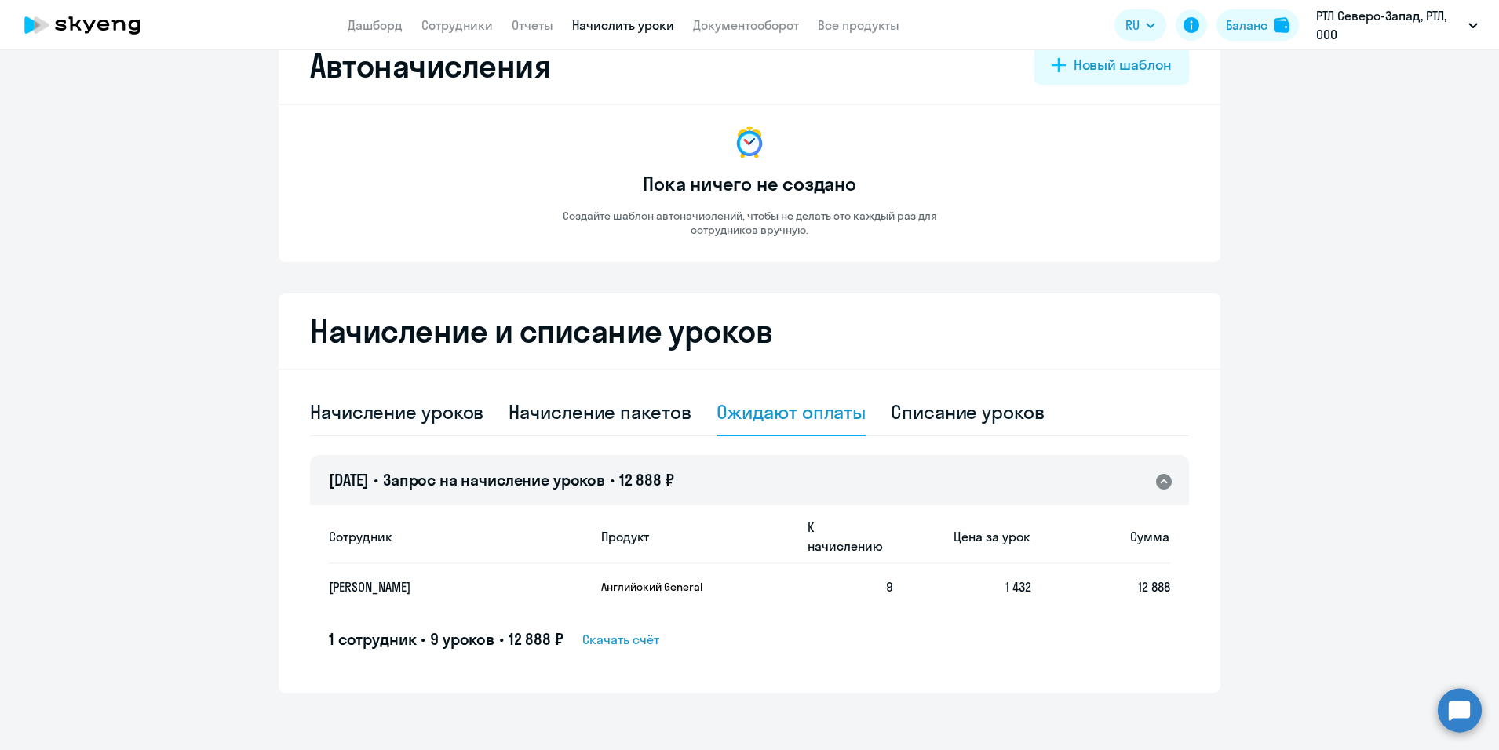
click at [639, 630] on span "Скачать счёт" at bounding box center [620, 639] width 77 height 19
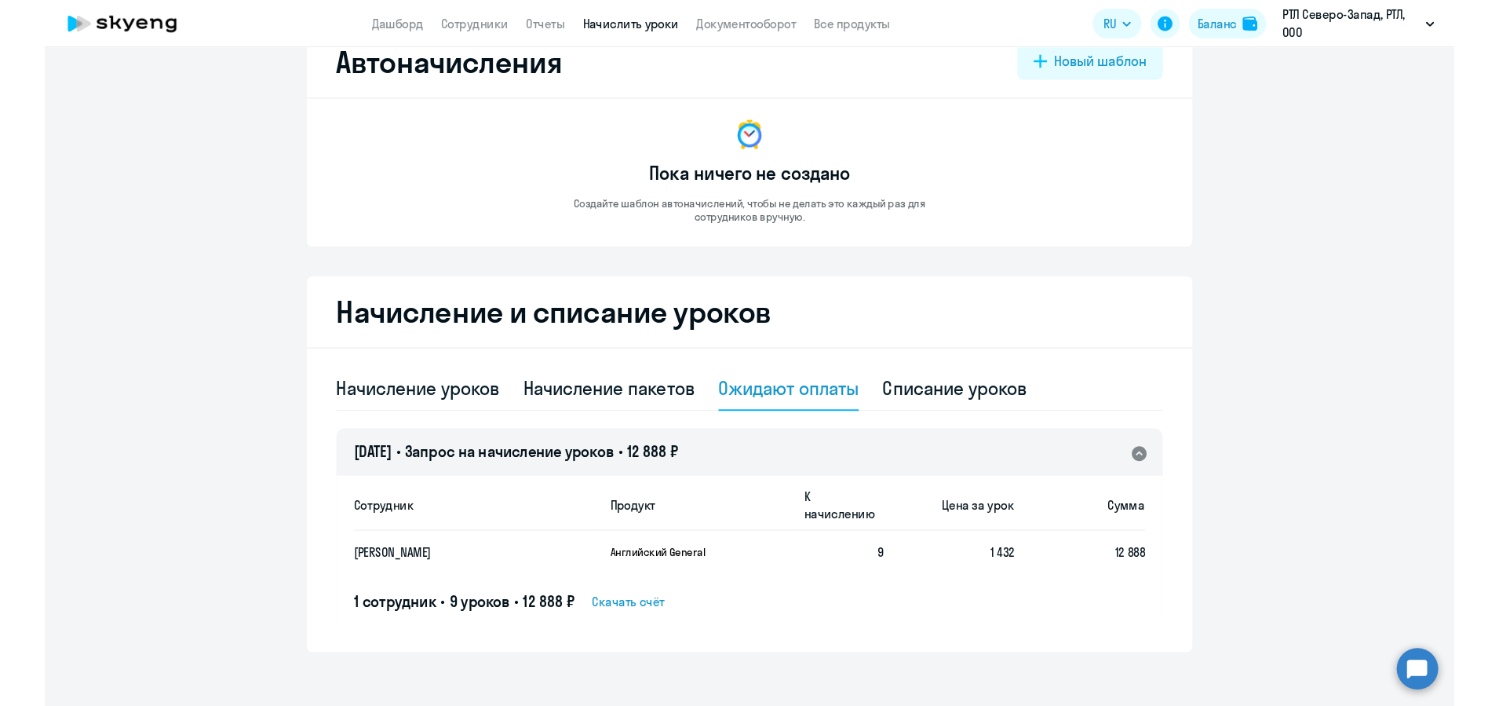
scroll to position [90, 0]
